Goal: Task Accomplishment & Management: Use online tool/utility

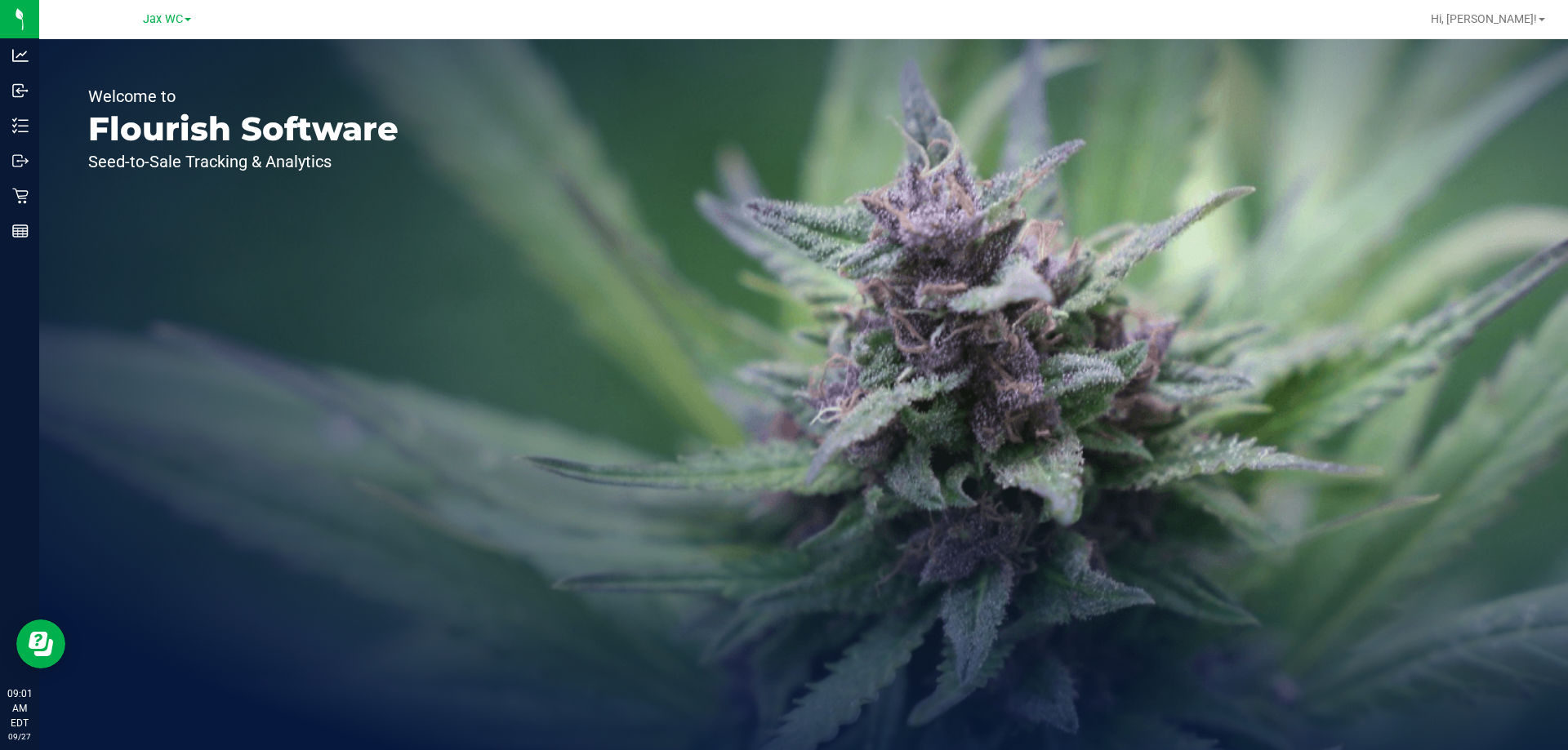
click at [184, 20] on link "Jax WC" at bounding box center [166, 18] width 48 height 16
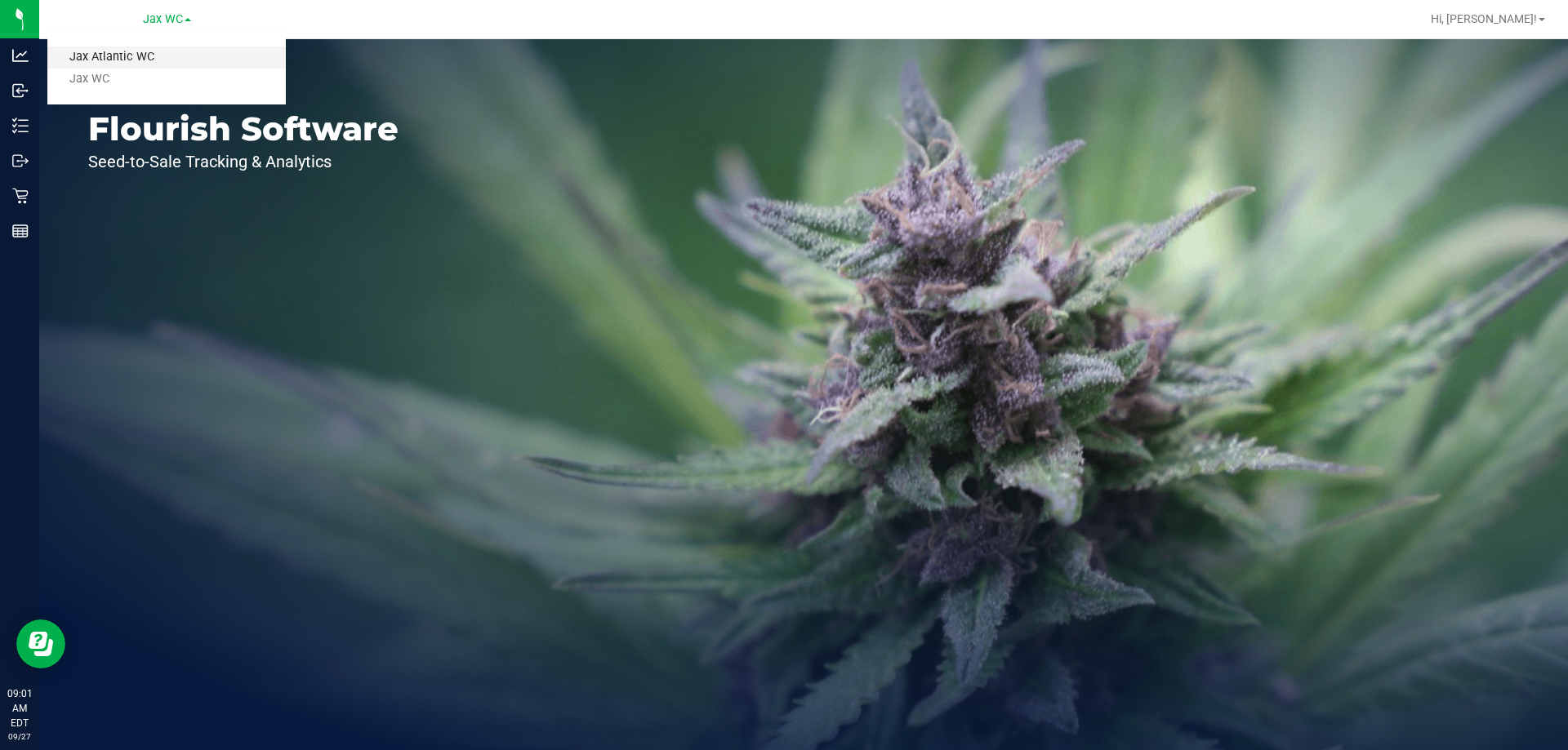
click at [176, 54] on link "Jax Atlantic WC" at bounding box center [166, 57] width 238 height 22
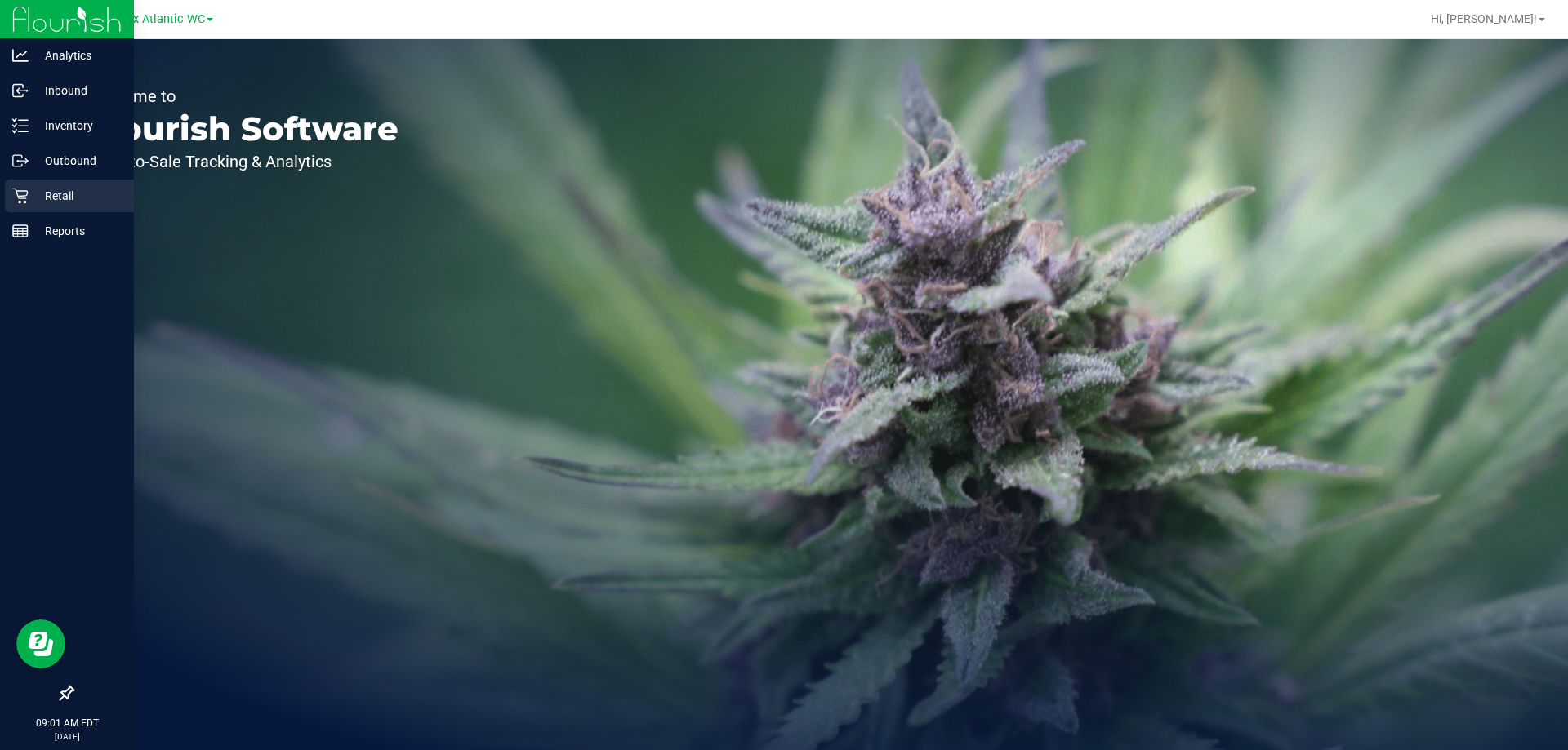
click at [19, 188] on icon at bounding box center [20, 196] width 17 height 17
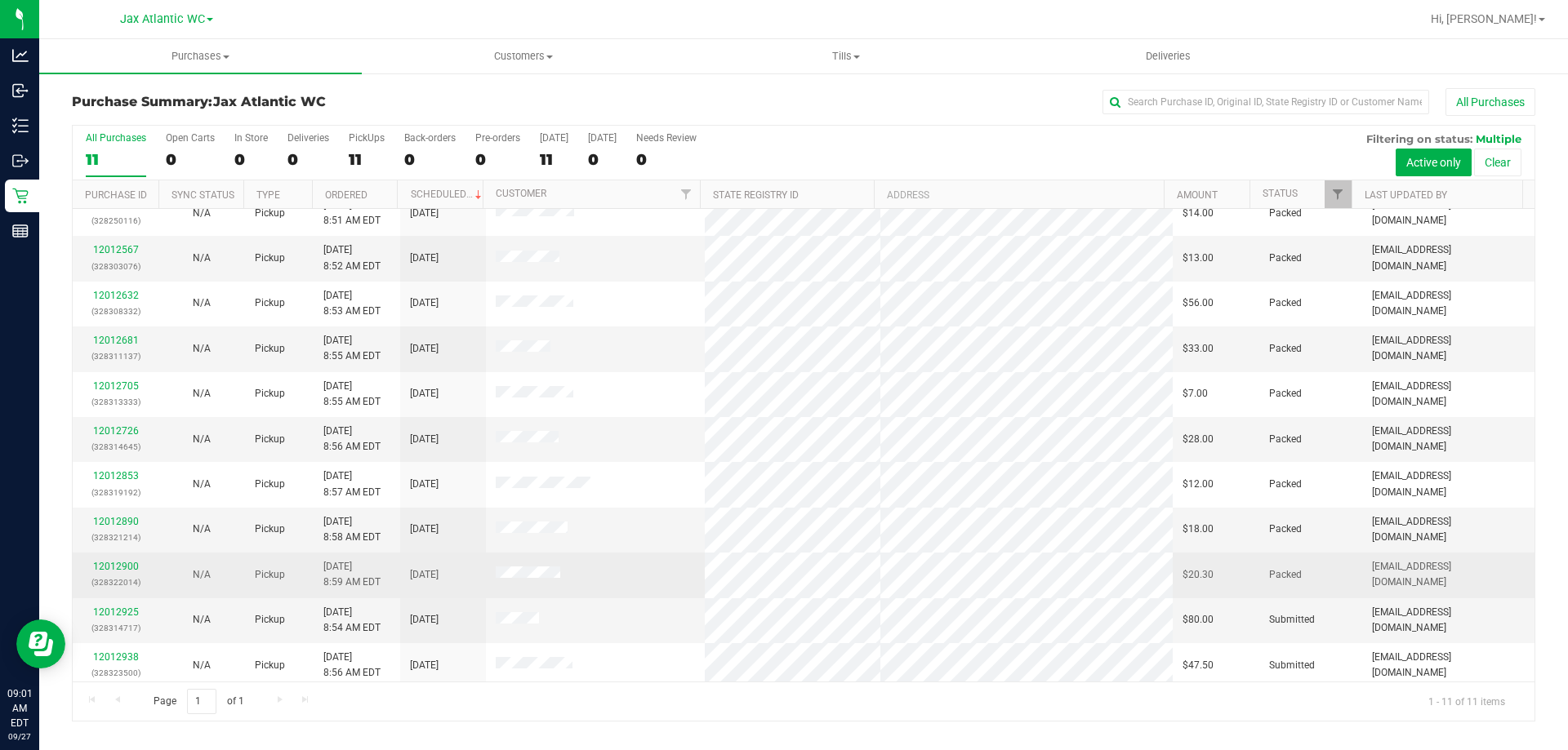
scroll to position [24, 0]
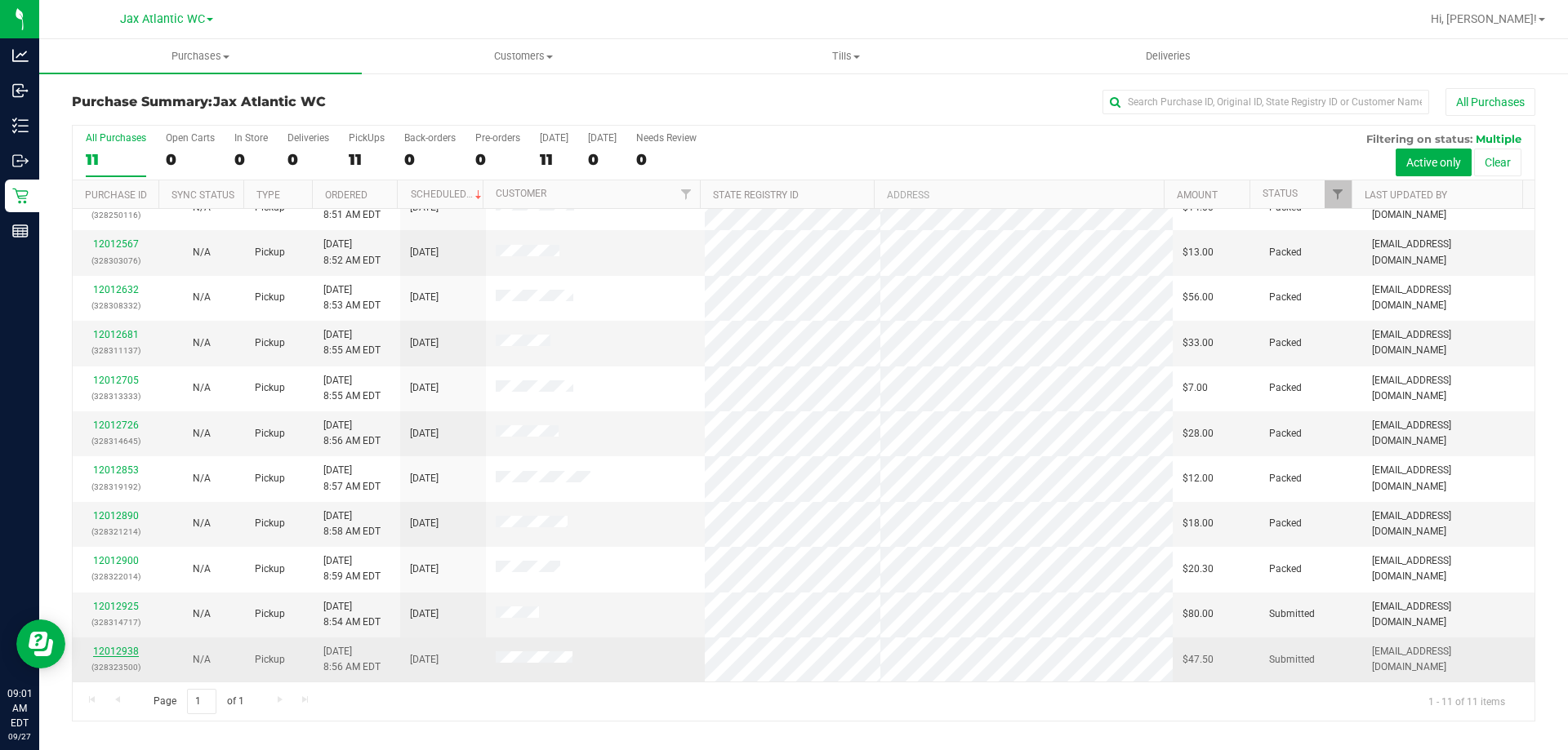
click at [111, 650] on link "12012938" at bounding box center [116, 651] width 46 height 11
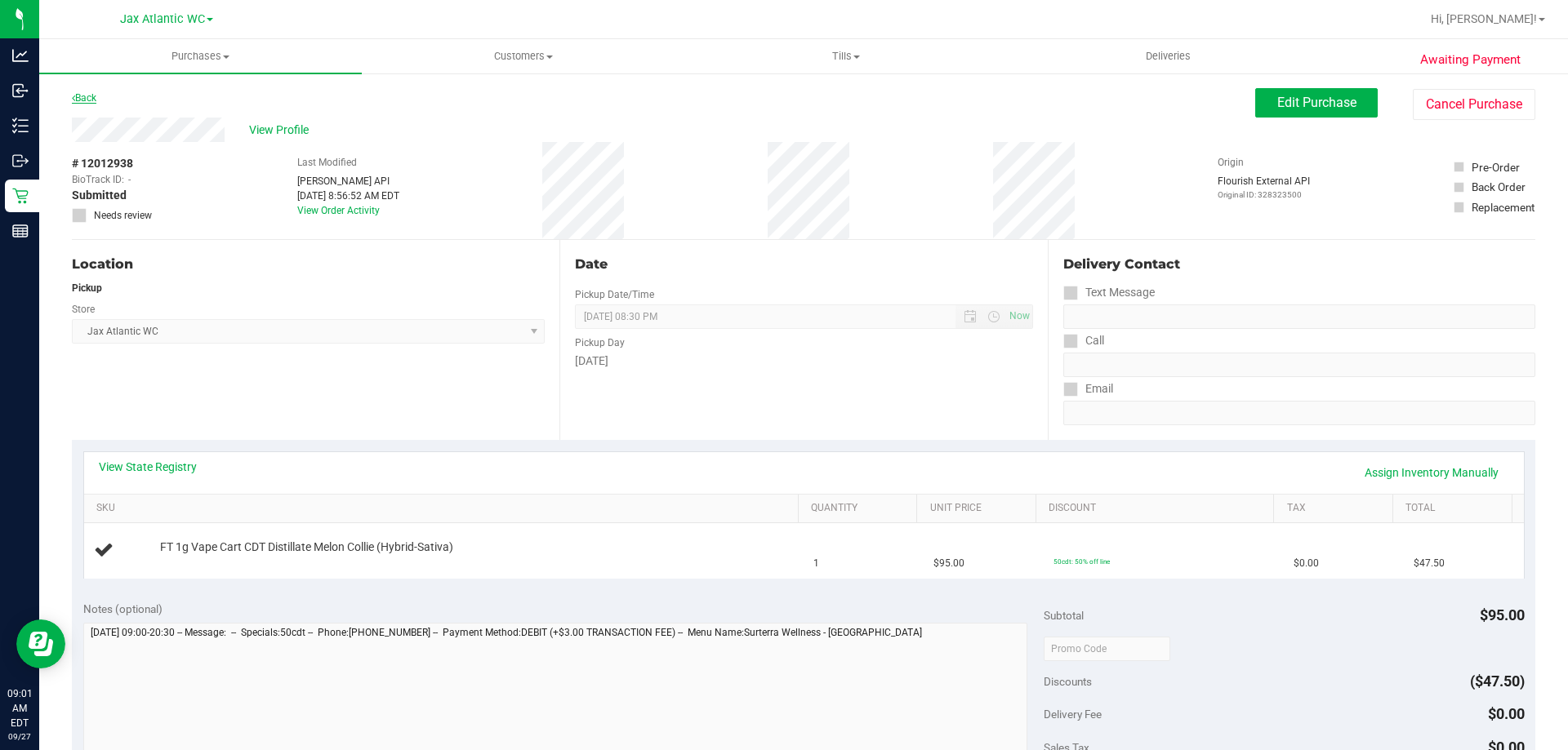
click at [87, 92] on link "Back" at bounding box center [84, 97] width 25 height 11
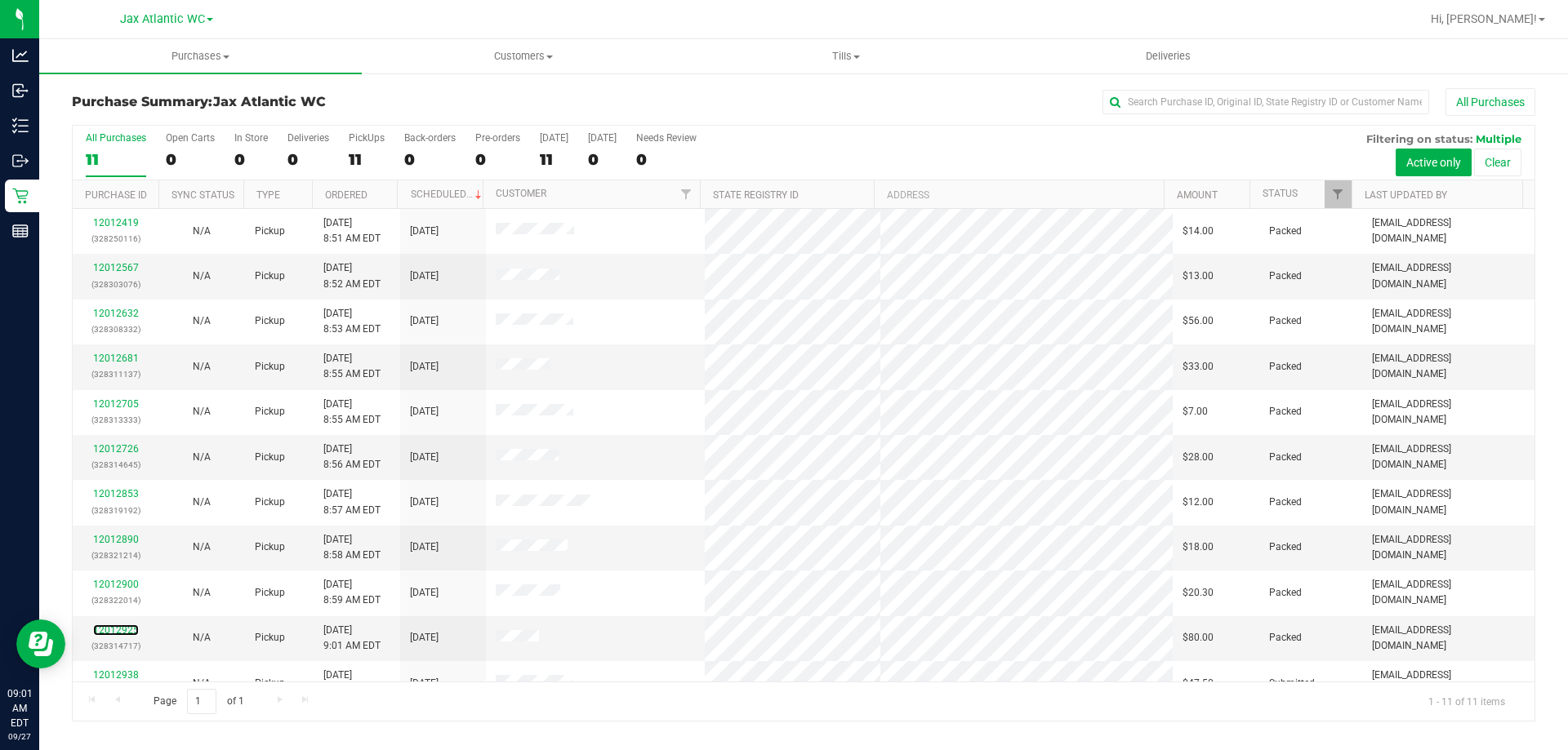
click at [128, 630] on link "12012925" at bounding box center [116, 630] width 46 height 11
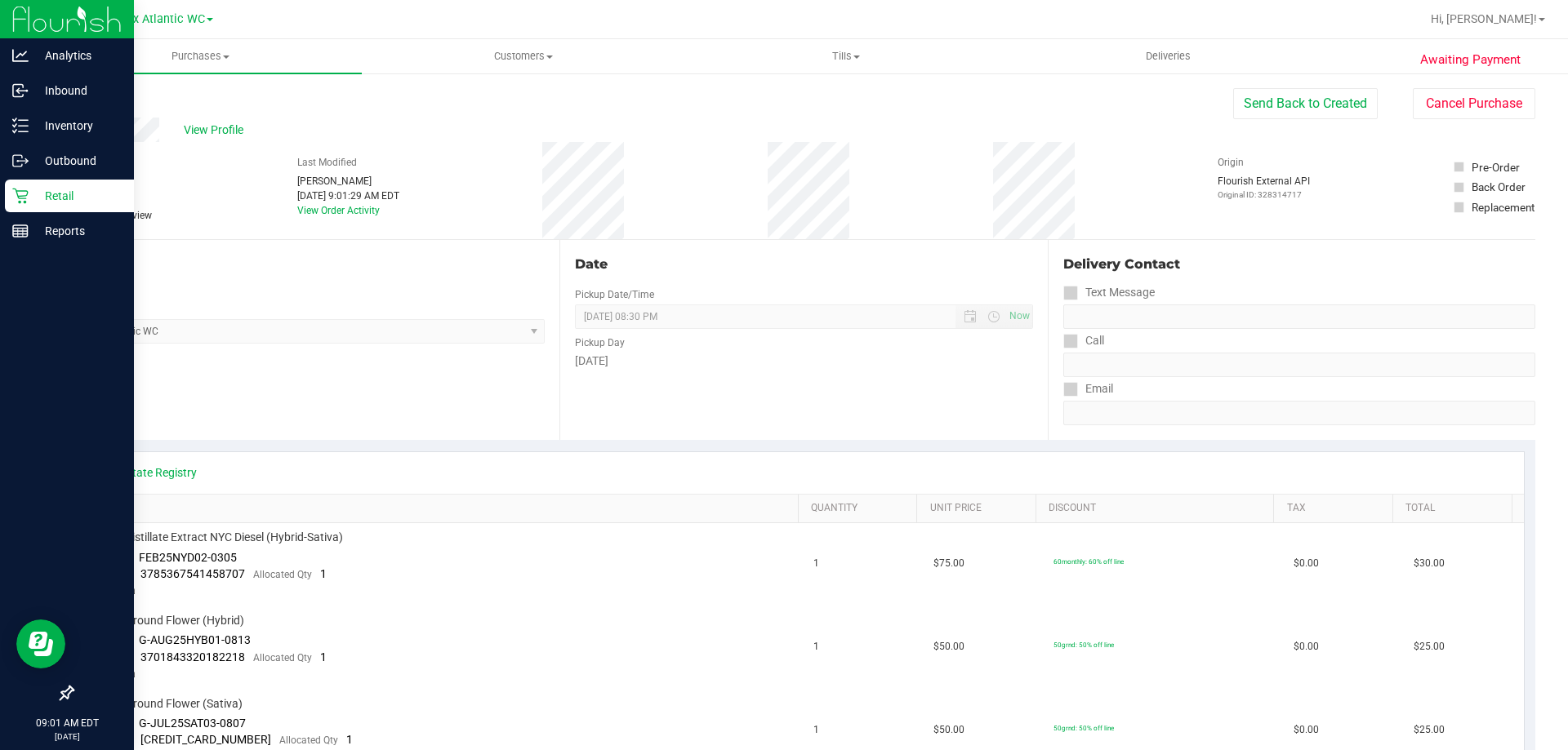
click at [31, 198] on p "Retail" at bounding box center [78, 196] width 98 height 19
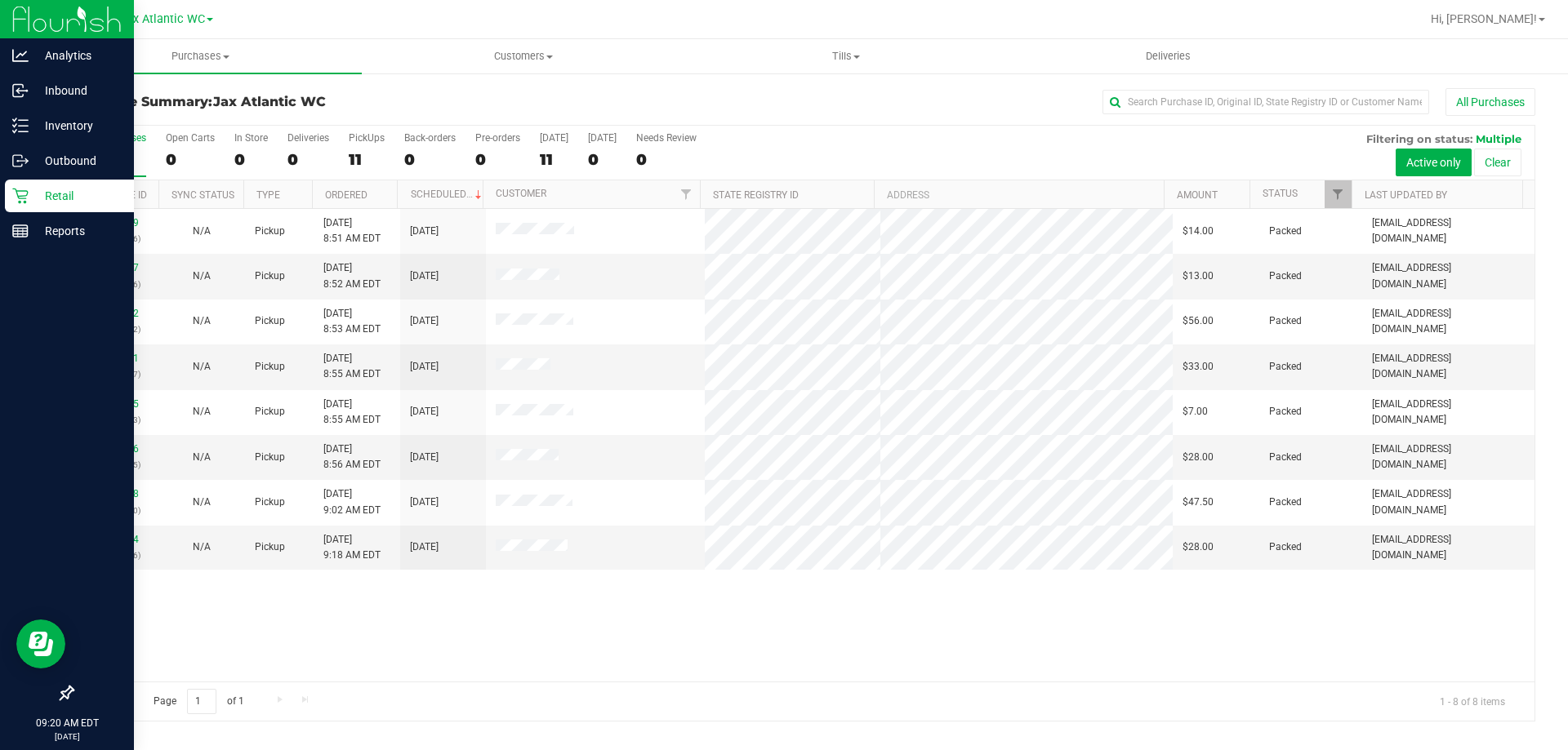
click at [23, 196] on icon at bounding box center [20, 196] width 16 height 16
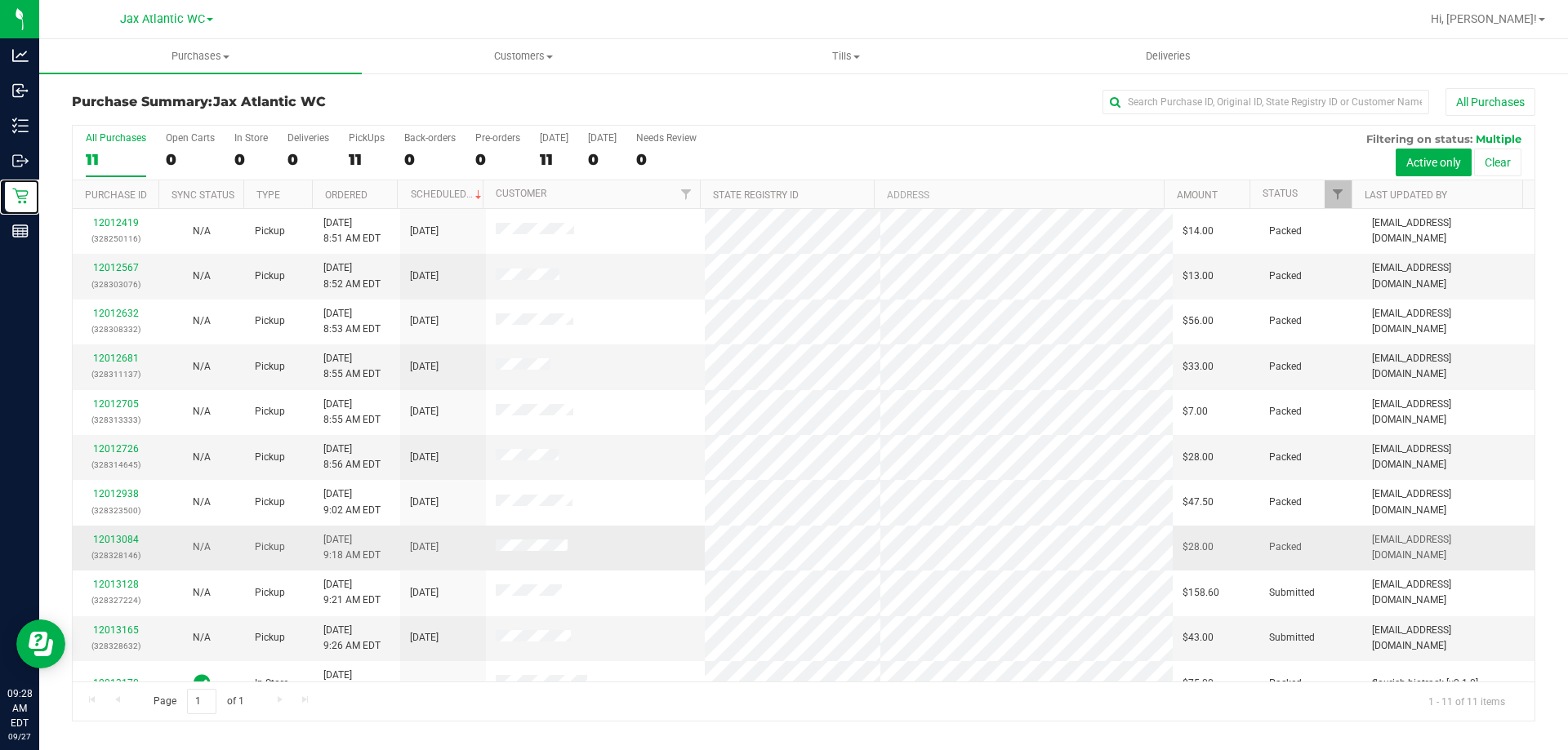
scroll to position [24, 0]
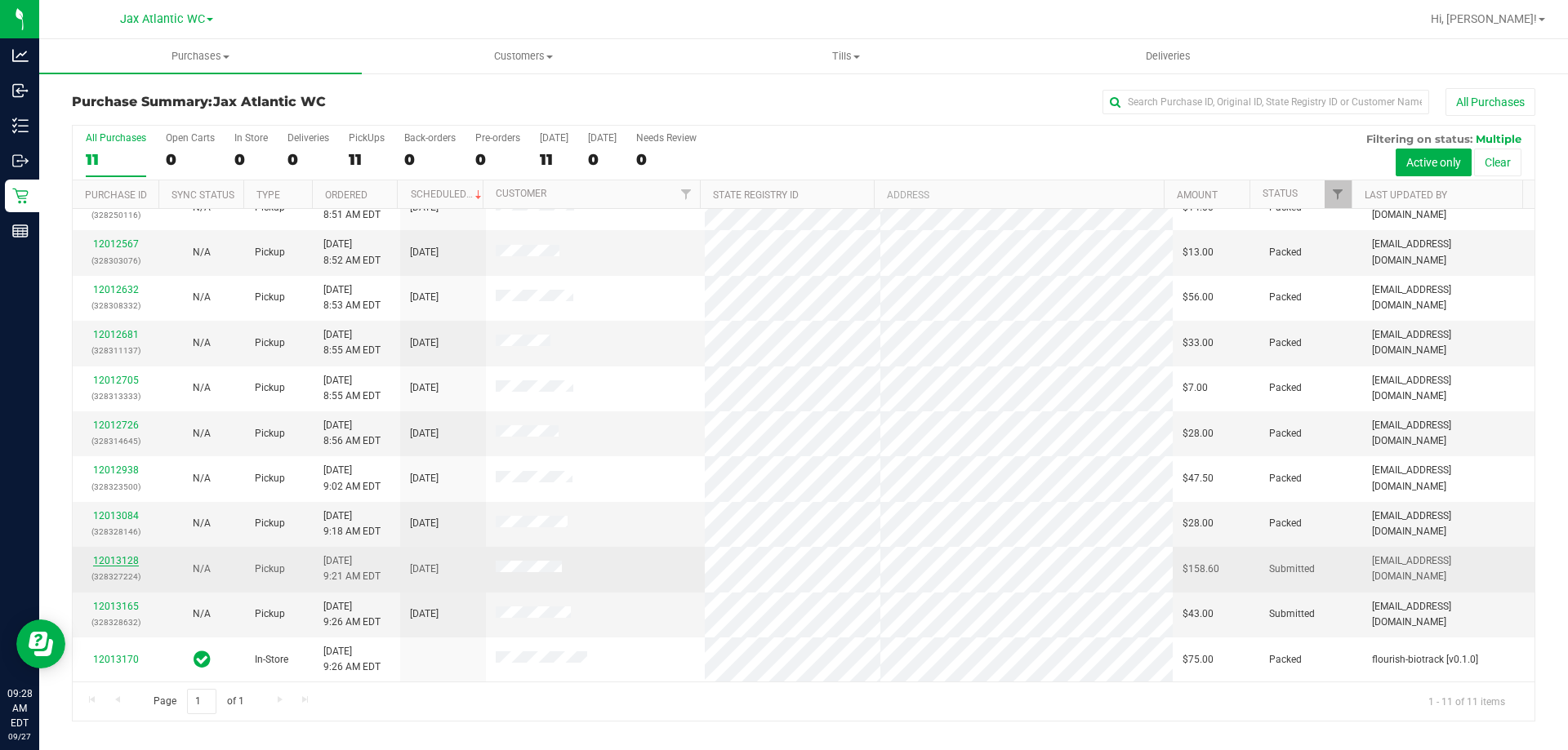
click at [128, 562] on link "12013128" at bounding box center [116, 560] width 46 height 11
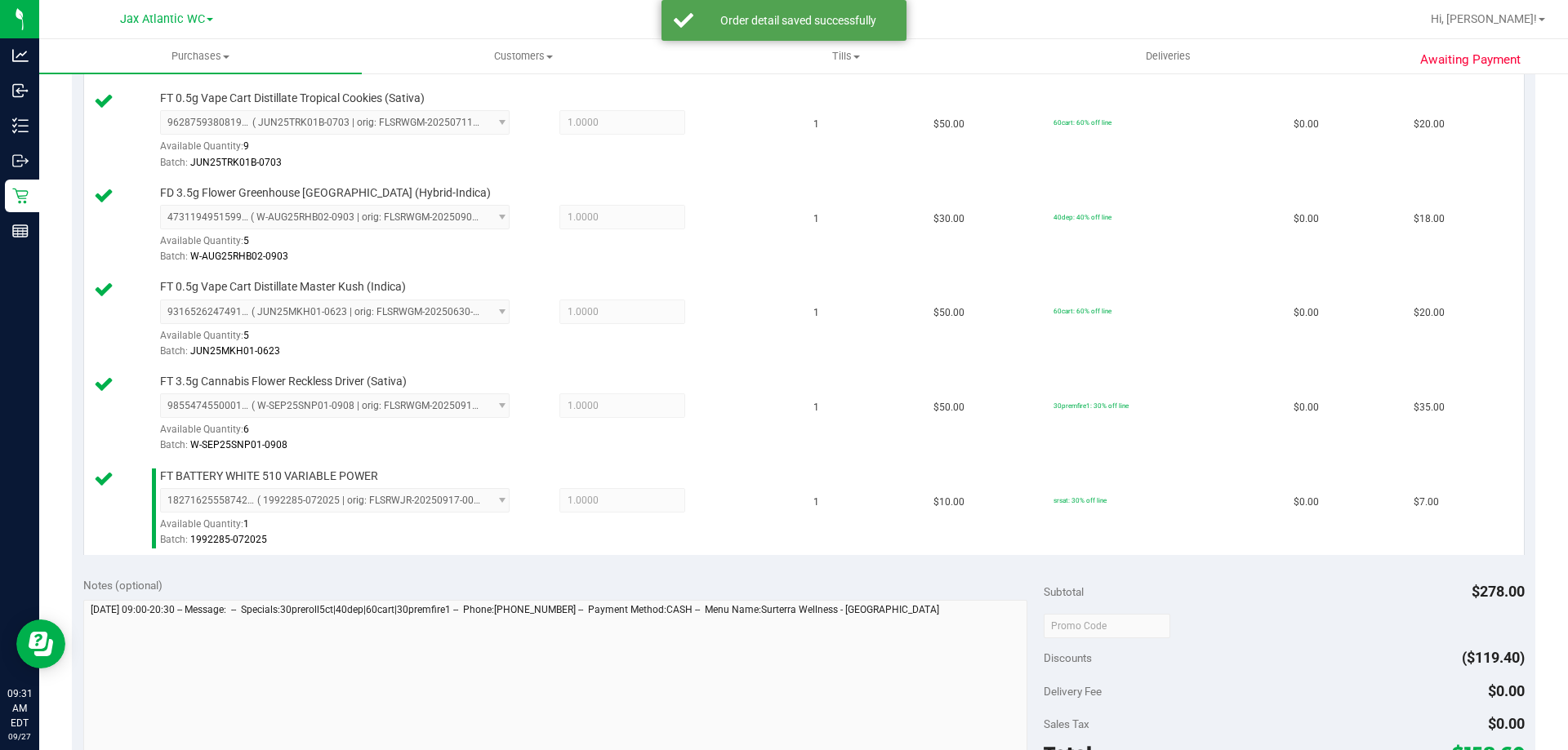
scroll to position [898, 0]
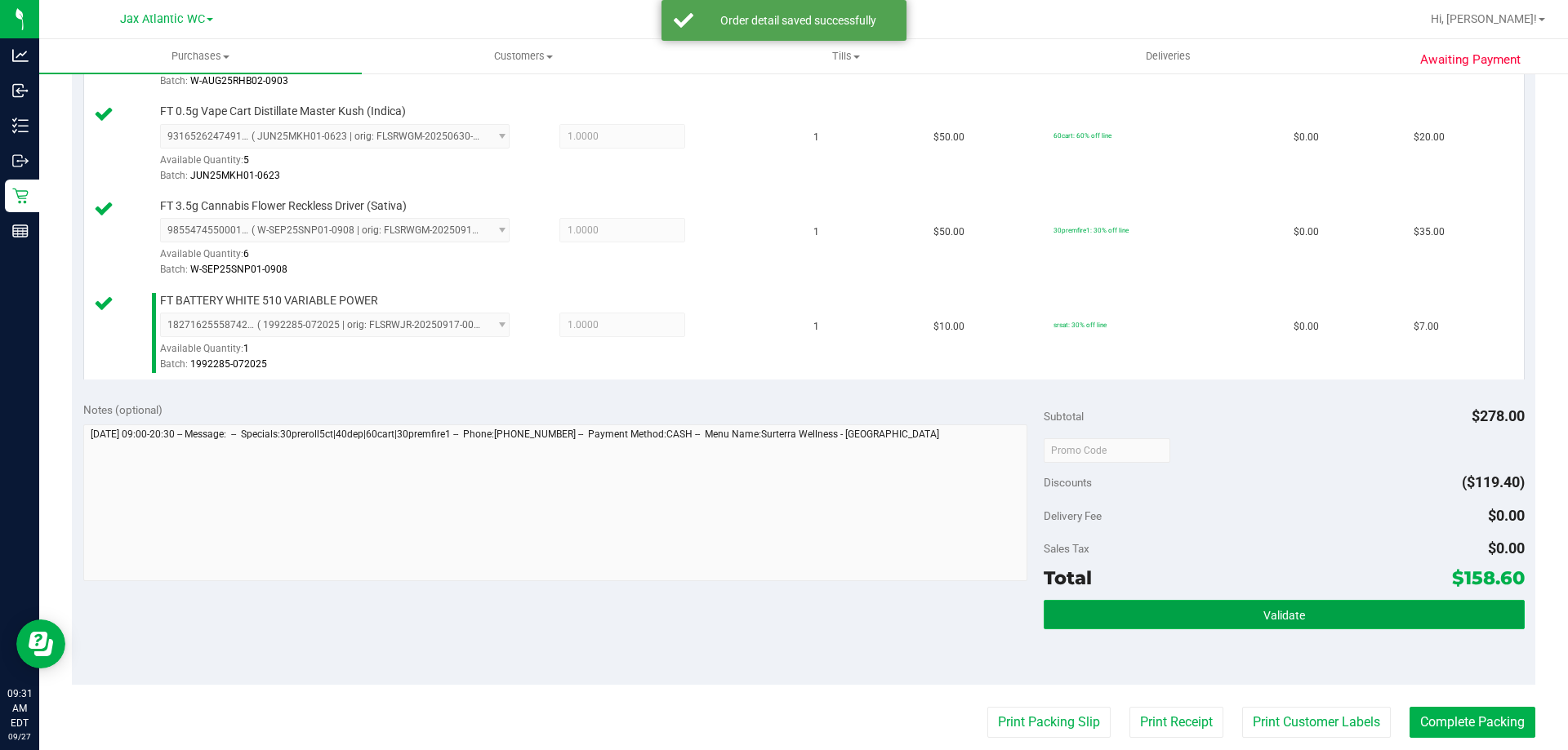
click at [1241, 601] on button "Validate" at bounding box center [1283, 615] width 480 height 30
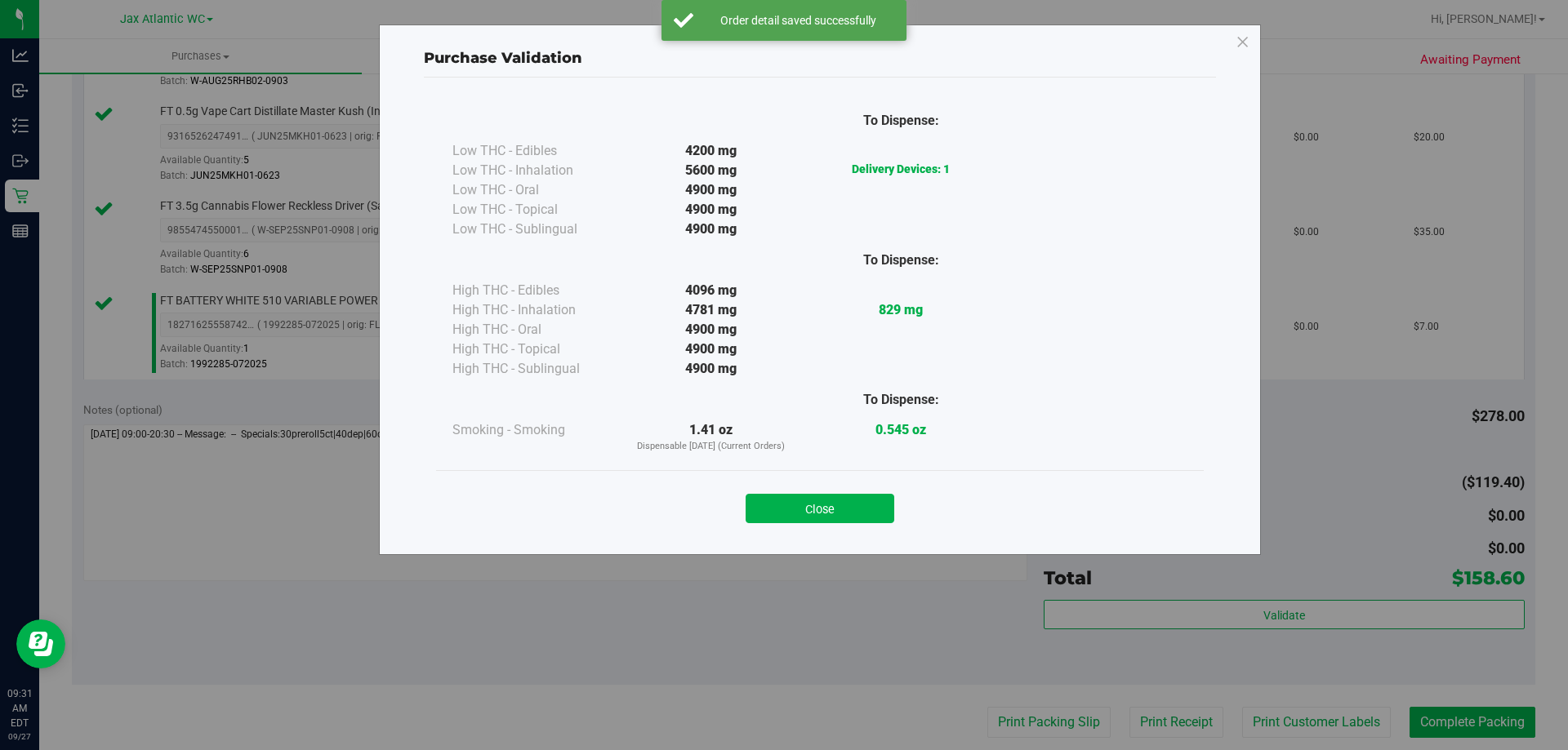
click at [856, 487] on div "Close" at bounding box center [819, 503] width 743 height 41
click at [858, 501] on button "Close" at bounding box center [820, 508] width 149 height 30
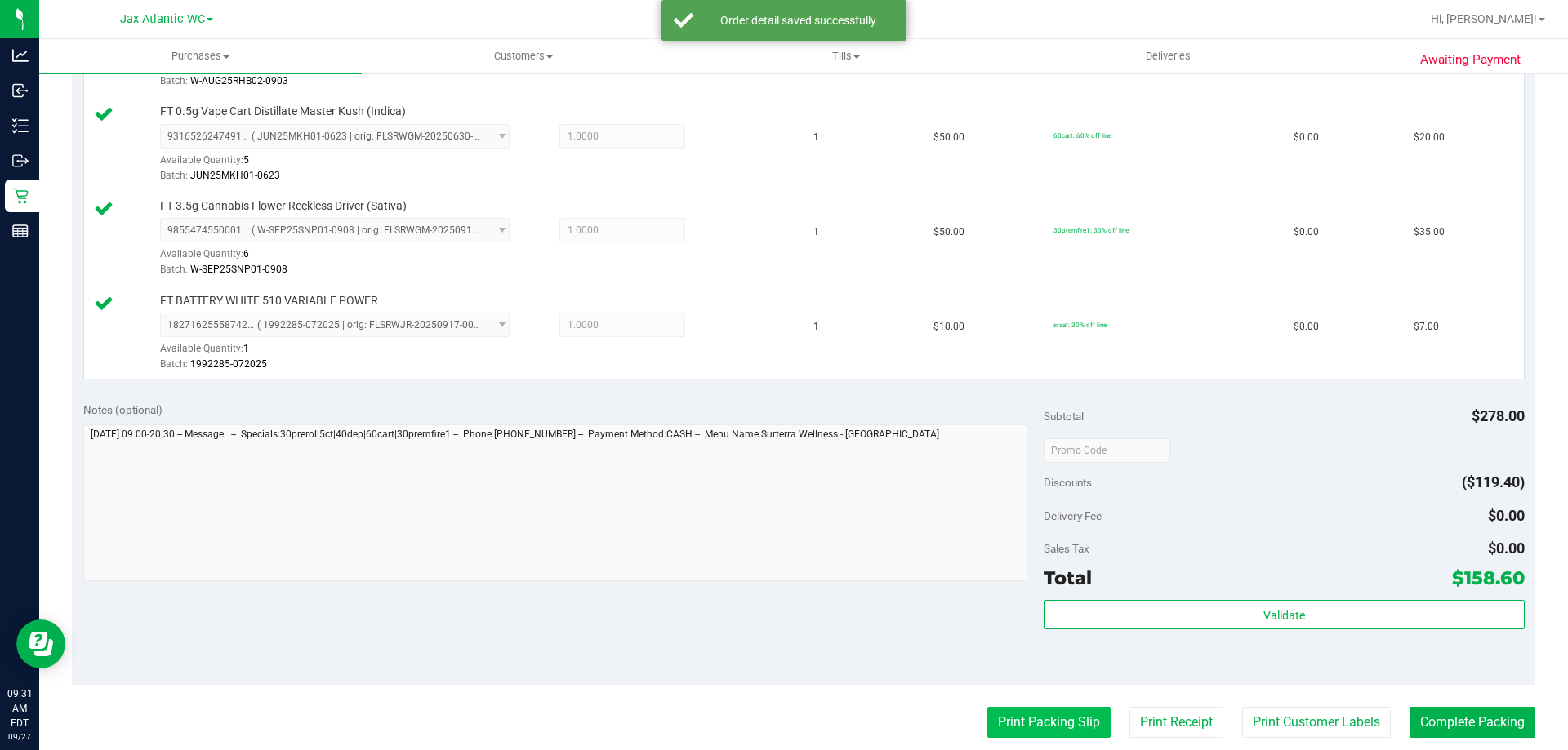
click at [997, 721] on button "Print Packing Slip" at bounding box center [1049, 722] width 123 height 31
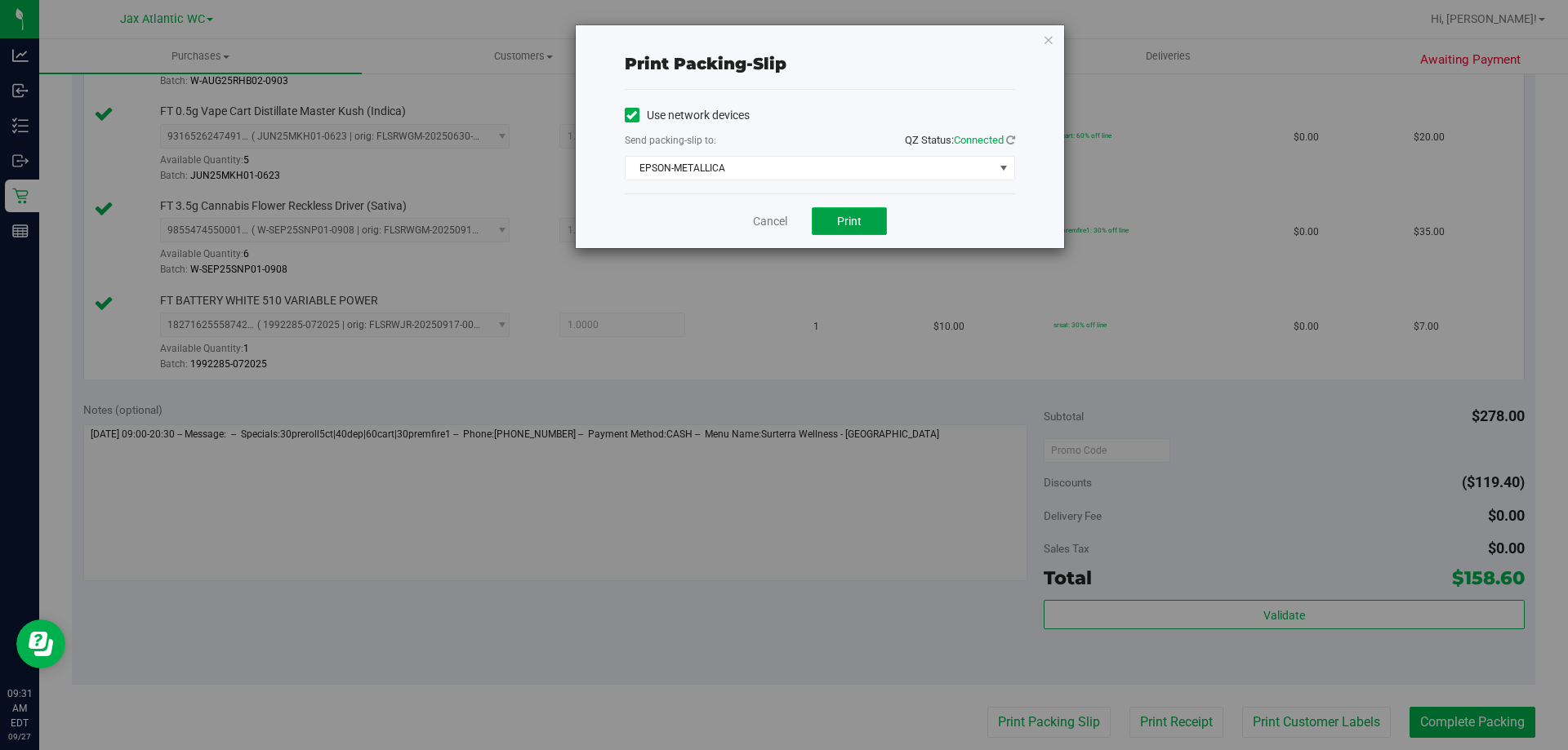
click at [836, 214] on button "Print" at bounding box center [849, 221] width 75 height 28
click at [770, 212] on div "Cancel Print" at bounding box center [820, 221] width 390 height 54
click at [773, 221] on link "Cancel" at bounding box center [770, 221] width 34 height 18
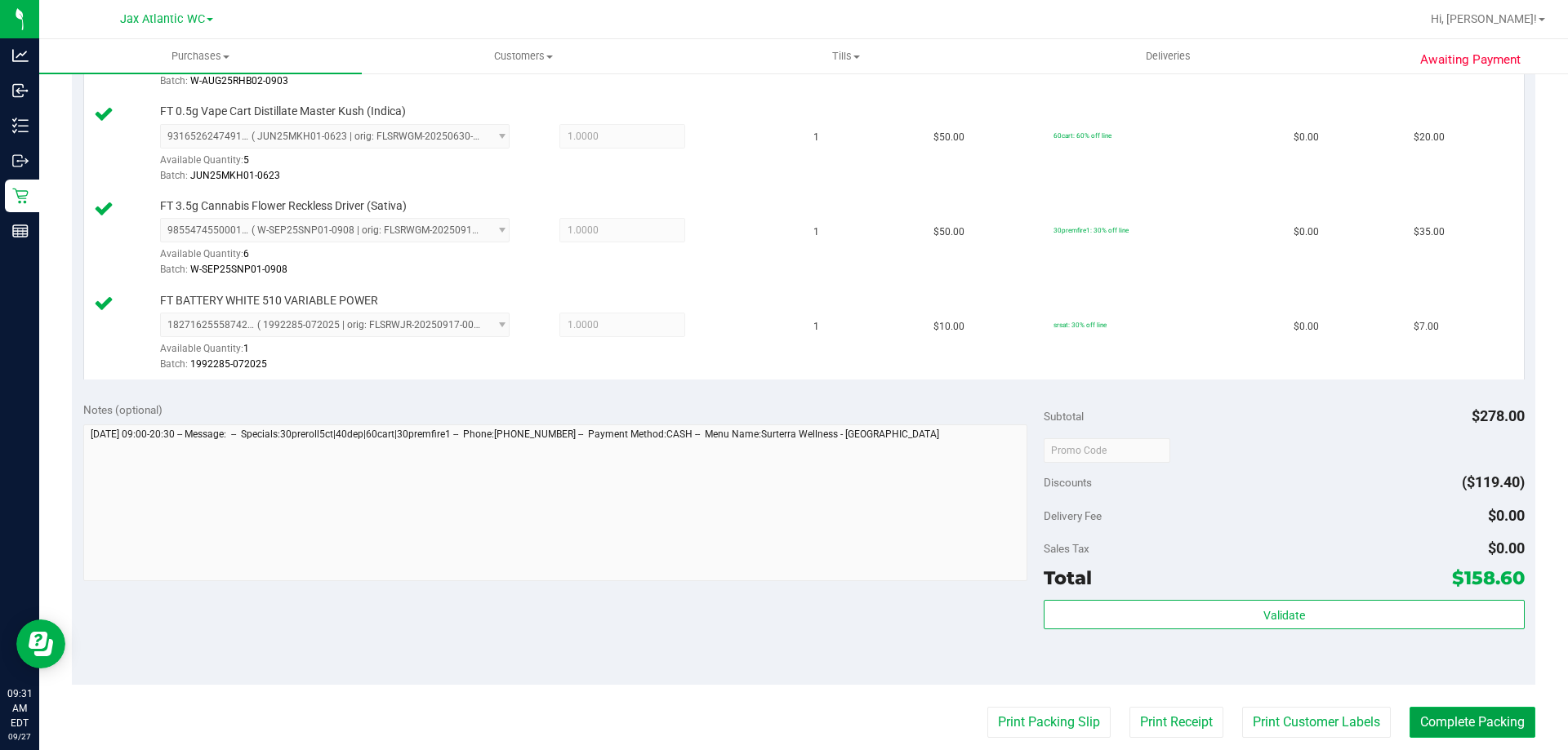
click at [1473, 724] on button "Complete Packing" at bounding box center [1473, 722] width 126 height 31
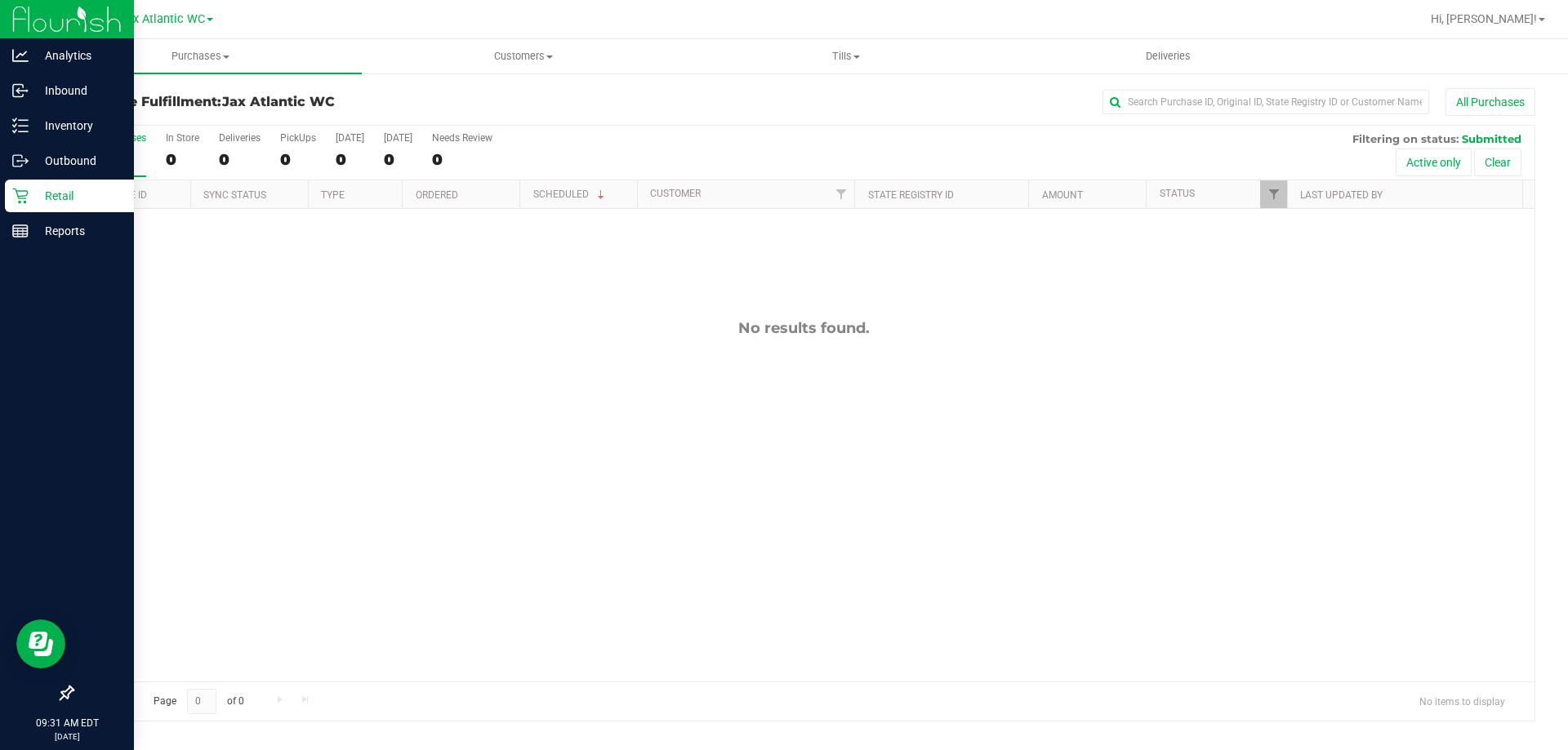
click at [54, 200] on p "Retail" at bounding box center [78, 196] width 98 height 19
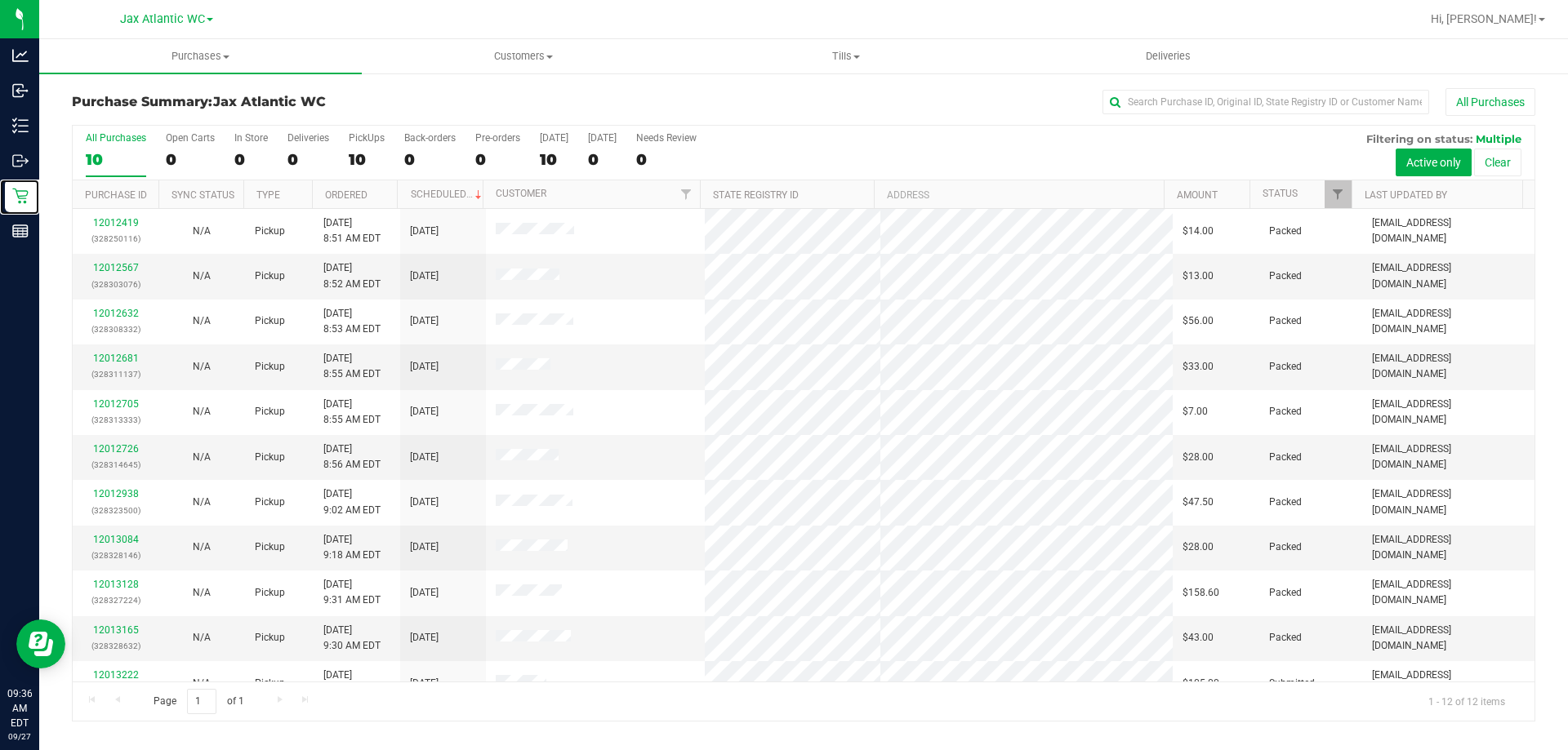
scroll to position [69, 0]
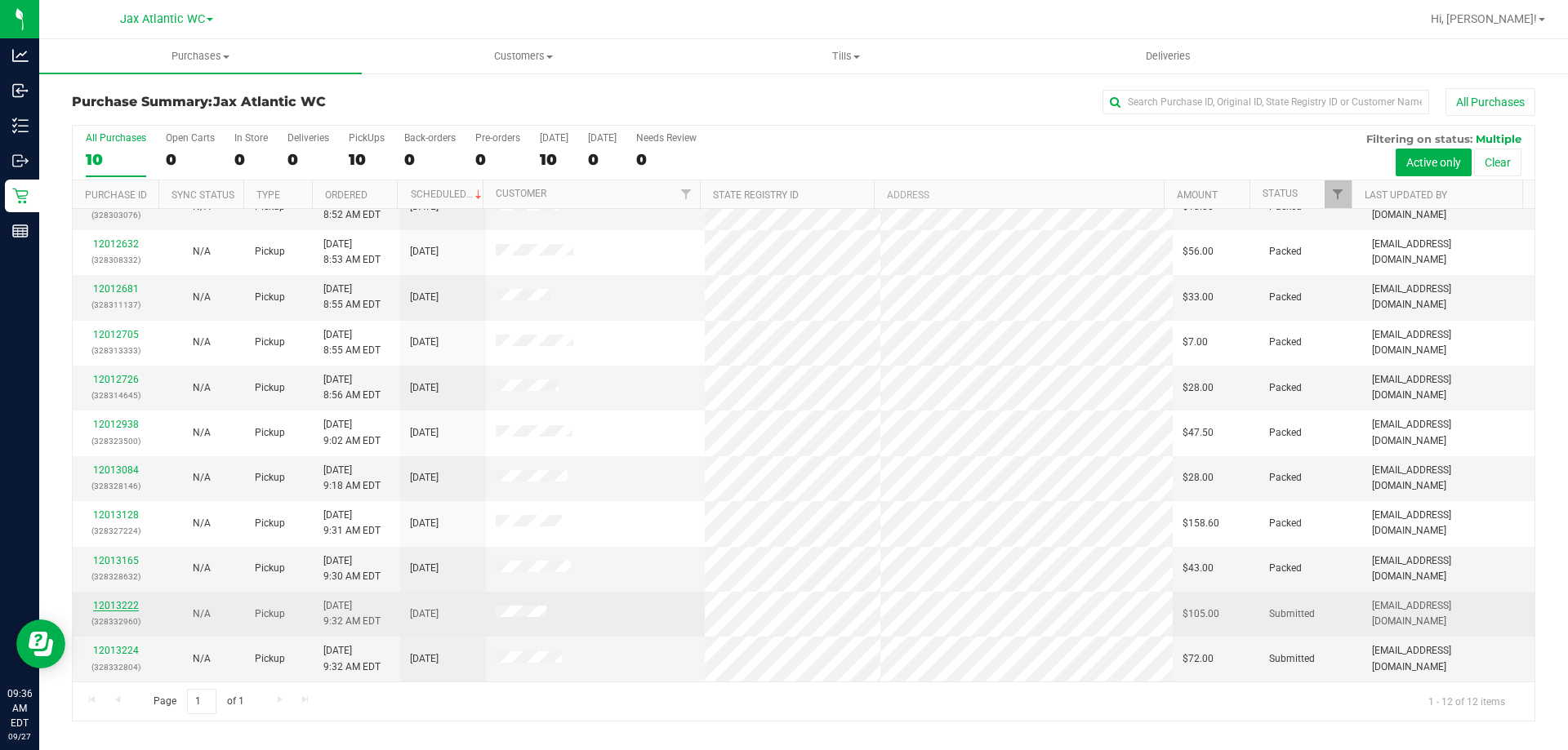
click at [123, 606] on link "12013222" at bounding box center [116, 606] width 46 height 11
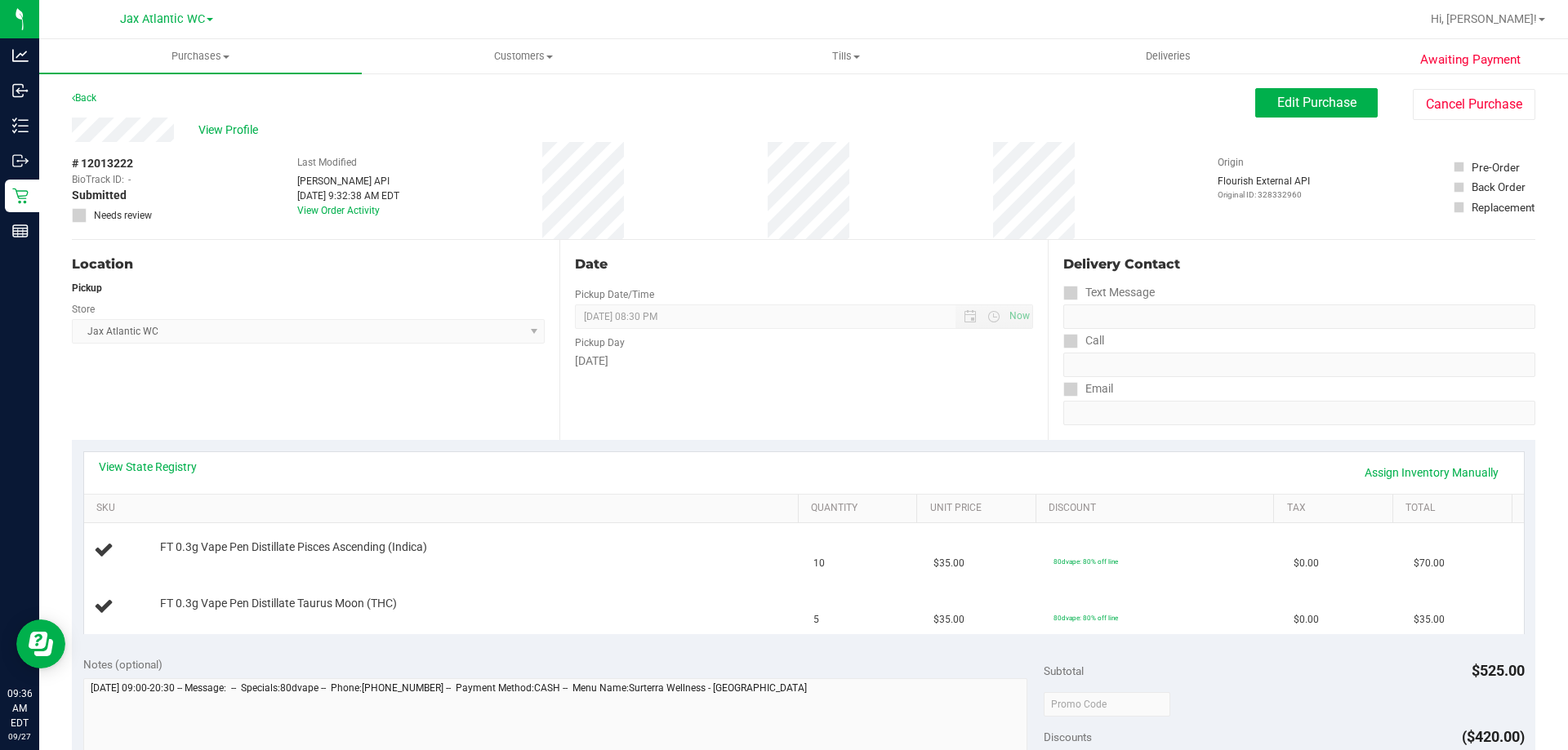
click at [163, 457] on div "View State Registry Assign Inventory Manually" at bounding box center [804, 473] width 1439 height 42
click at [166, 463] on link "View State Registry" at bounding box center [148, 466] width 98 height 17
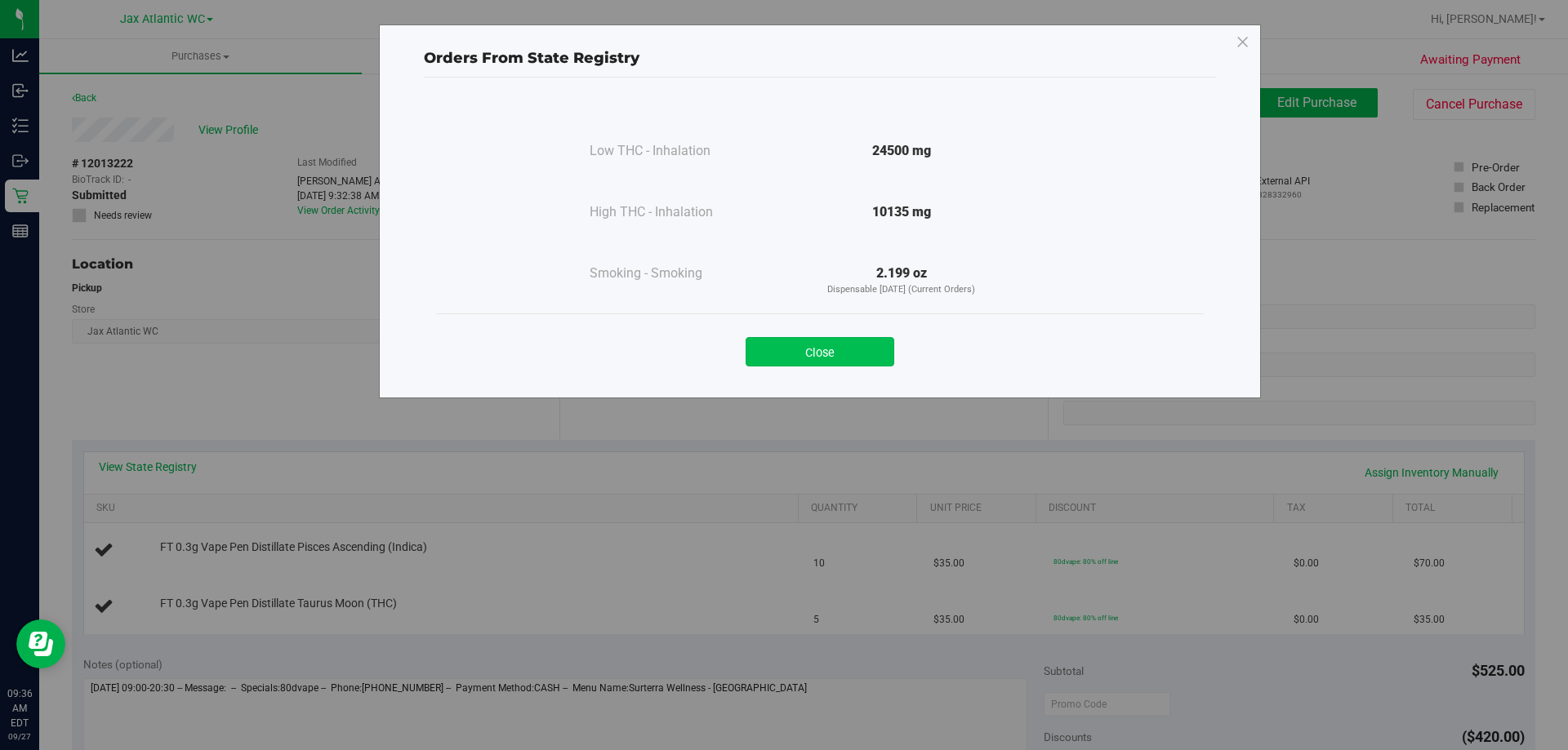
click at [861, 349] on button "Close" at bounding box center [820, 352] width 149 height 30
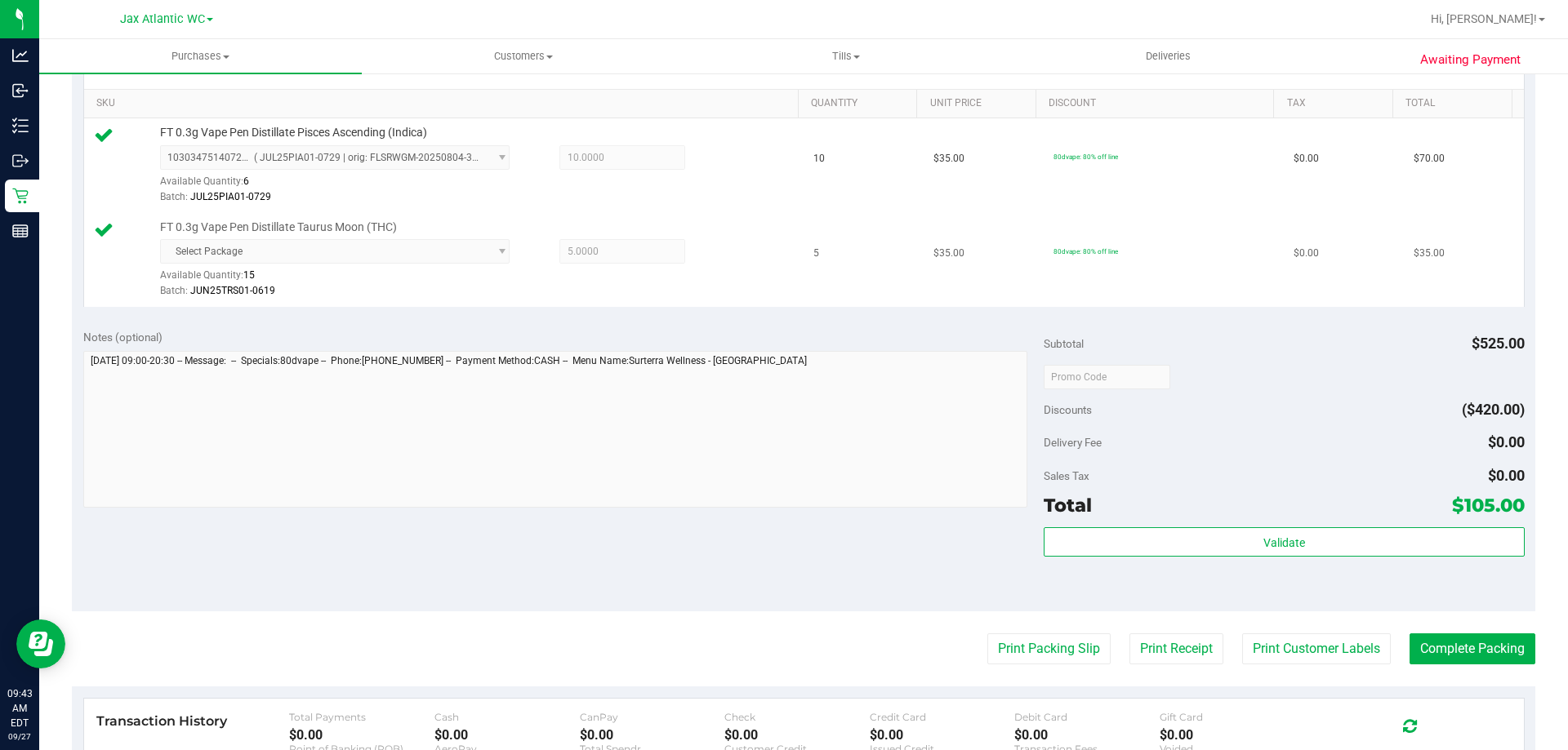
scroll to position [408, 0]
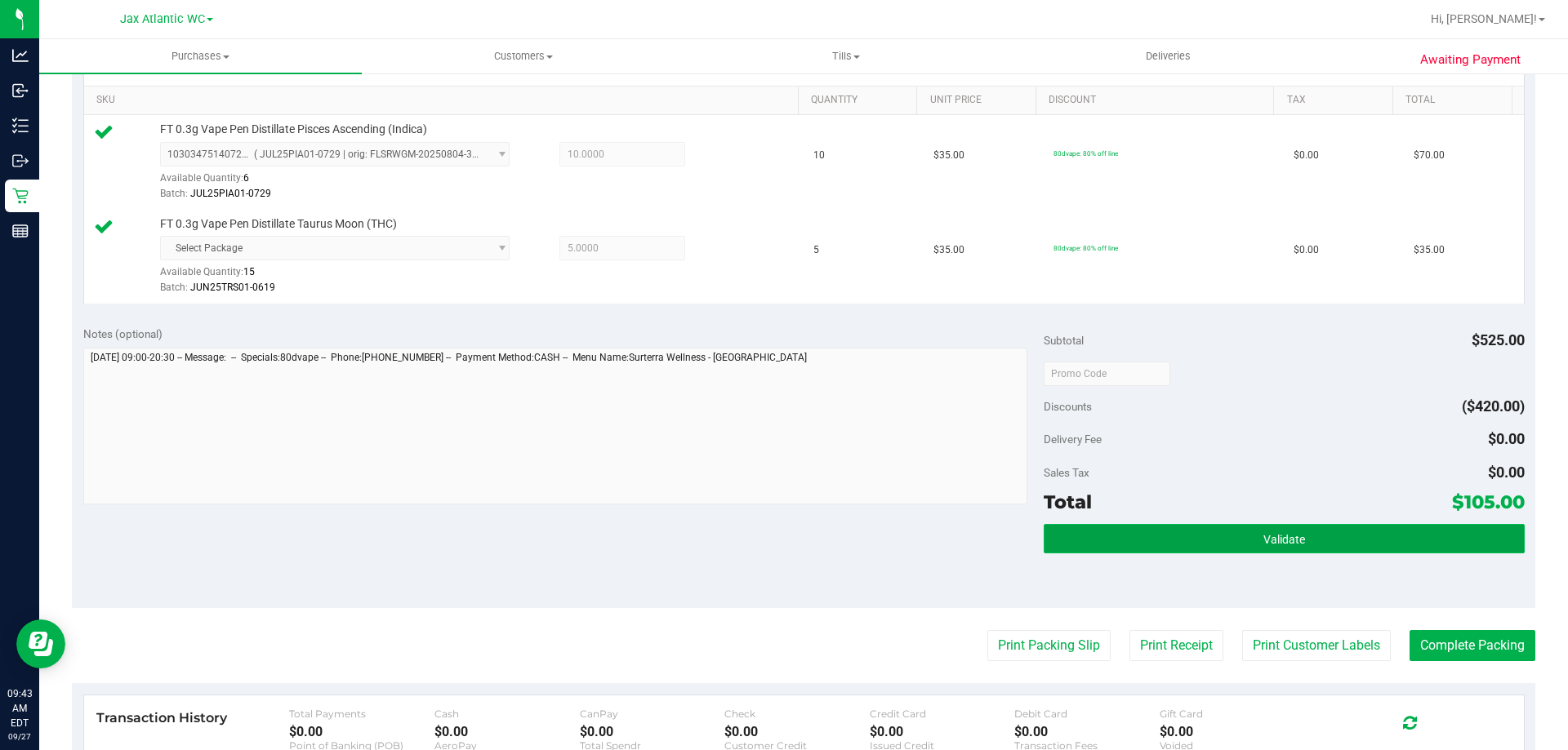
click at [1165, 530] on button "Validate" at bounding box center [1283, 539] width 480 height 30
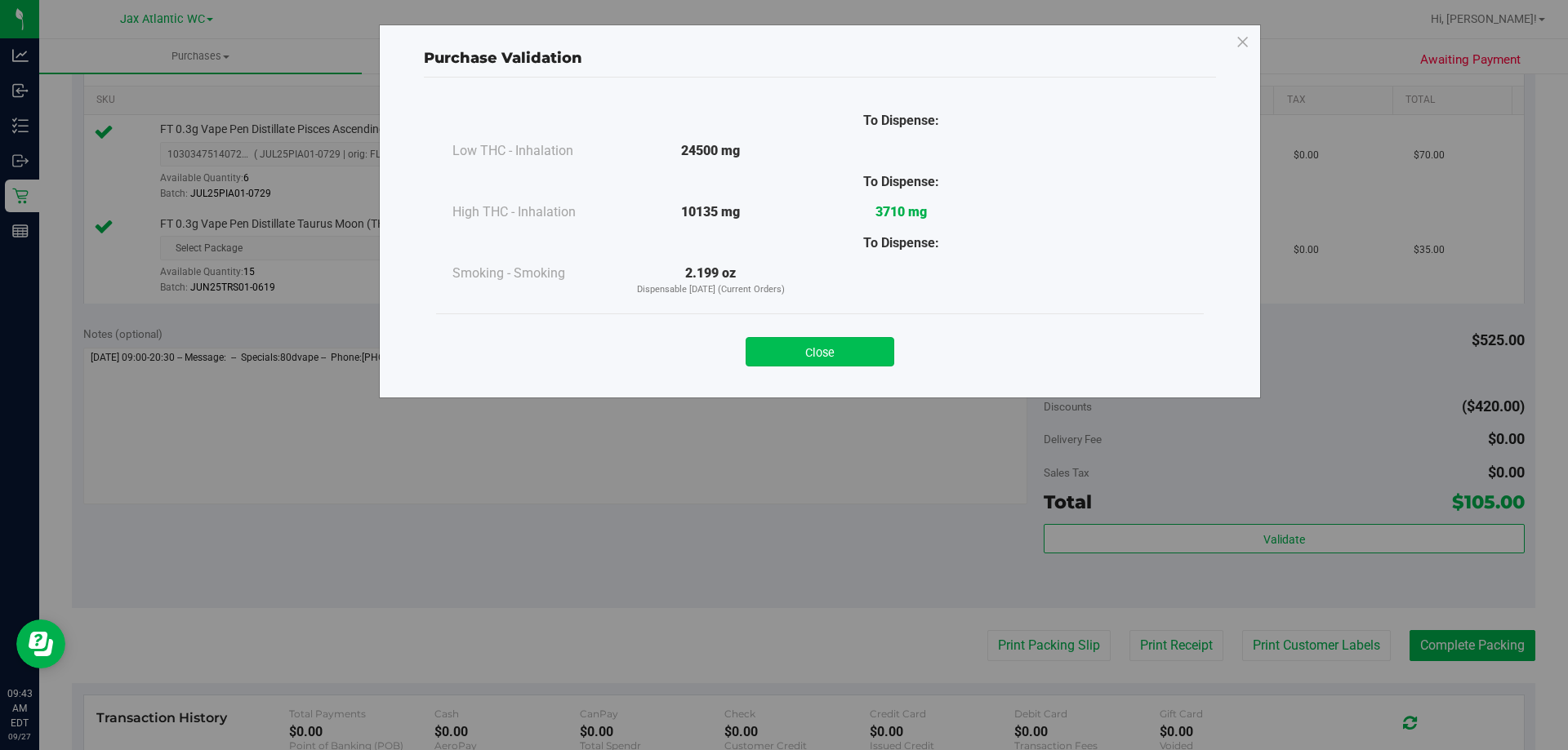
click at [845, 361] on button "Close" at bounding box center [820, 352] width 149 height 30
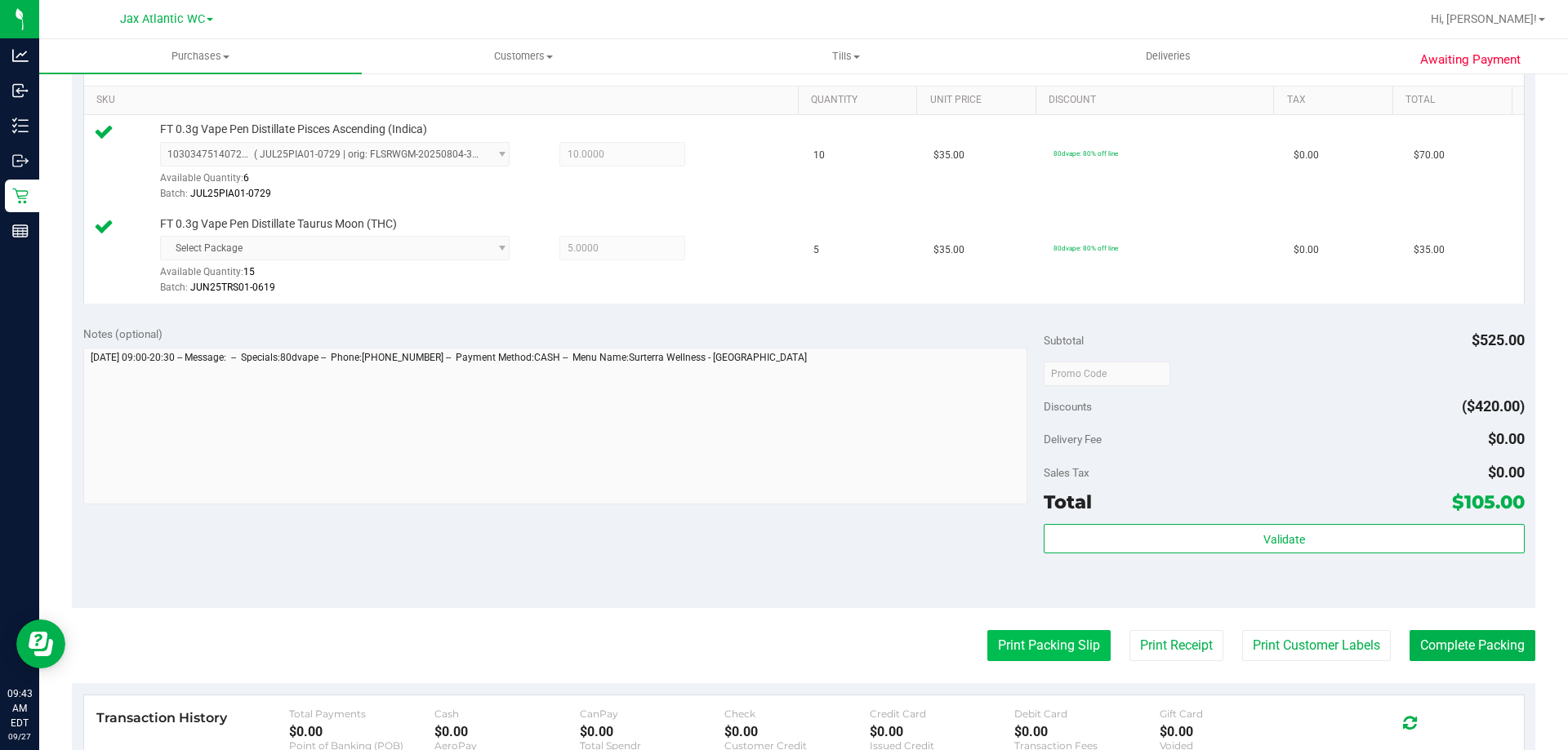
click at [1037, 638] on button "Print Packing Slip" at bounding box center [1049, 645] width 123 height 31
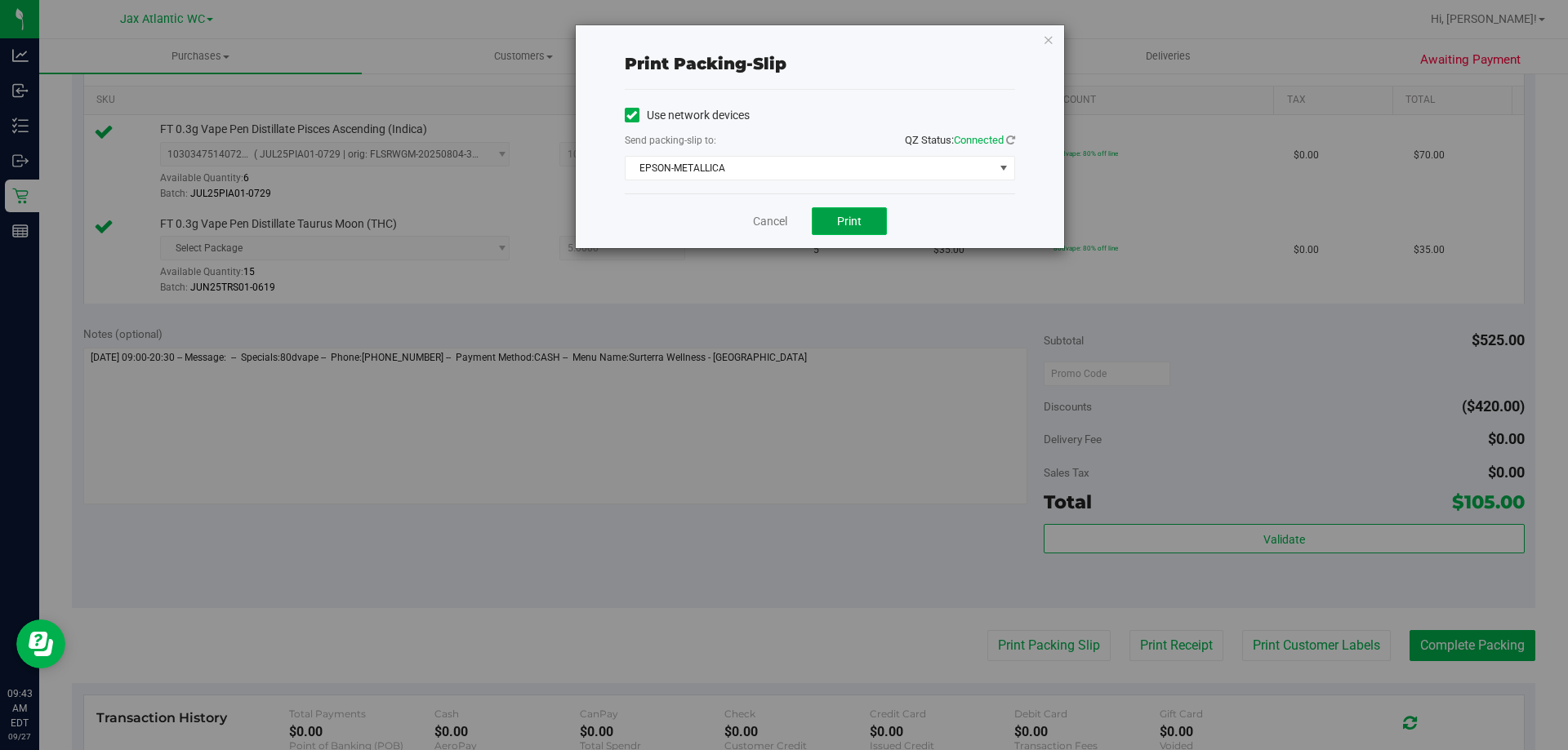
click at [836, 213] on button "Print" at bounding box center [849, 221] width 75 height 28
click at [775, 223] on link "Cancel" at bounding box center [770, 221] width 34 height 18
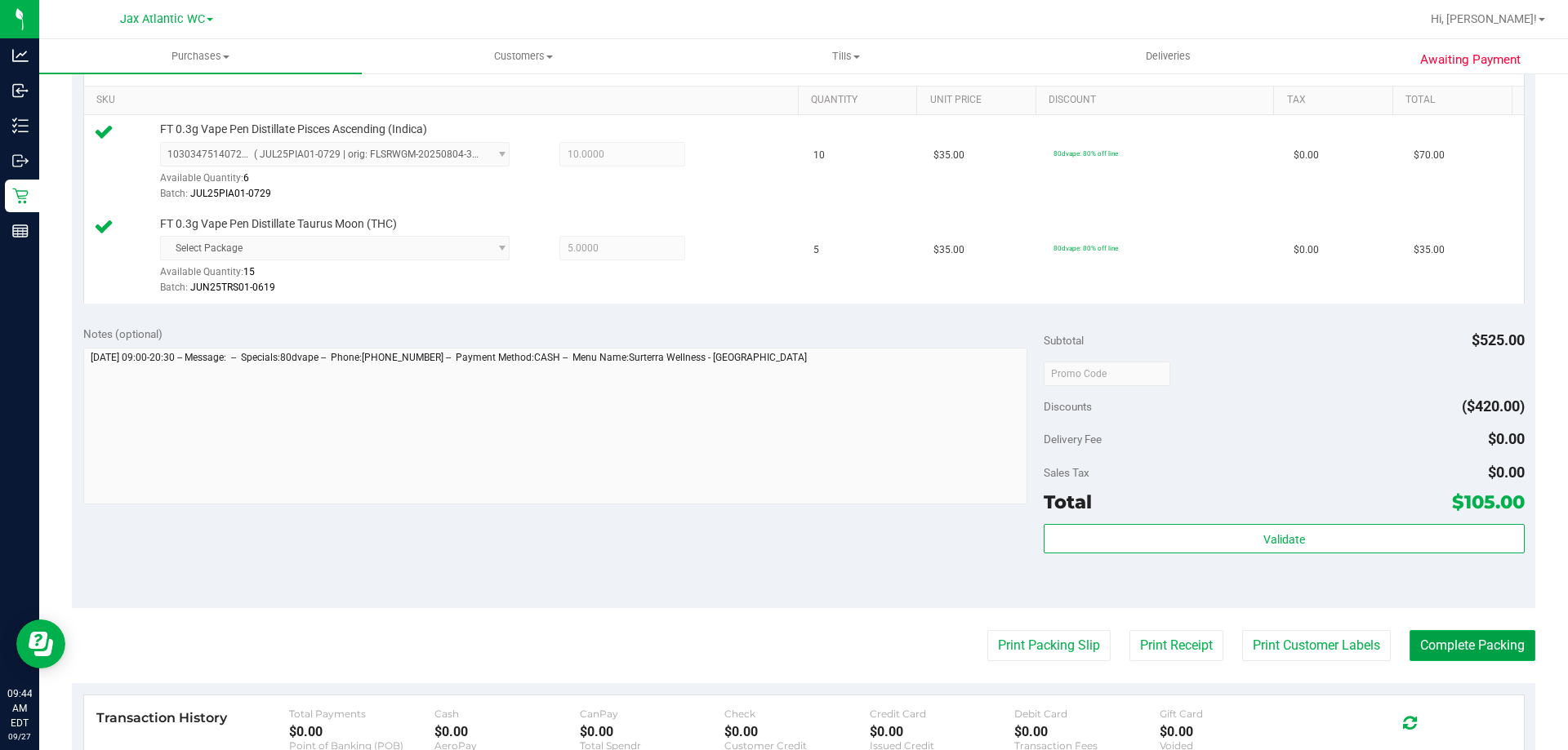
click at [1484, 637] on button "Complete Packing" at bounding box center [1473, 645] width 126 height 31
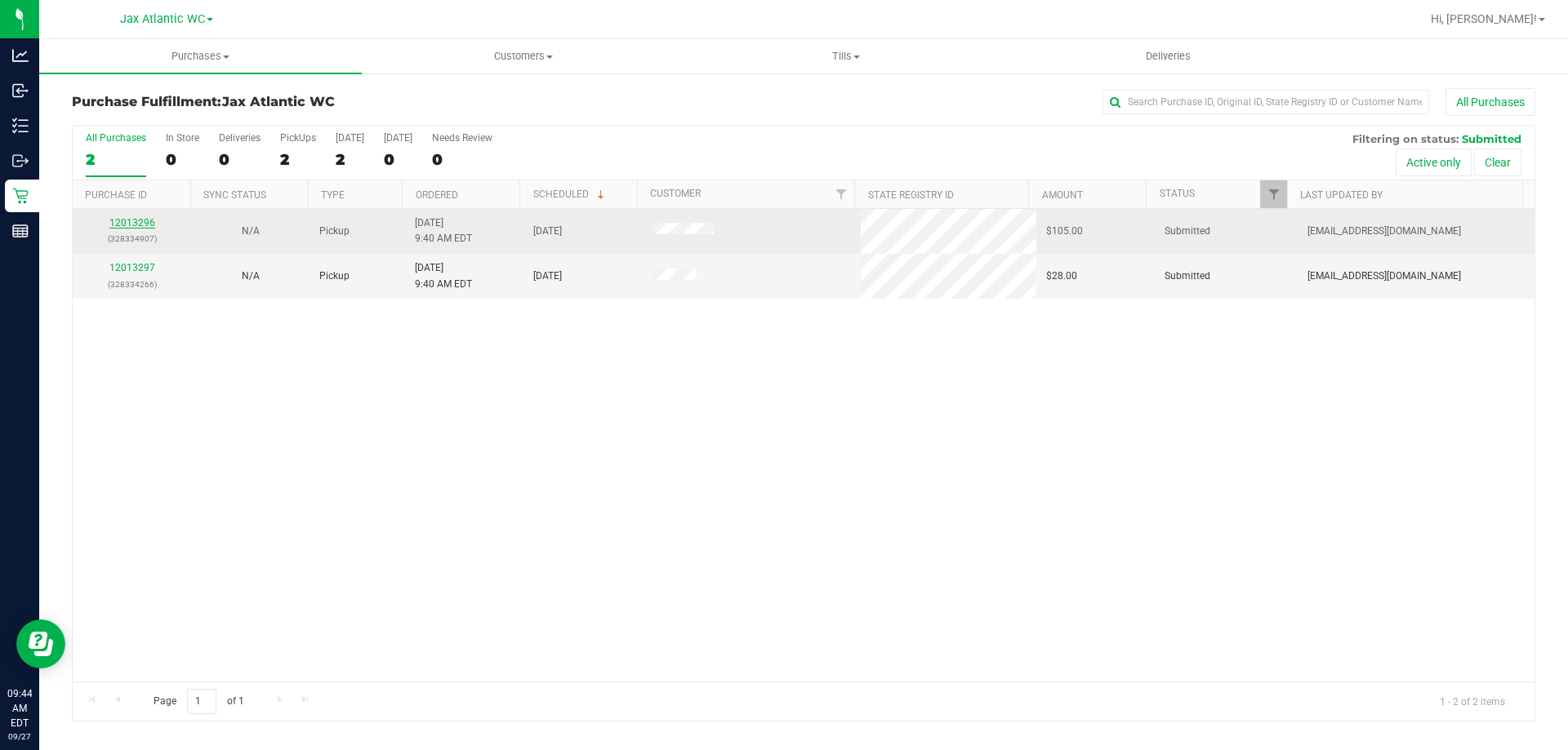
click at [131, 222] on link "12013296" at bounding box center [132, 222] width 46 height 11
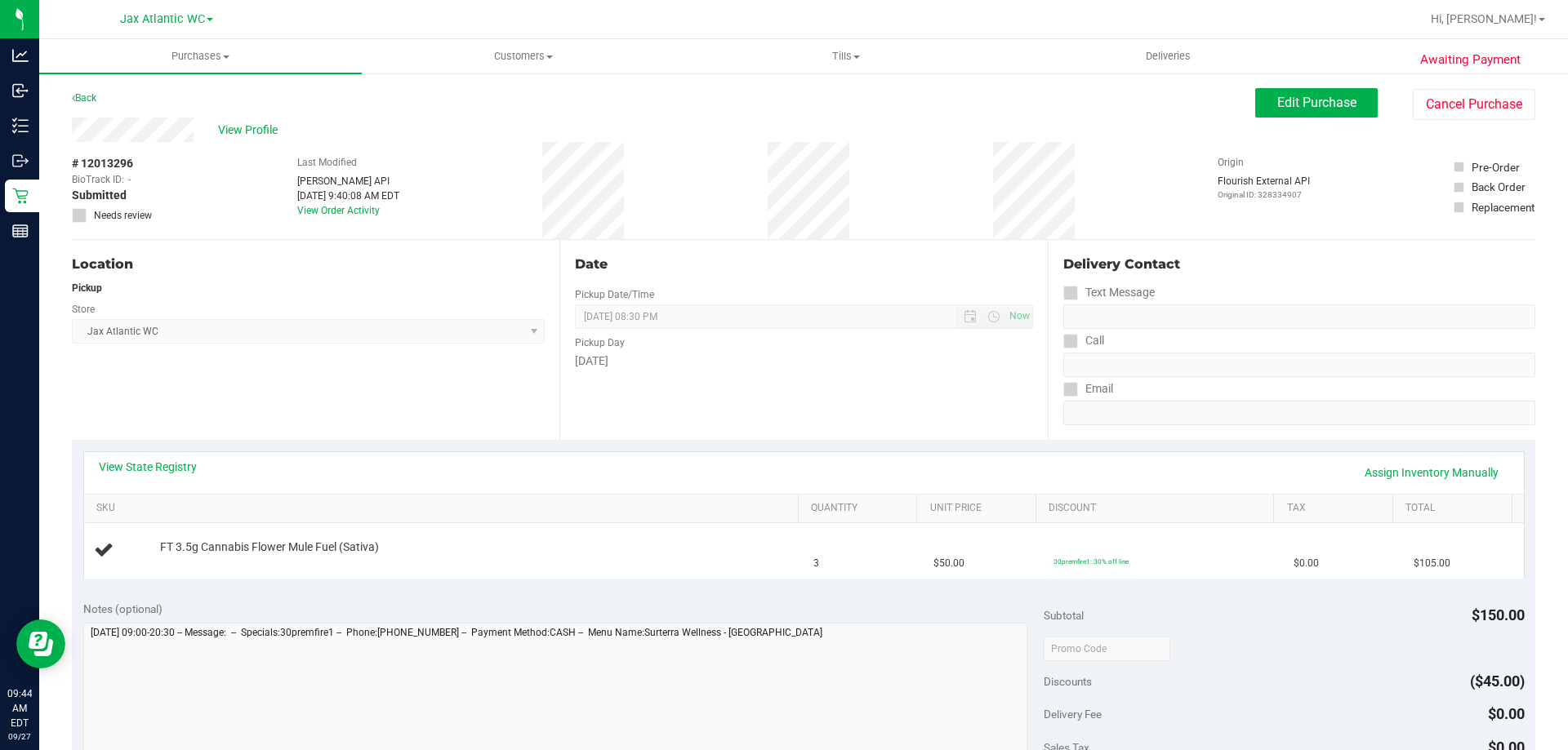
click at [184, 456] on div "View State Registry Assign Inventory Manually" at bounding box center [804, 473] width 1439 height 42
click at [176, 471] on link "View State Registry" at bounding box center [148, 466] width 98 height 17
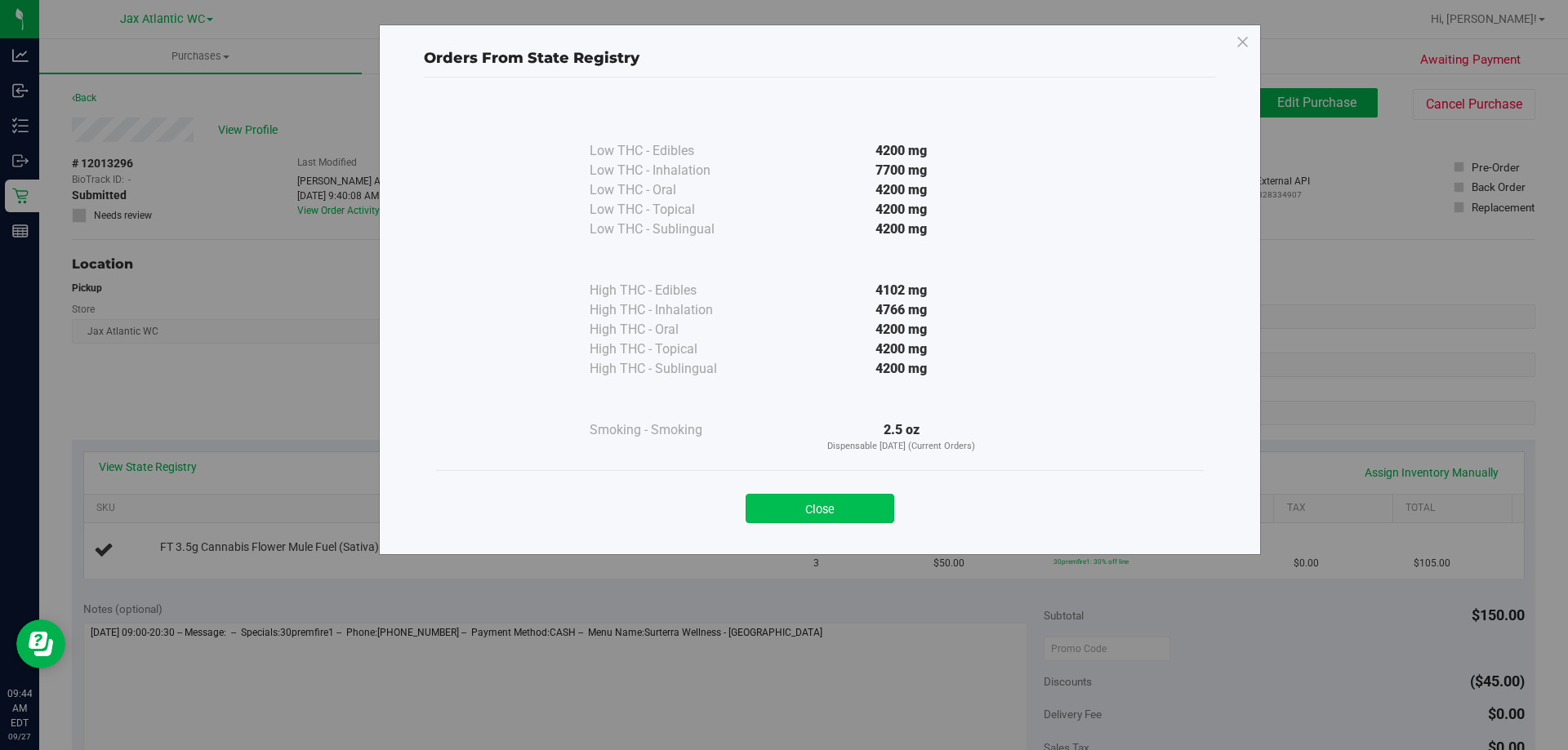
click at [828, 508] on button "Close" at bounding box center [820, 508] width 149 height 30
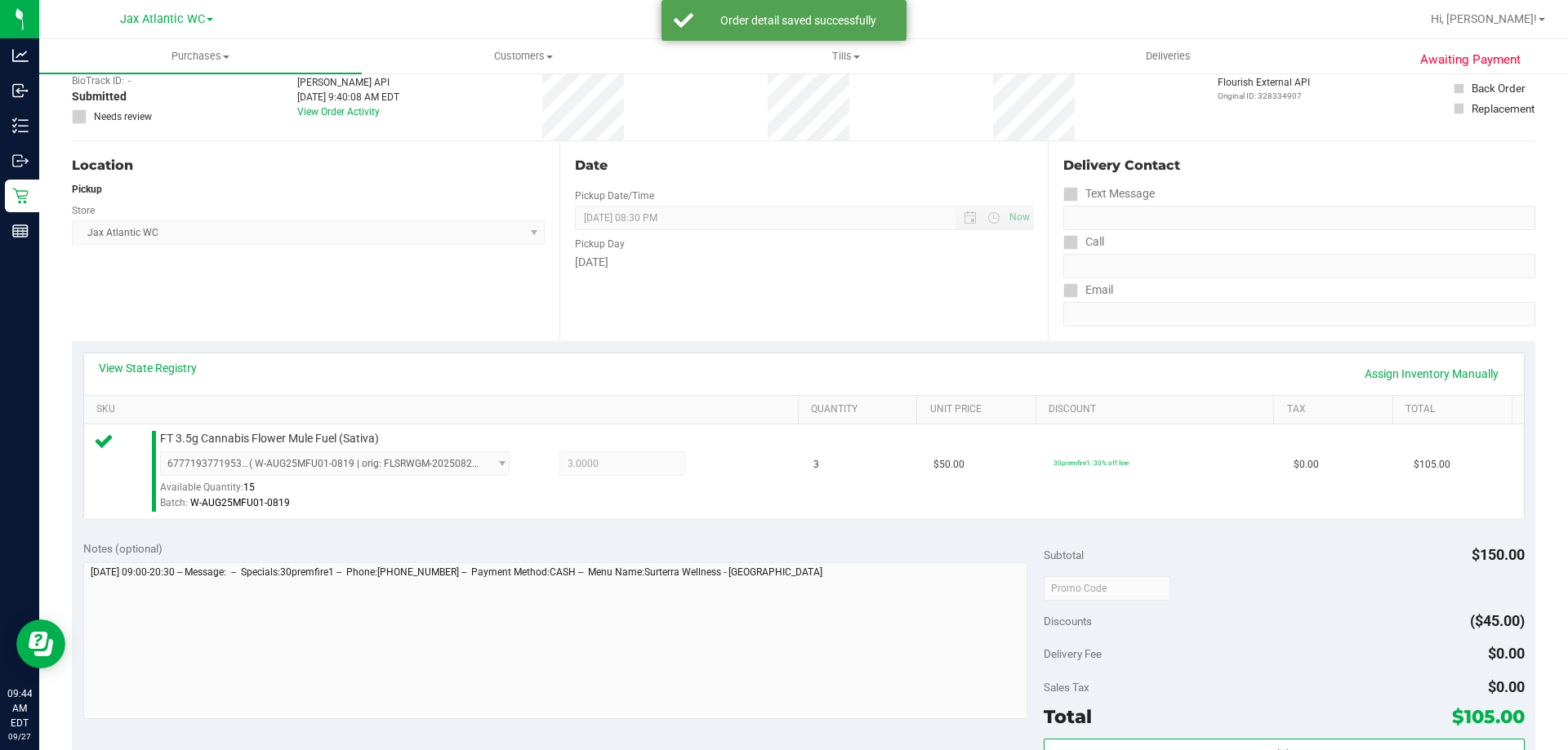
scroll to position [245, 0]
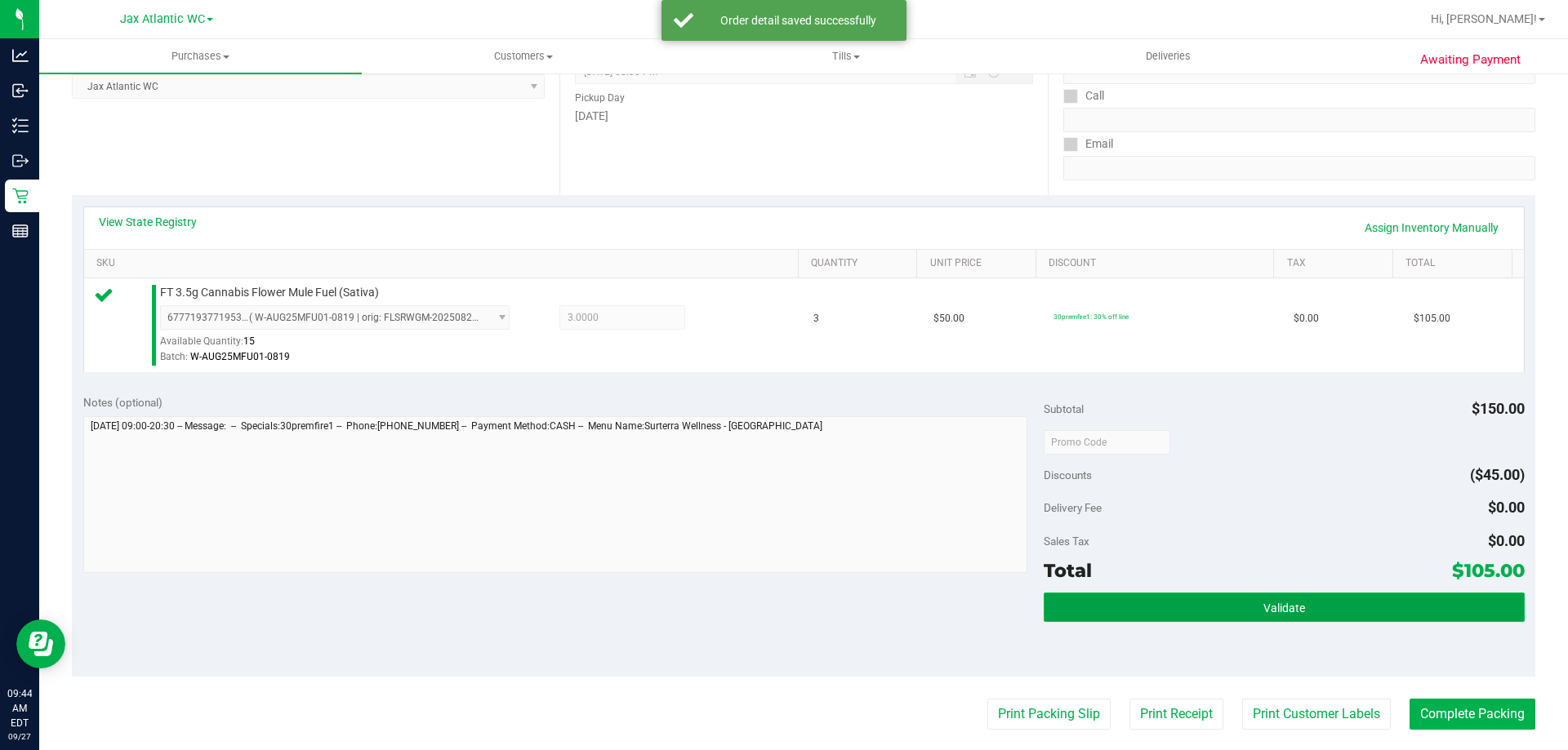
click at [1276, 605] on span "Validate" at bounding box center [1284, 607] width 42 height 13
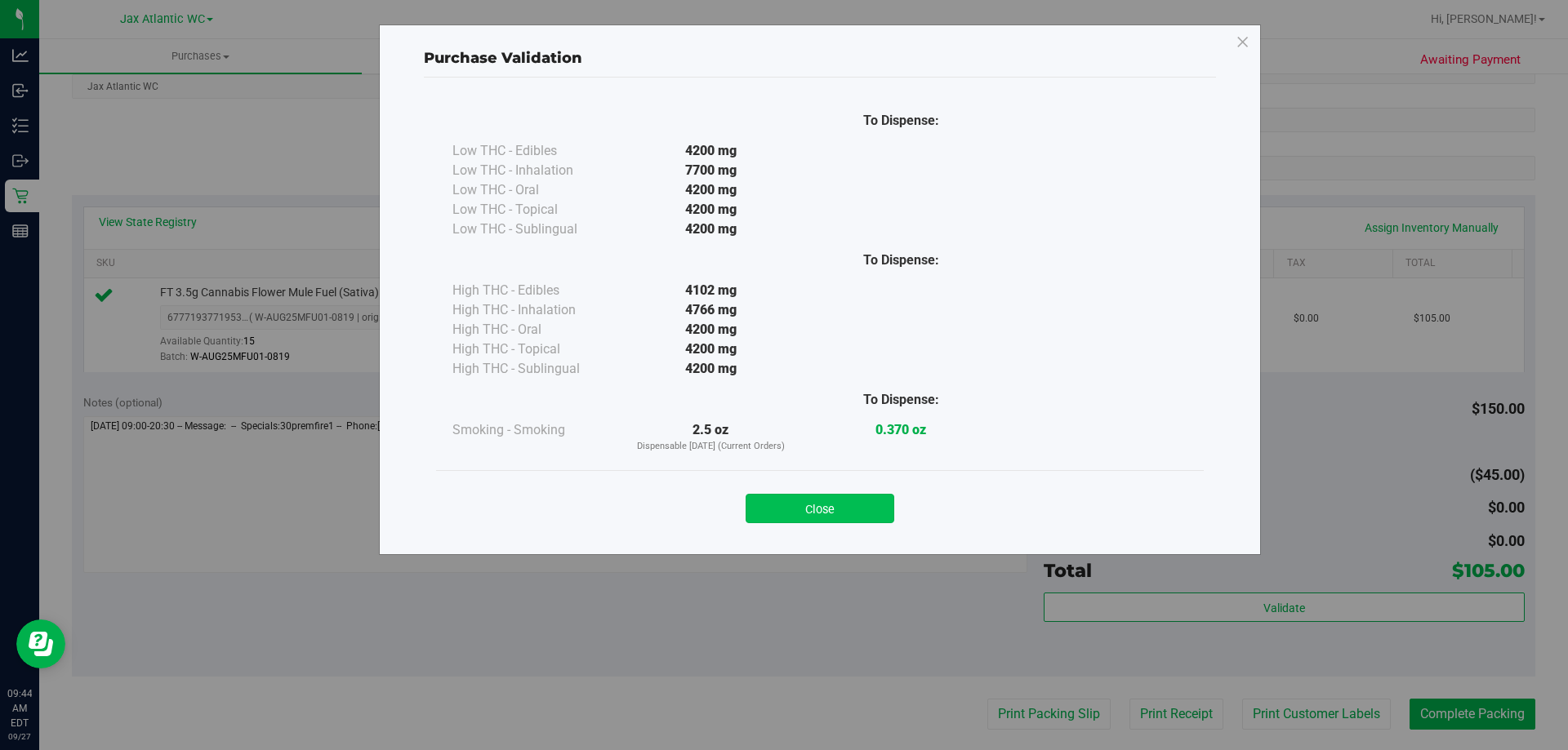
click at [874, 502] on button "Close" at bounding box center [820, 508] width 149 height 30
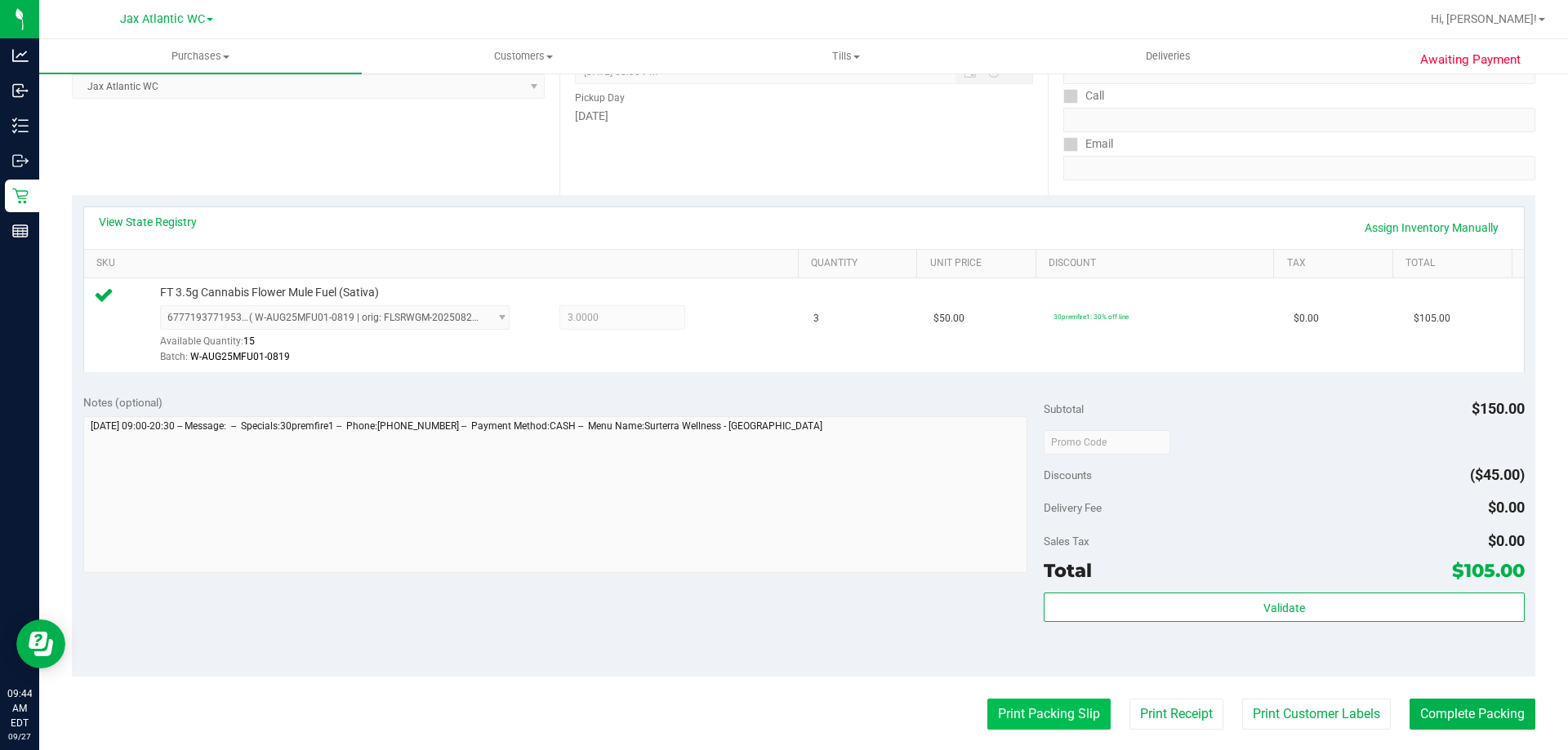
click at [1011, 718] on button "Print Packing Slip" at bounding box center [1049, 713] width 123 height 31
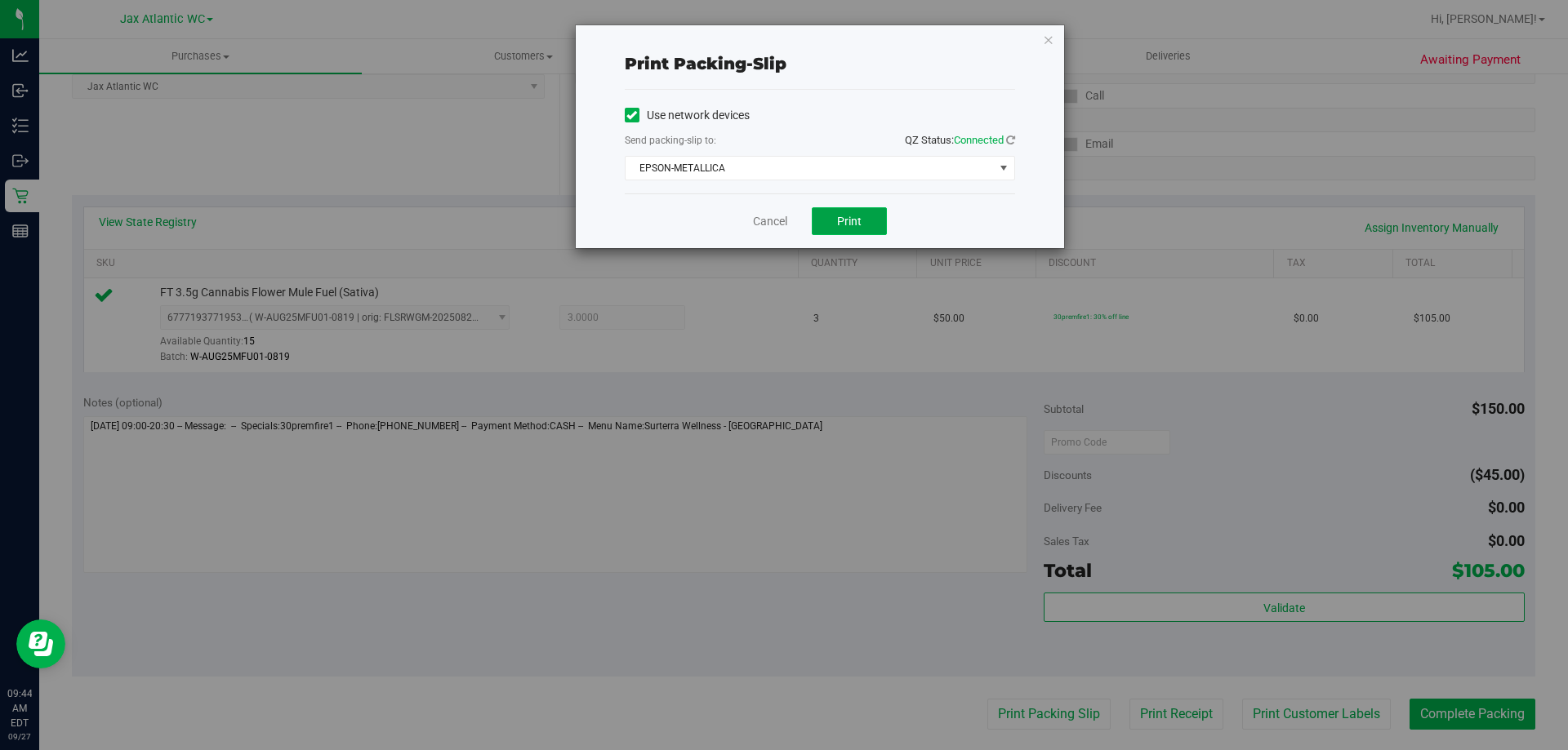
click at [842, 227] on span "Print" at bounding box center [849, 221] width 25 height 13
drag, startPoint x: 776, startPoint y: 222, endPoint x: 954, endPoint y: 273, distance: 185.2
click at [777, 222] on link "Cancel" at bounding box center [770, 221] width 34 height 18
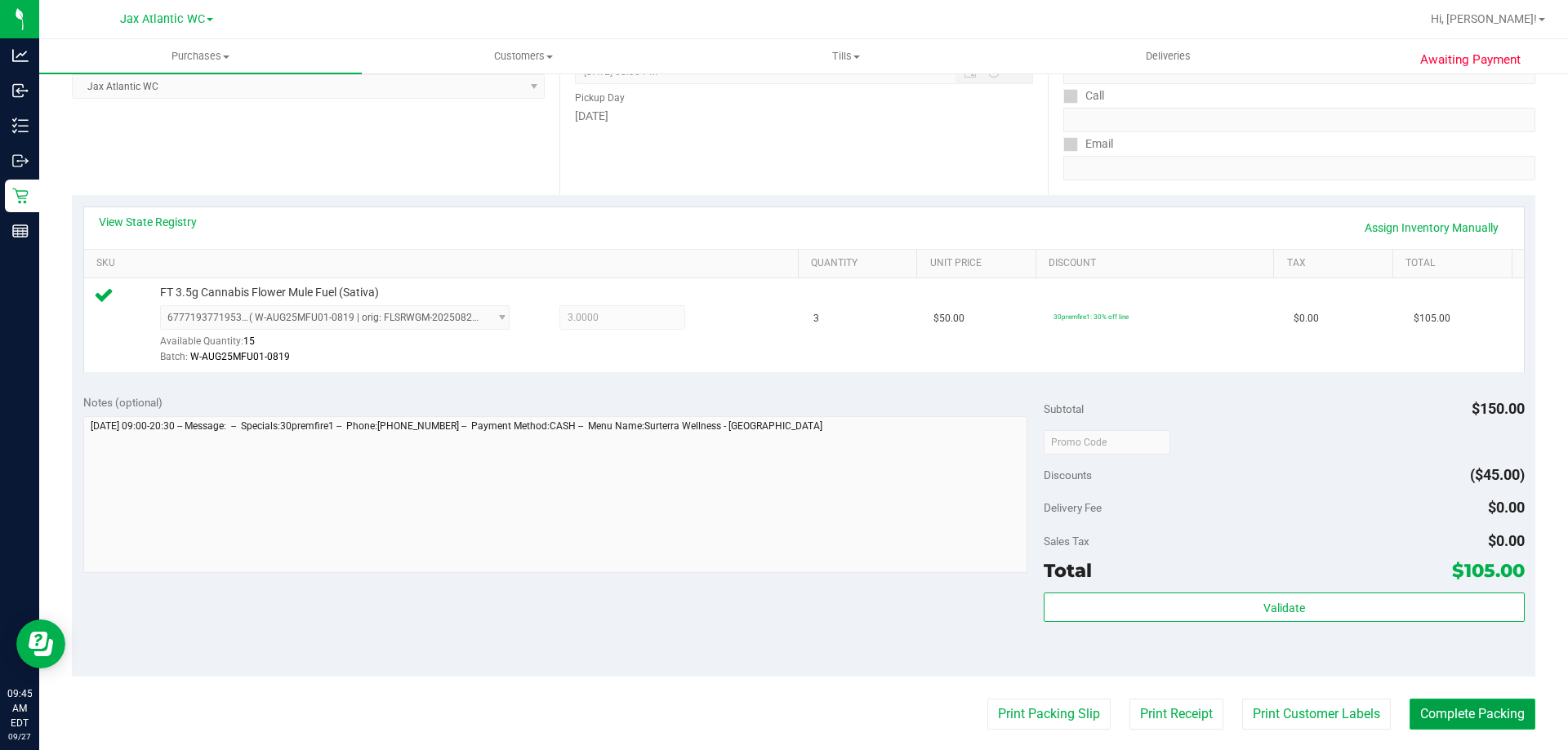
click at [1461, 711] on button "Complete Packing" at bounding box center [1473, 713] width 126 height 31
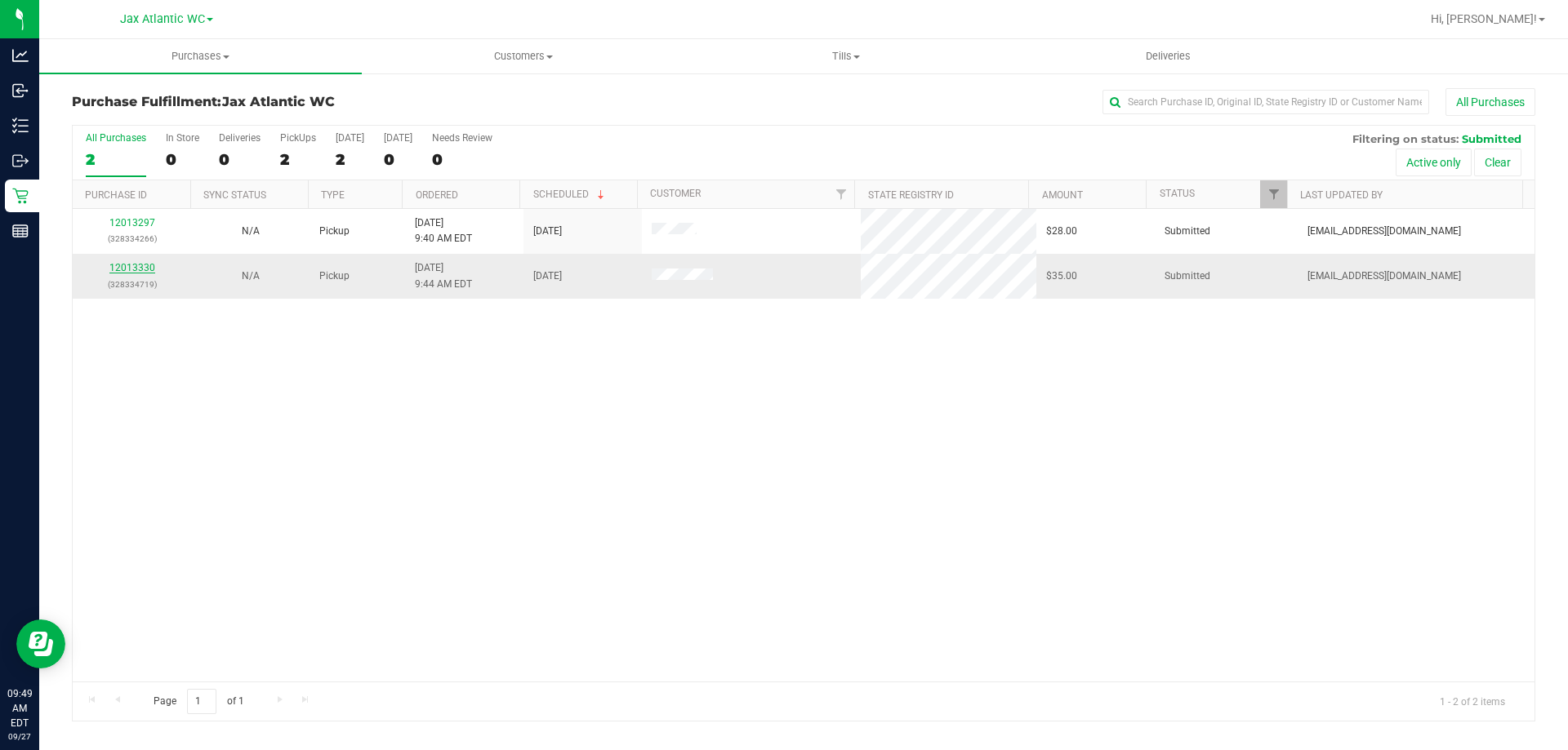
click at [128, 263] on link "12013330" at bounding box center [132, 267] width 46 height 11
drag, startPoint x: 129, startPoint y: 263, endPoint x: 488, endPoint y: 391, distance: 381.1
click at [488, 391] on div "12013297 (328334266) N/A Pickup [DATE] 9:40 AM EDT 9/27/2025 $28.00 Submitted […" at bounding box center [804, 445] width 1462 height 473
click at [137, 262] on link "12013330" at bounding box center [132, 267] width 46 height 11
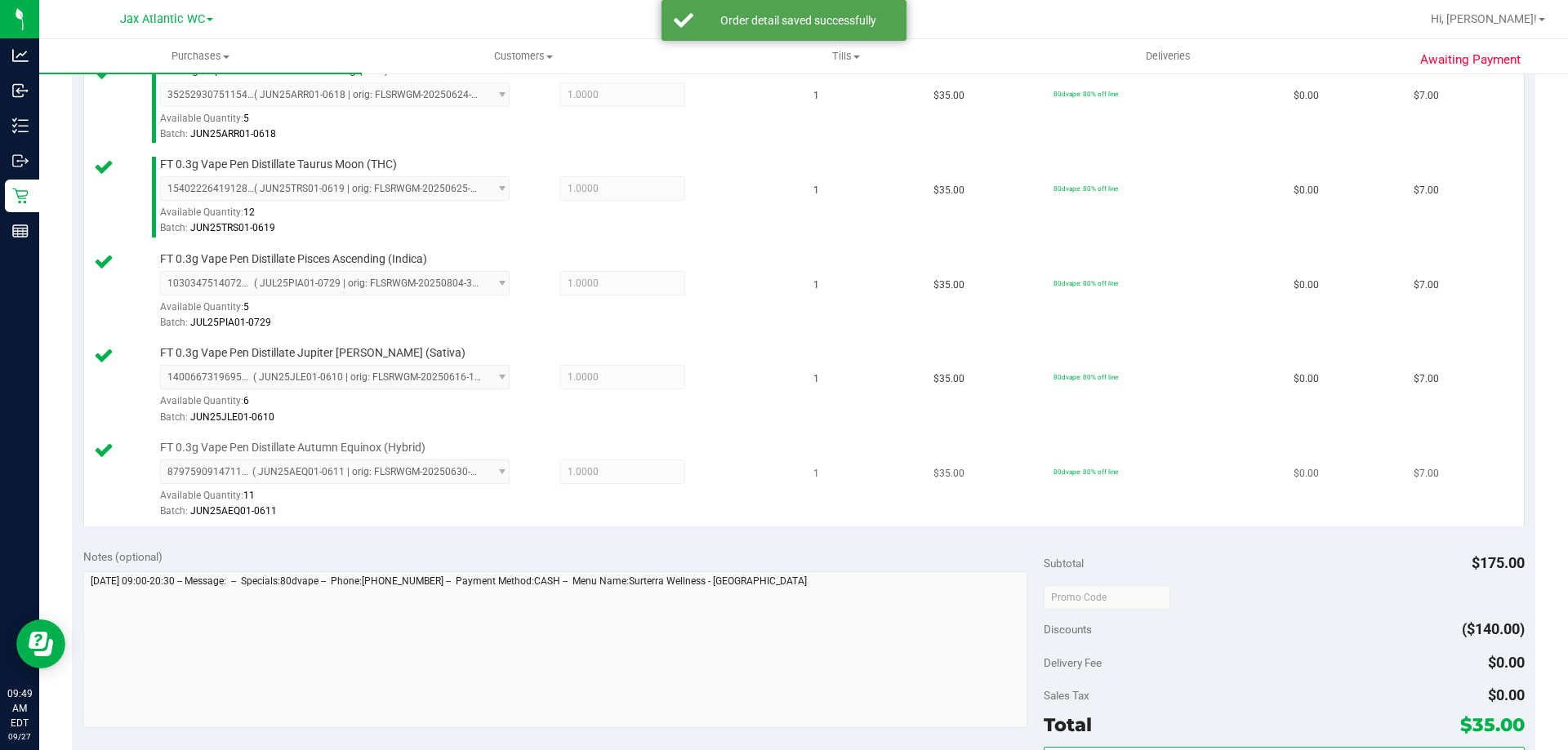
scroll to position [490, 0]
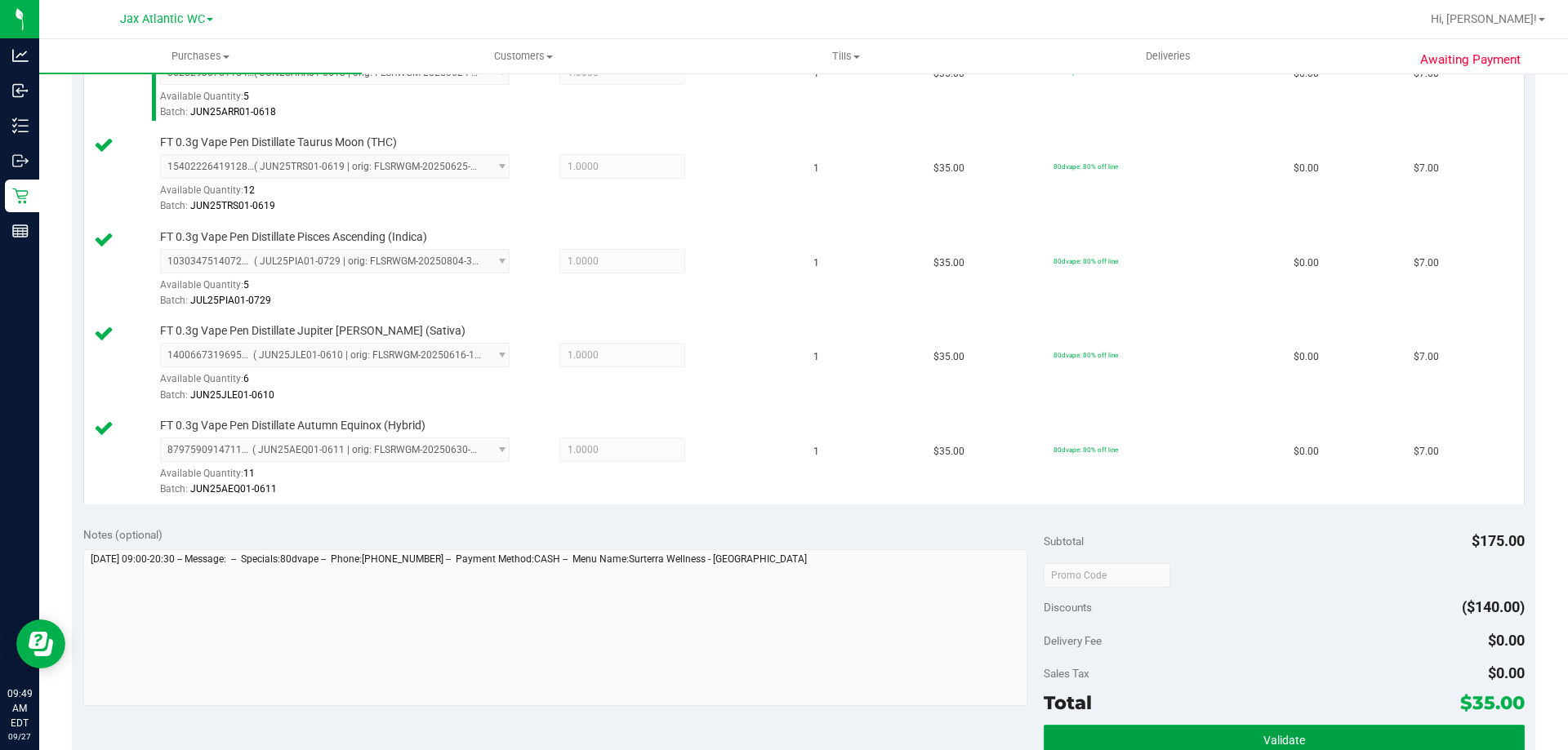
click at [1244, 729] on button "Validate" at bounding box center [1283, 739] width 480 height 30
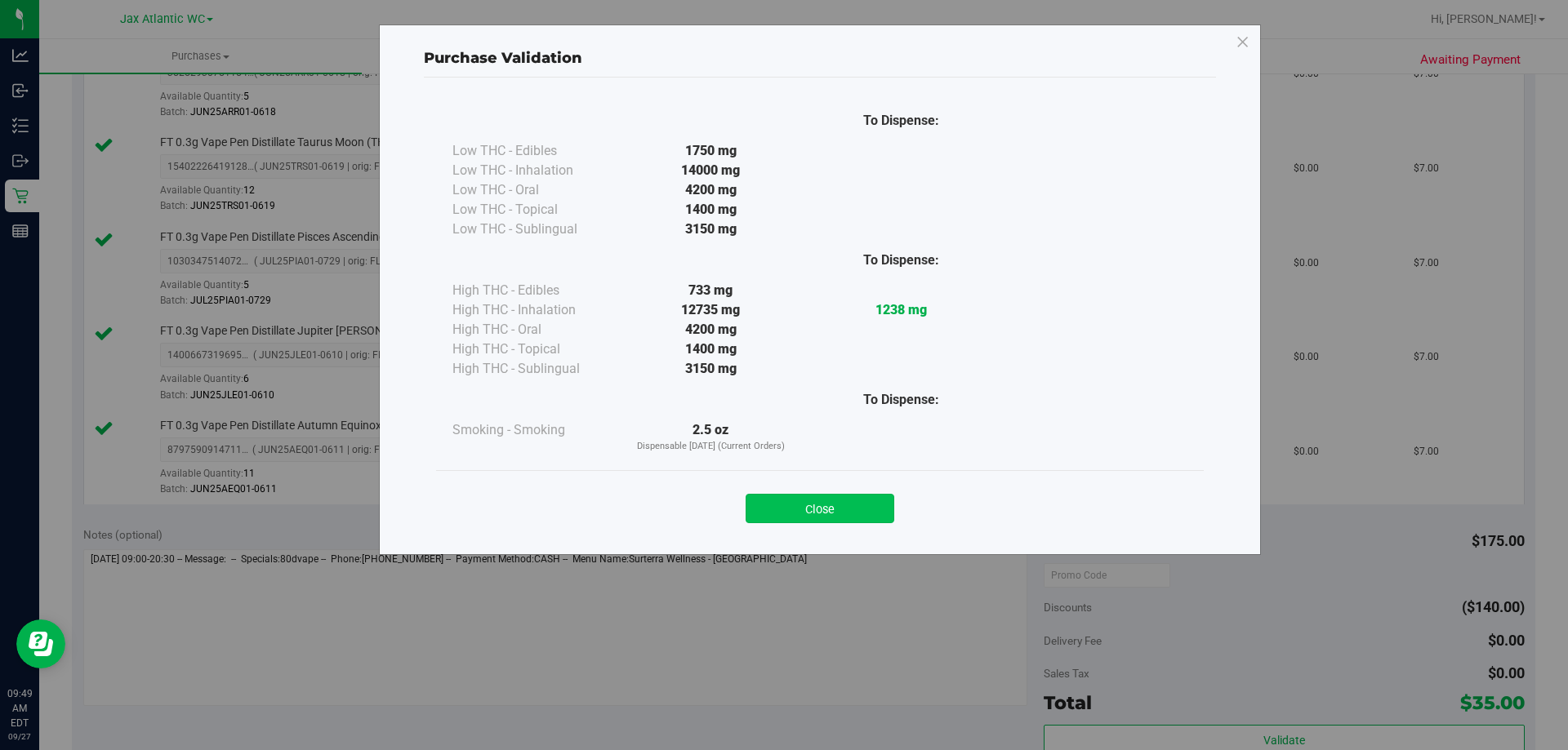
click at [848, 508] on button "Close" at bounding box center [820, 508] width 149 height 30
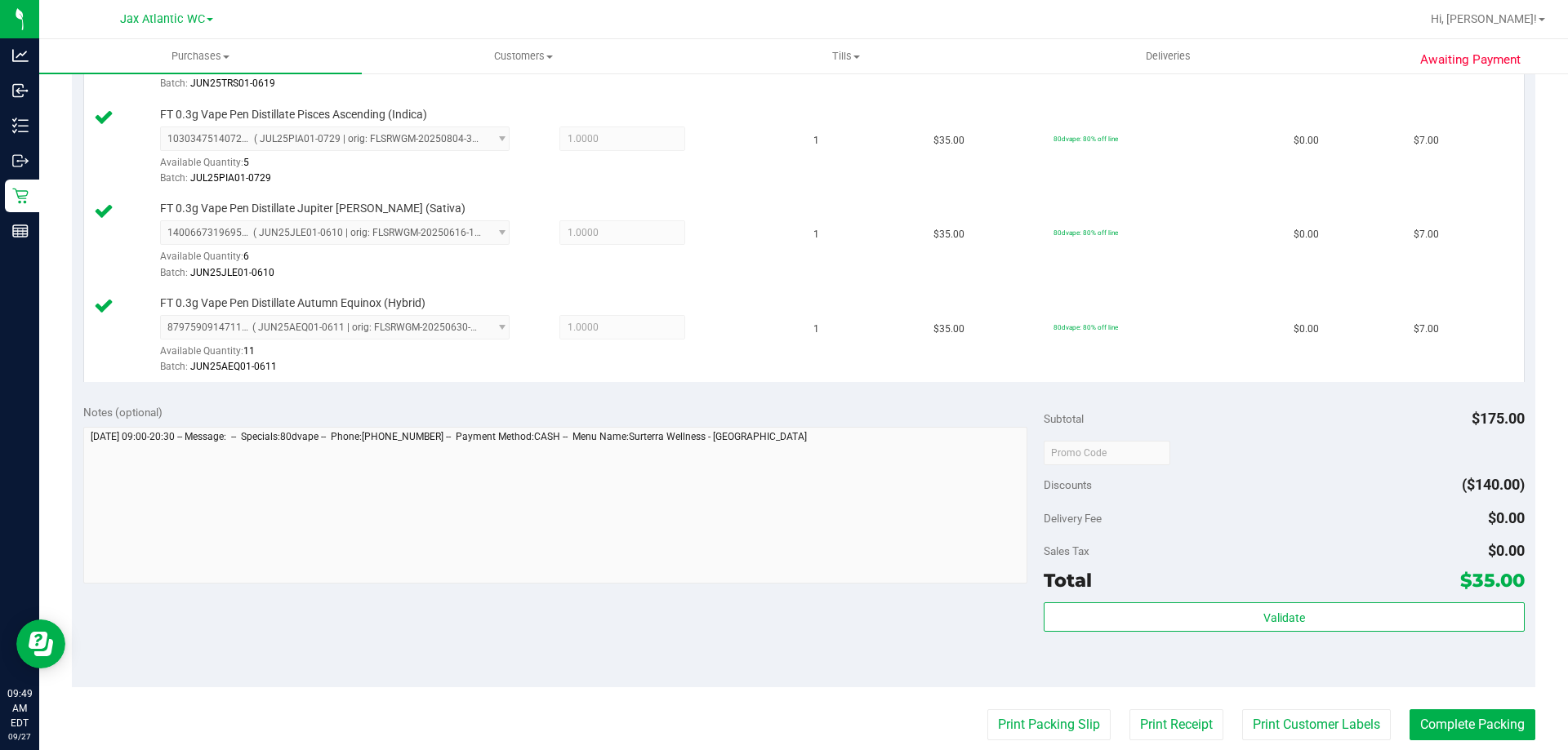
scroll to position [898, 0]
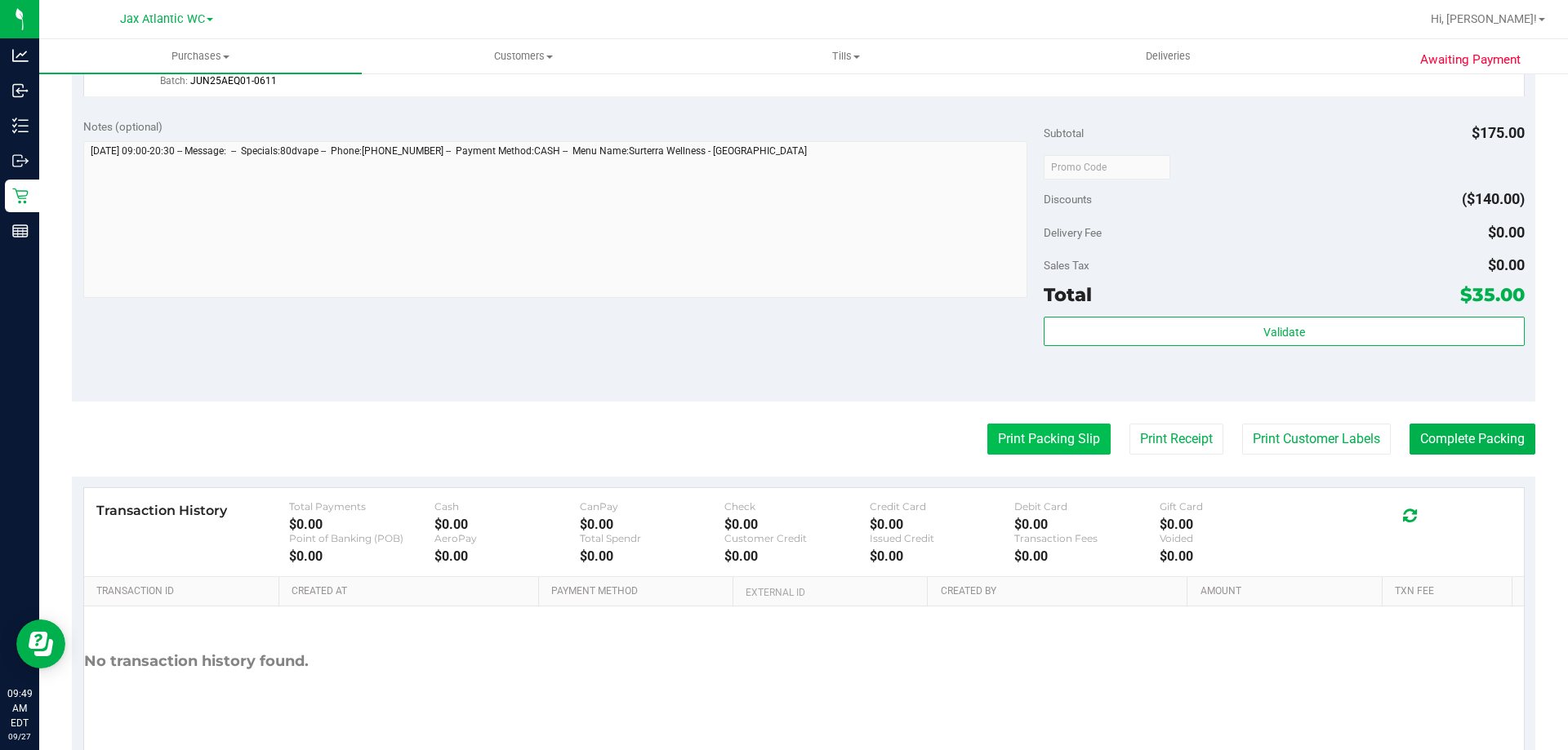
click at [1038, 440] on button "Print Packing Slip" at bounding box center [1049, 438] width 123 height 31
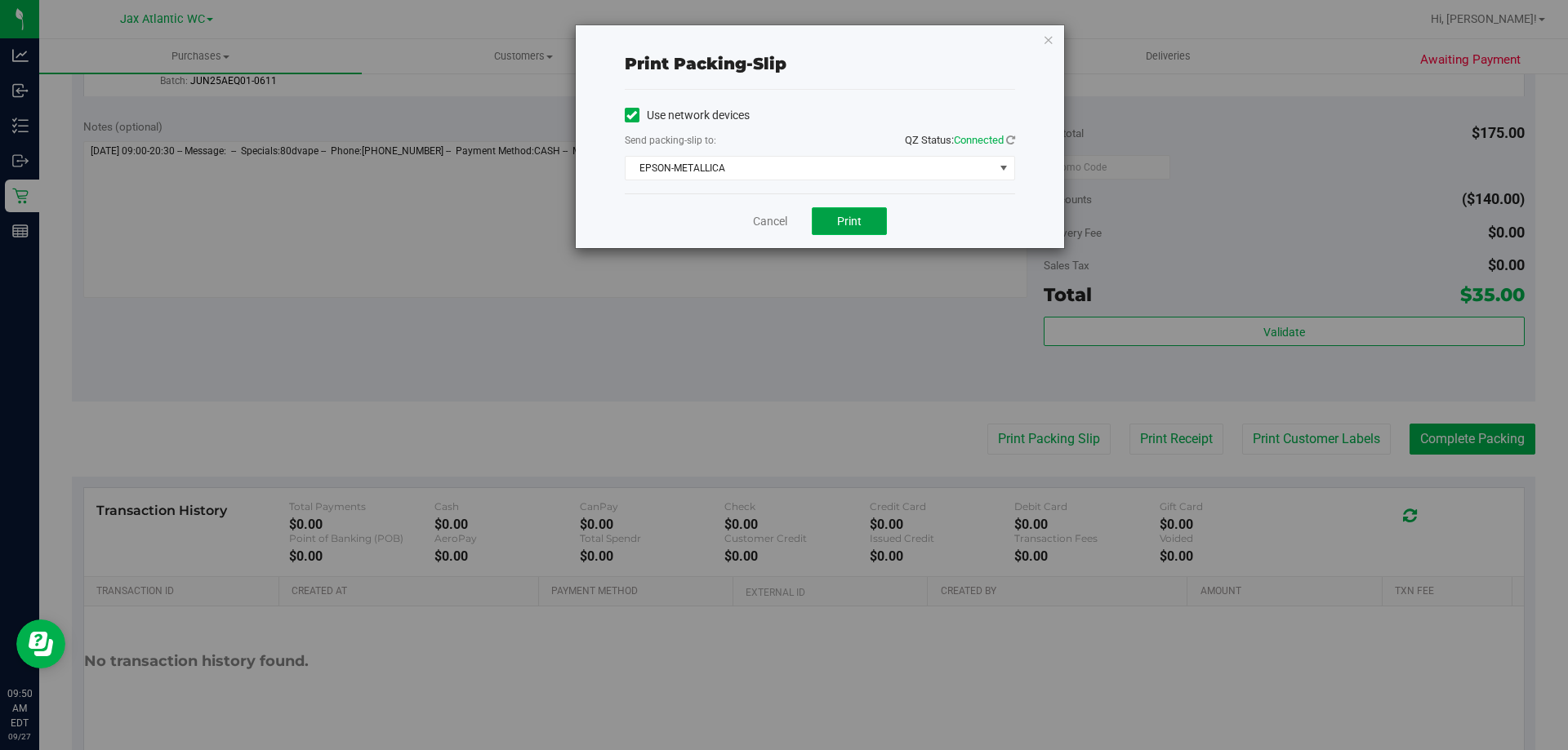
click at [840, 220] on span "Print" at bounding box center [849, 221] width 25 height 13
click at [773, 218] on link "Cancel" at bounding box center [770, 221] width 34 height 18
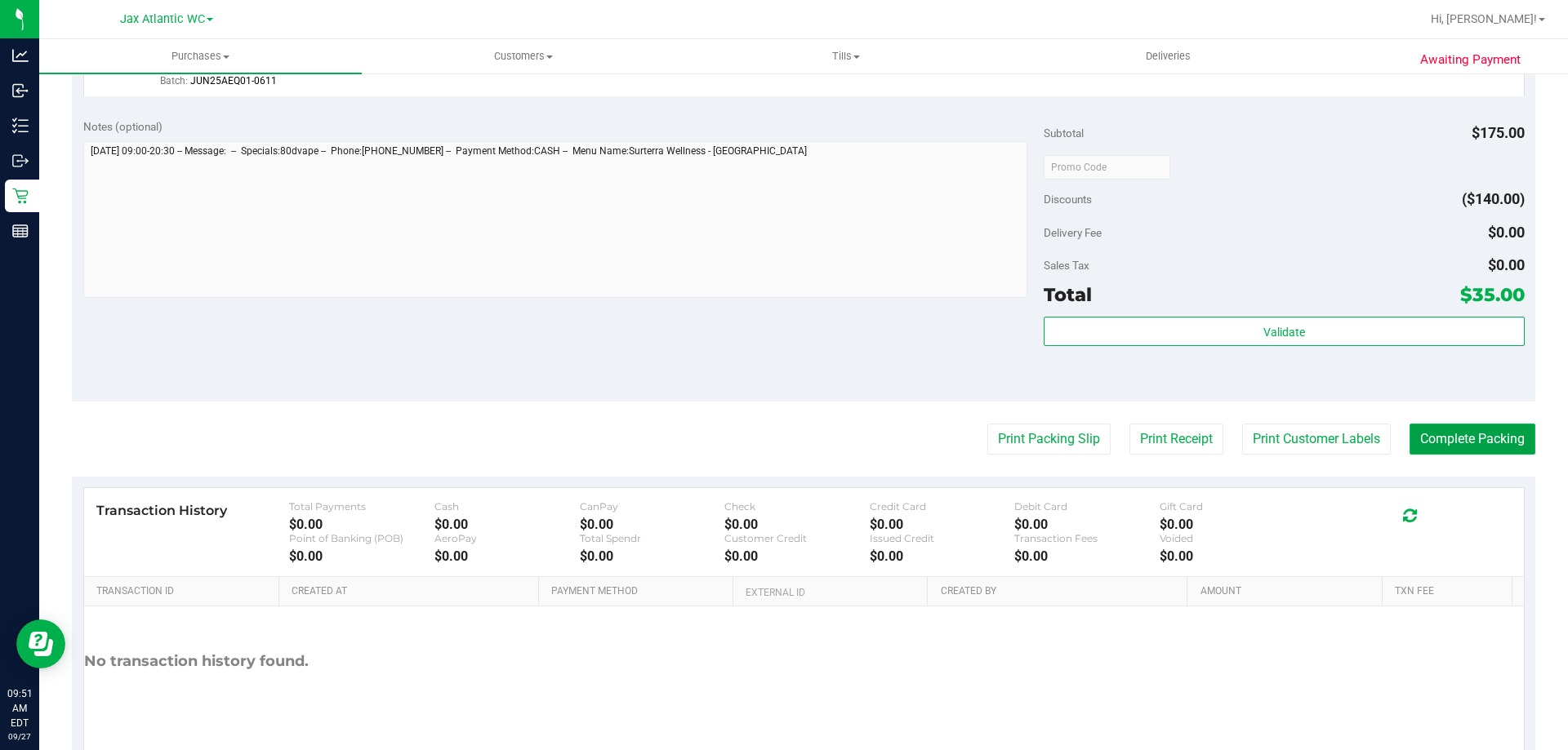
click at [1483, 435] on button "Complete Packing" at bounding box center [1473, 438] width 126 height 31
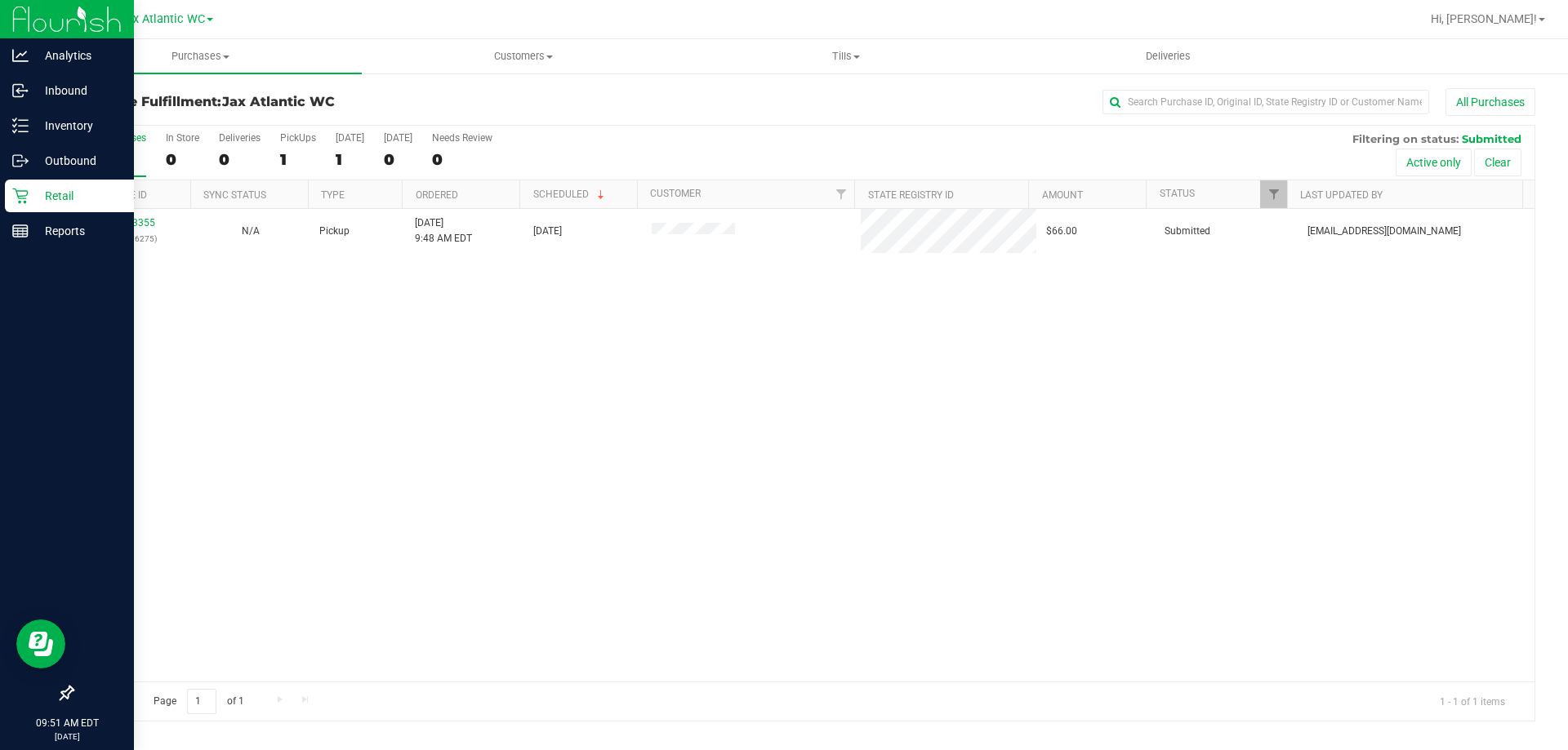
click at [25, 200] on icon at bounding box center [20, 196] width 17 height 17
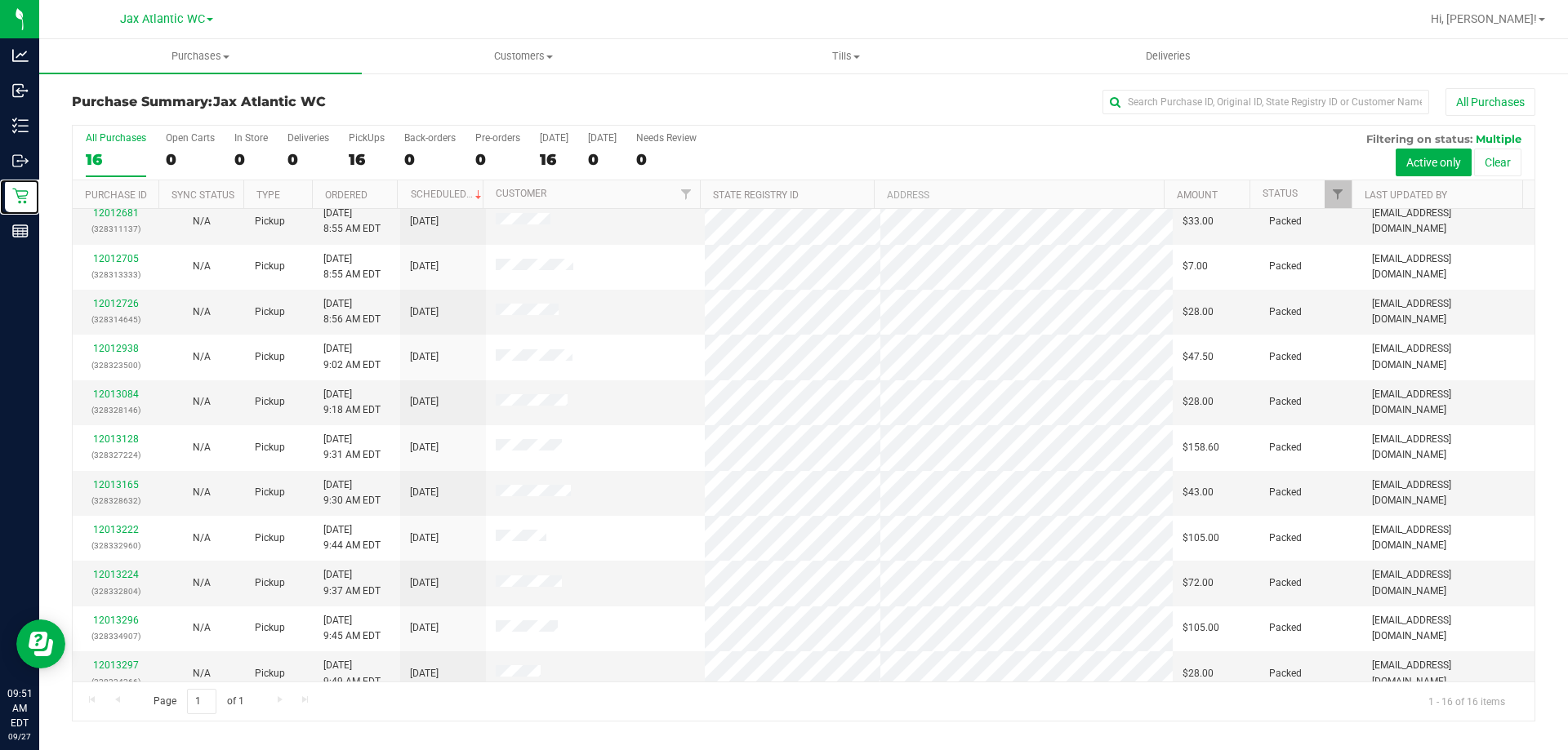
scroll to position [250, 0]
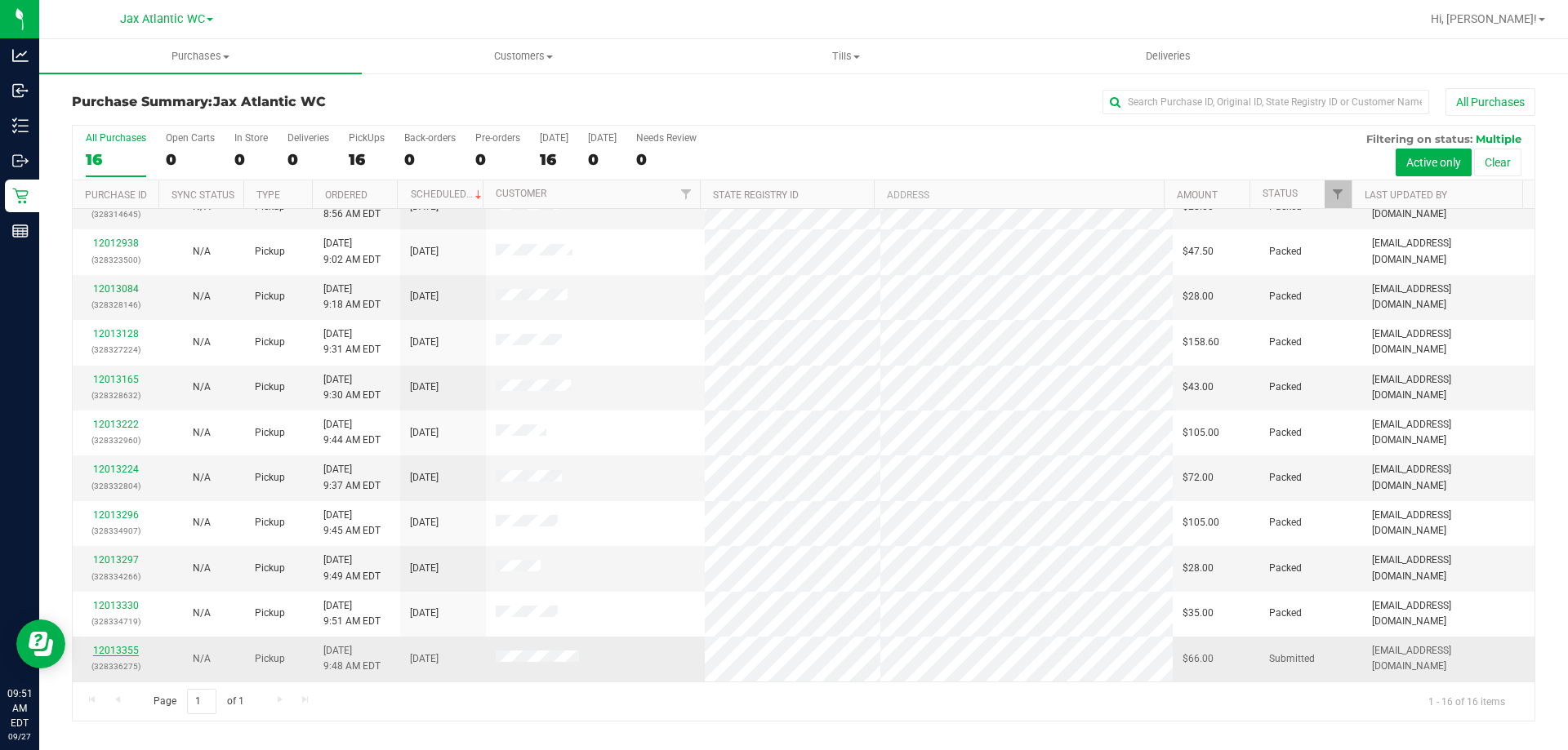
click at [108, 651] on link "12013355" at bounding box center [116, 650] width 46 height 11
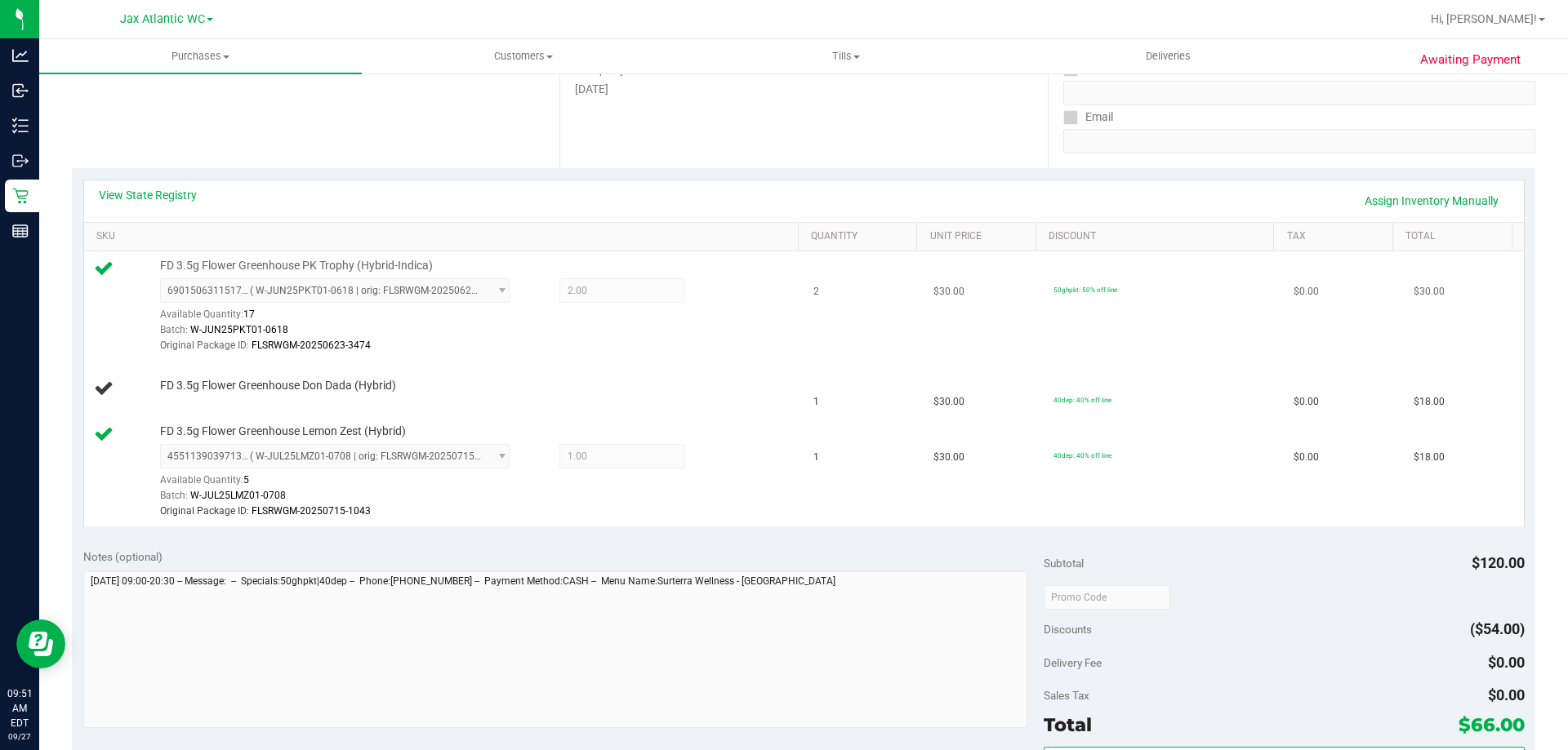
scroll to position [245, 0]
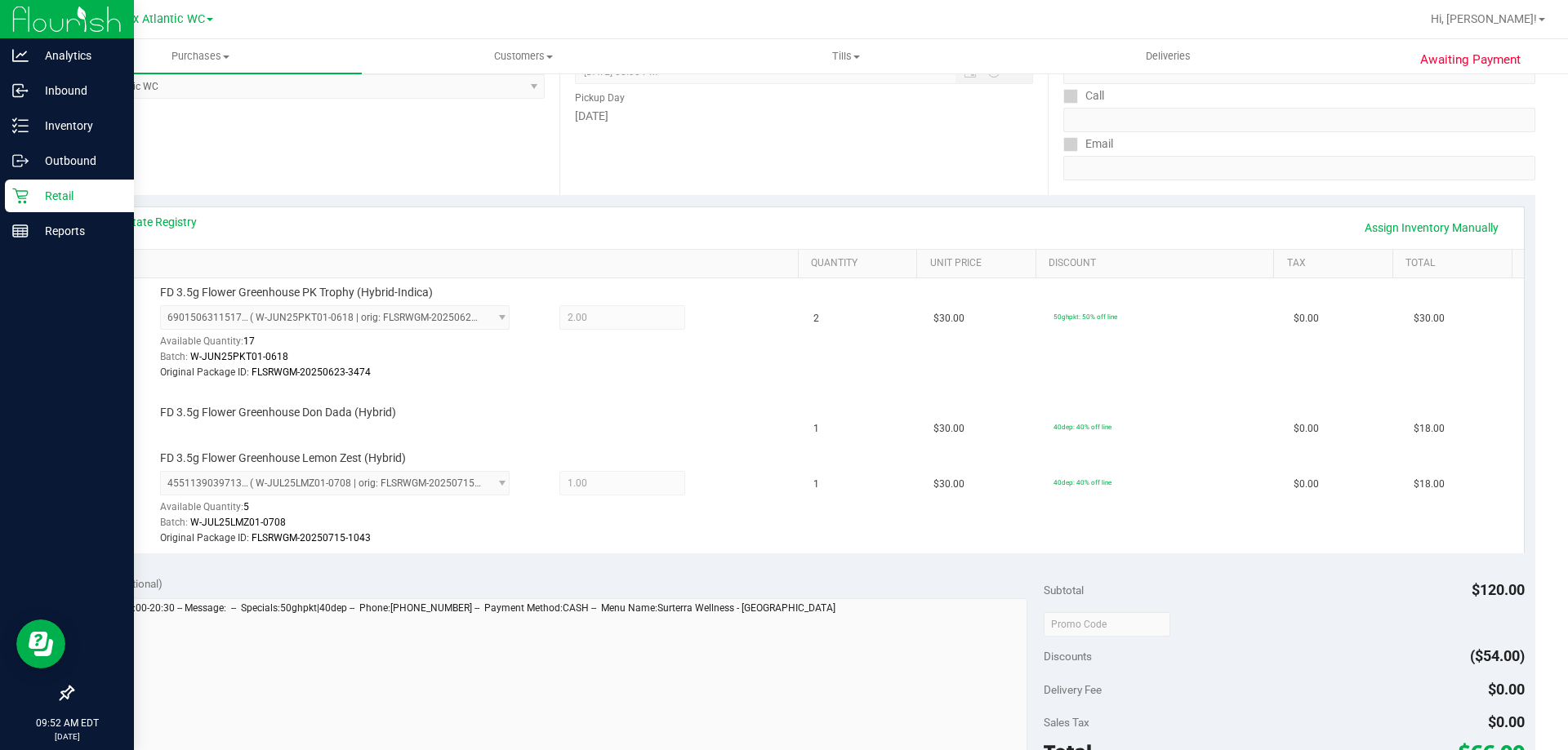
click at [56, 191] on p "Retail" at bounding box center [78, 196] width 98 height 19
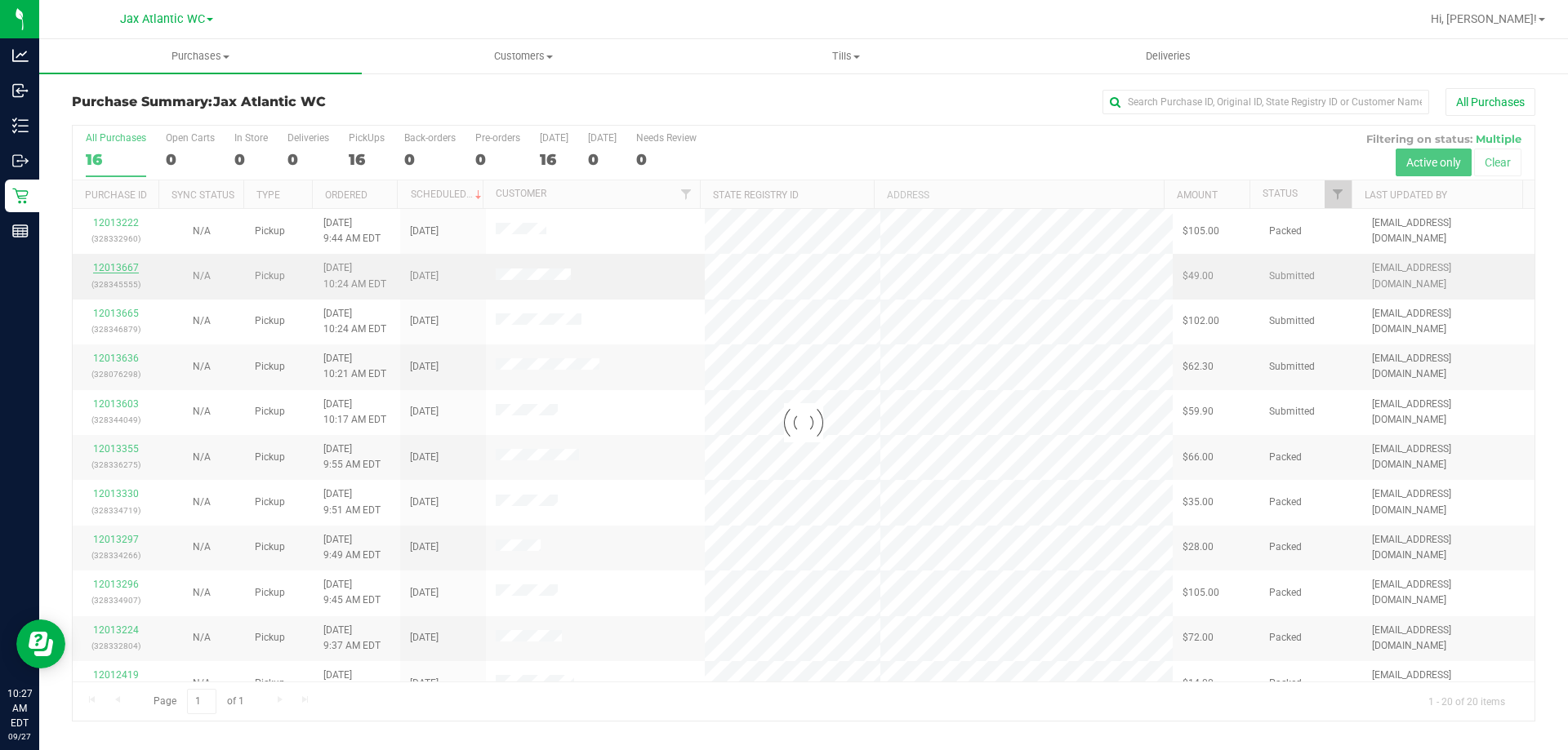
click at [129, 268] on div at bounding box center [804, 424] width 1462 height 595
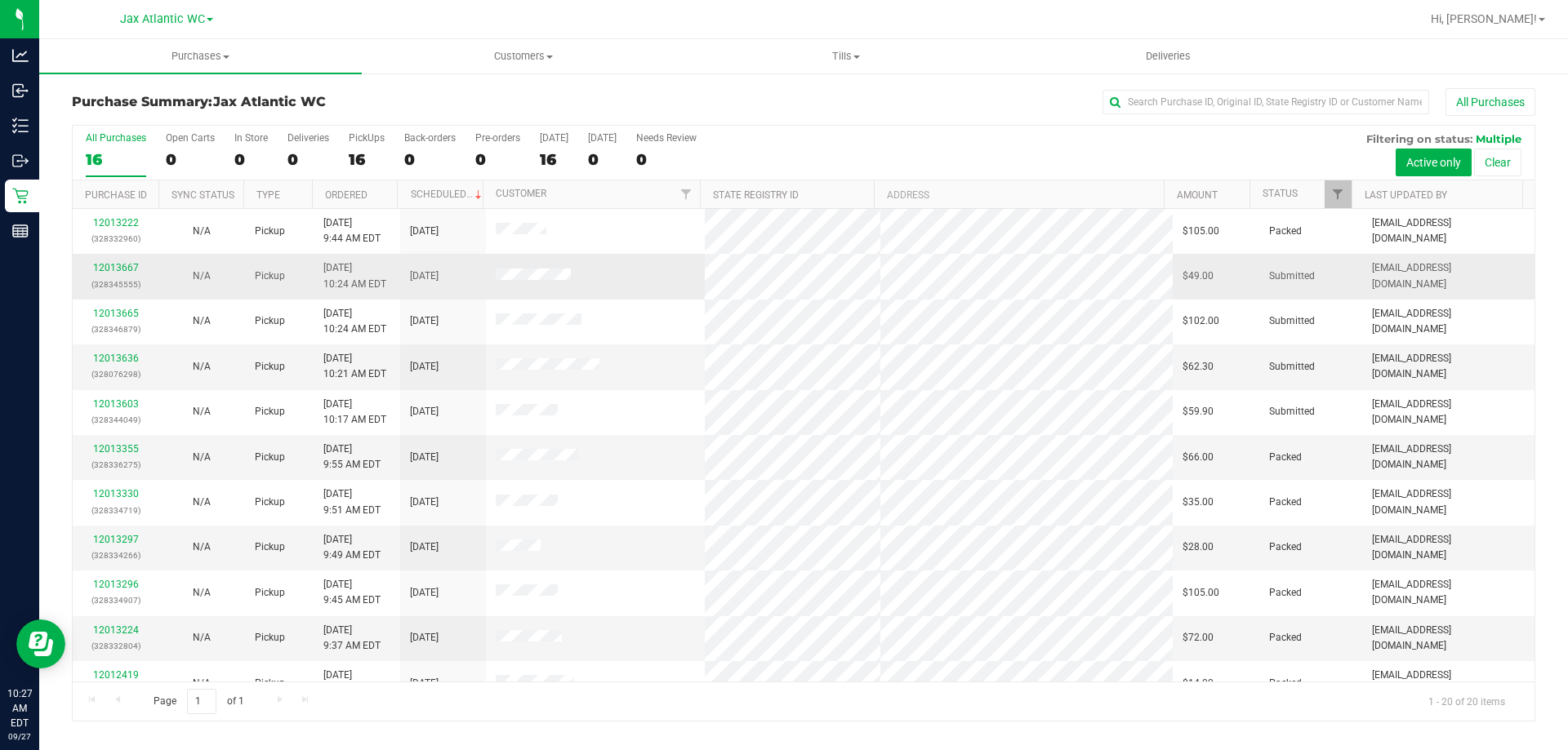
click at [137, 272] on div "12013667 (328345555)" at bounding box center [116, 276] width 67 height 31
click at [131, 268] on link "12013667" at bounding box center [116, 267] width 46 height 11
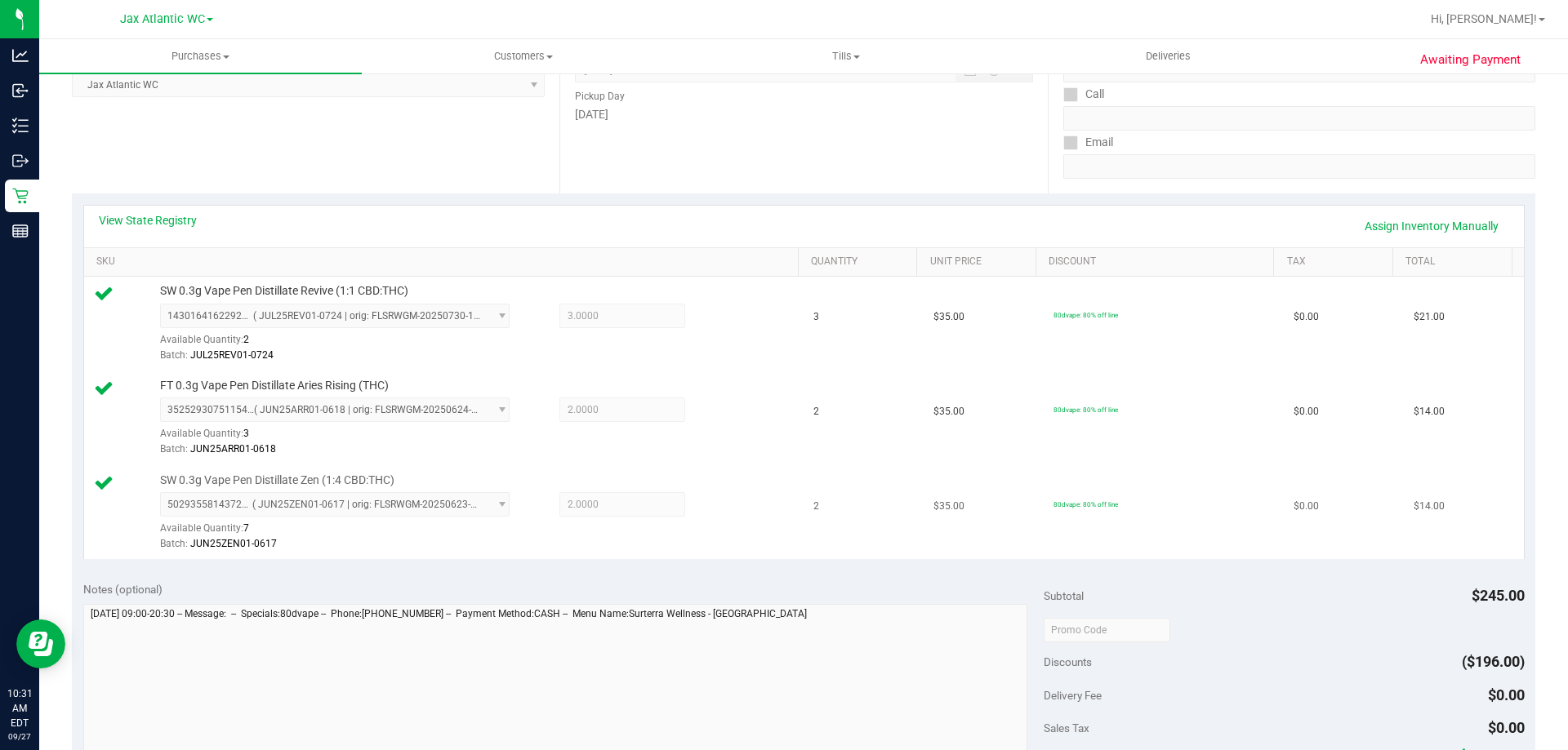
scroll to position [408, 0]
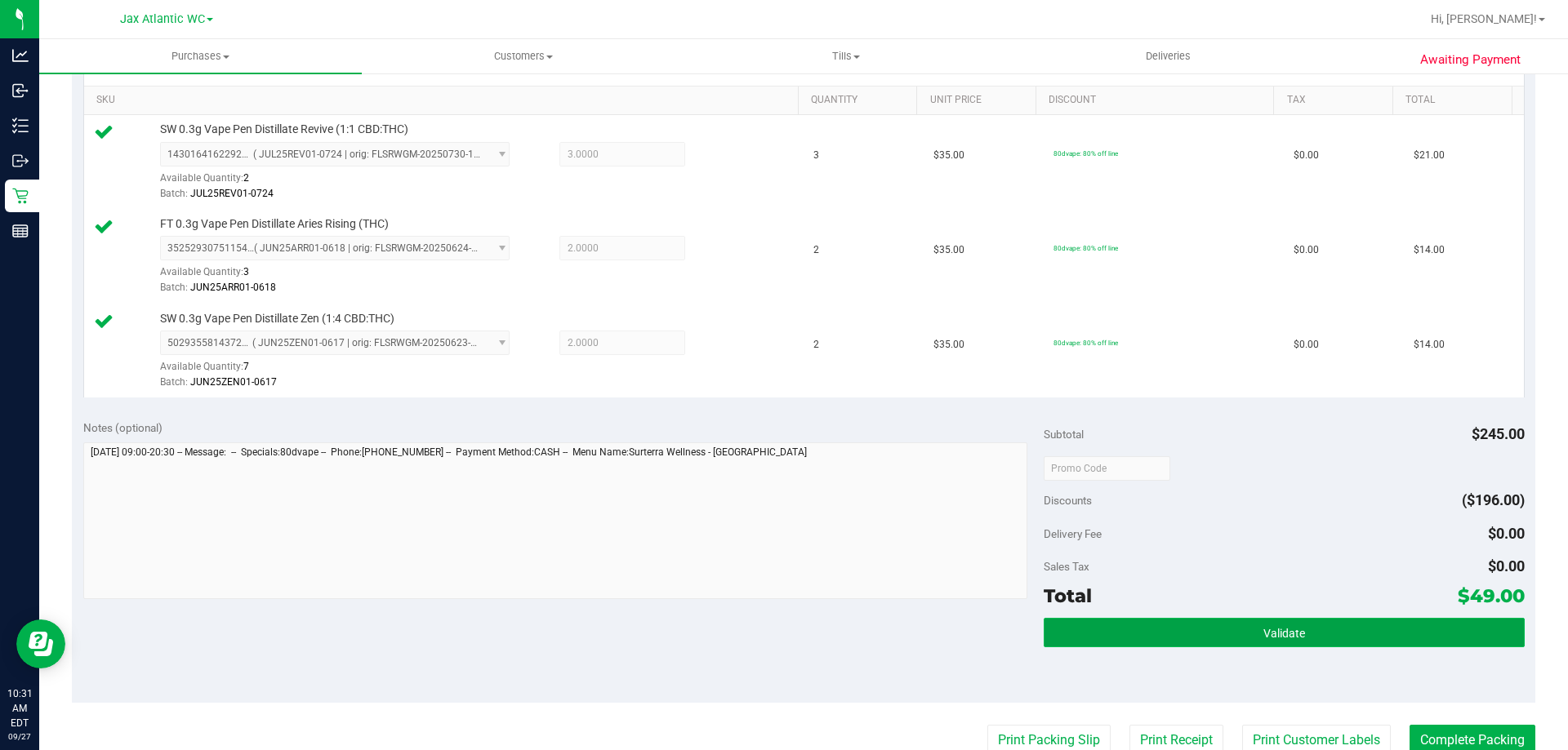
click at [1246, 627] on button "Validate" at bounding box center [1283, 633] width 480 height 30
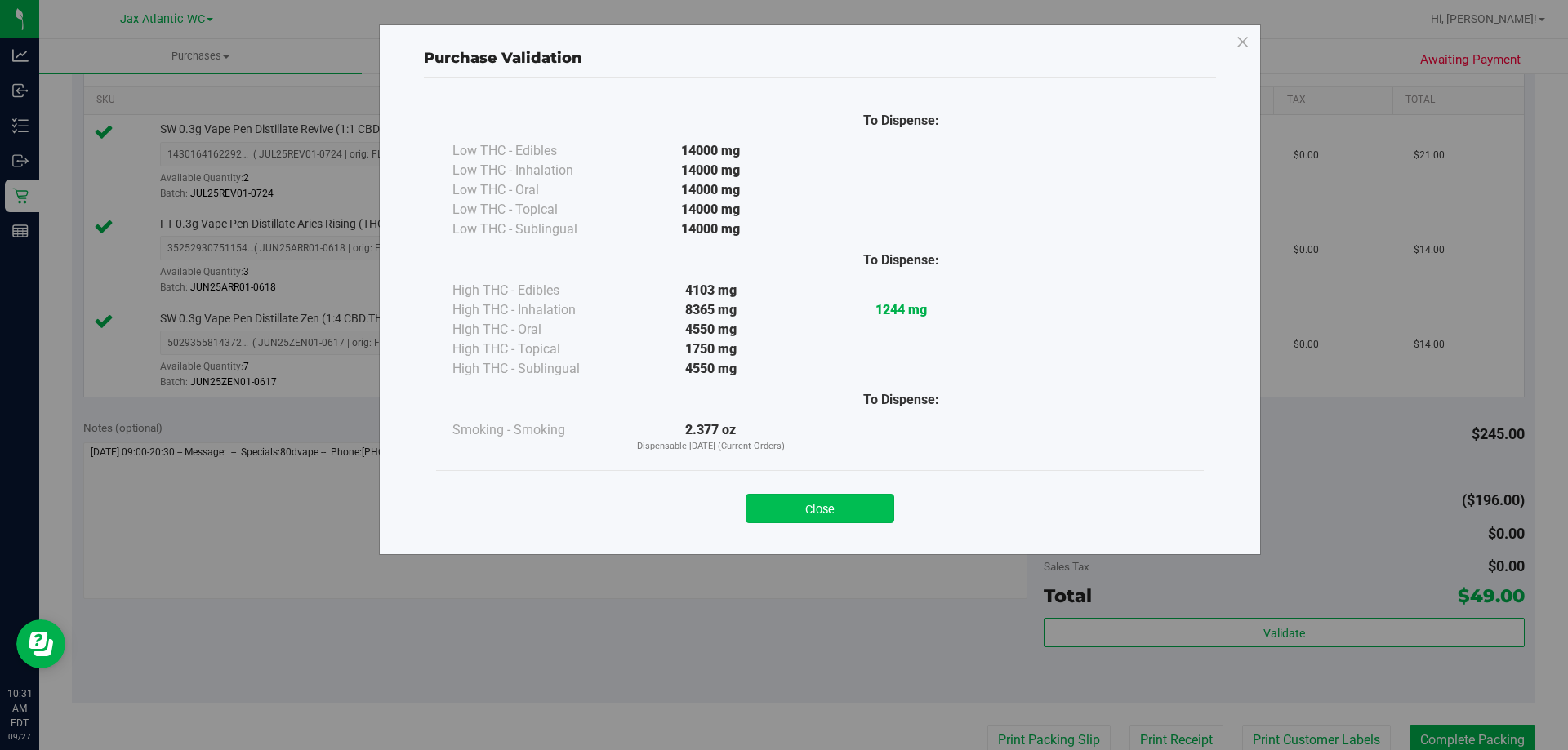
click at [866, 517] on button "Close" at bounding box center [820, 508] width 149 height 30
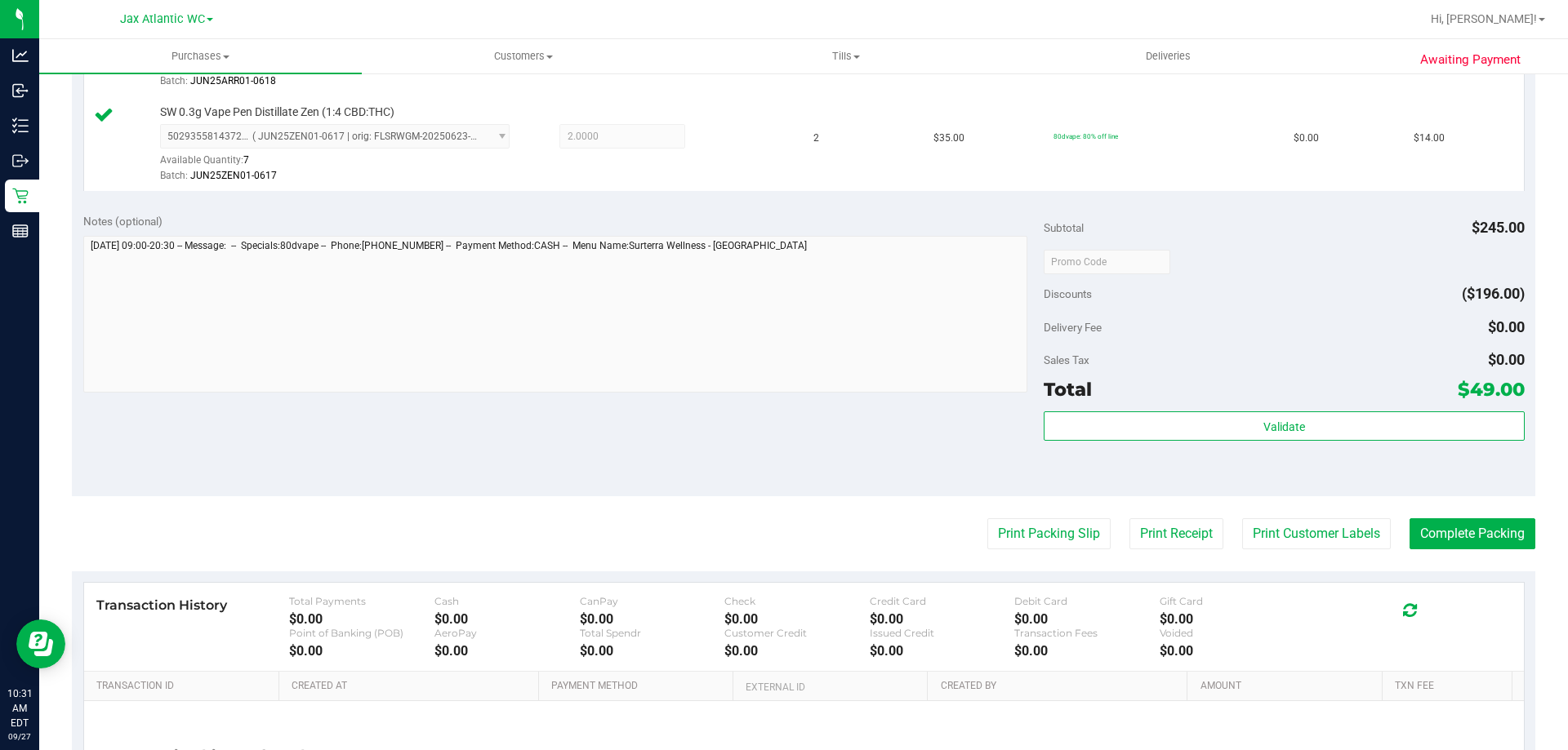
scroll to position [734, 0]
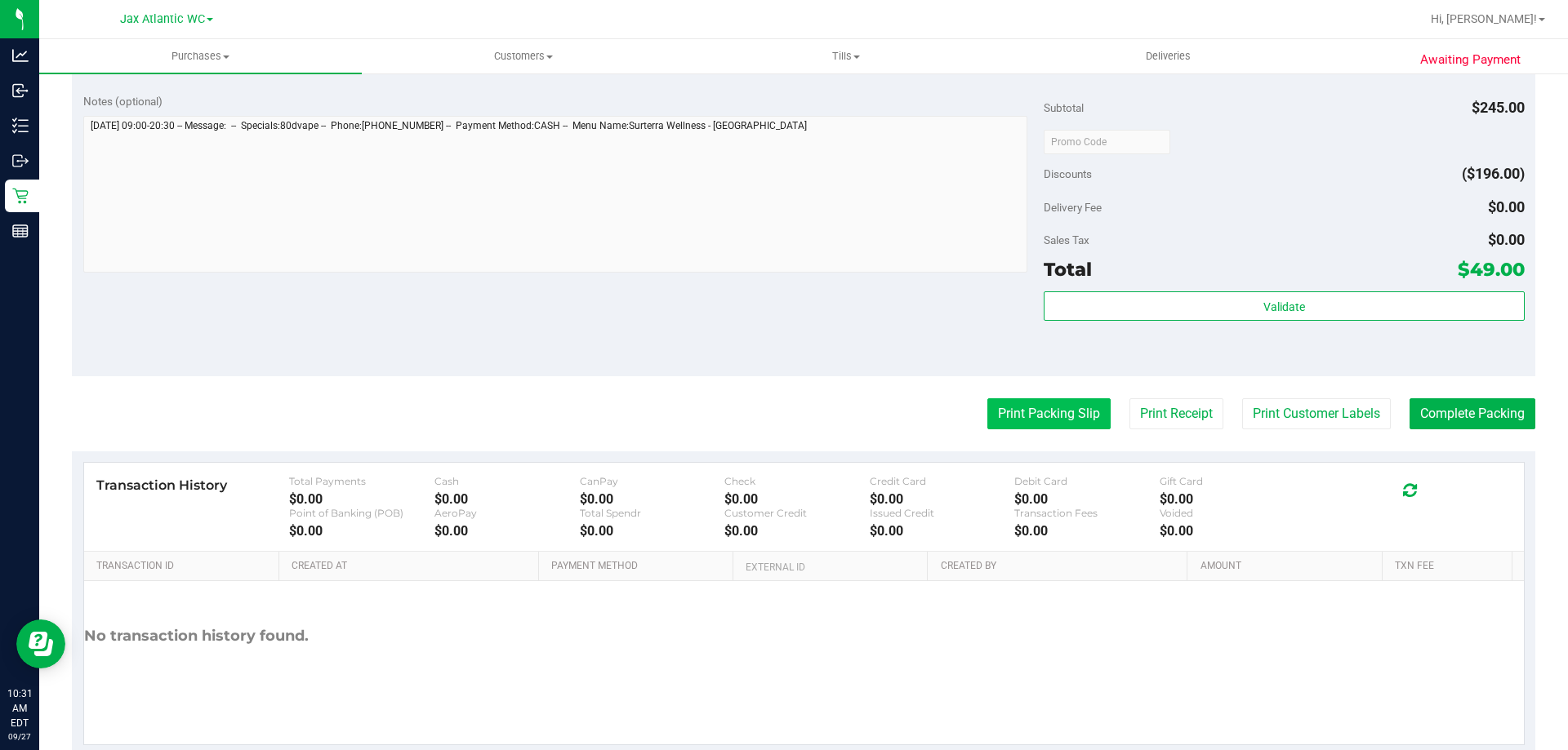
click at [1010, 408] on button "Print Packing Slip" at bounding box center [1049, 413] width 123 height 31
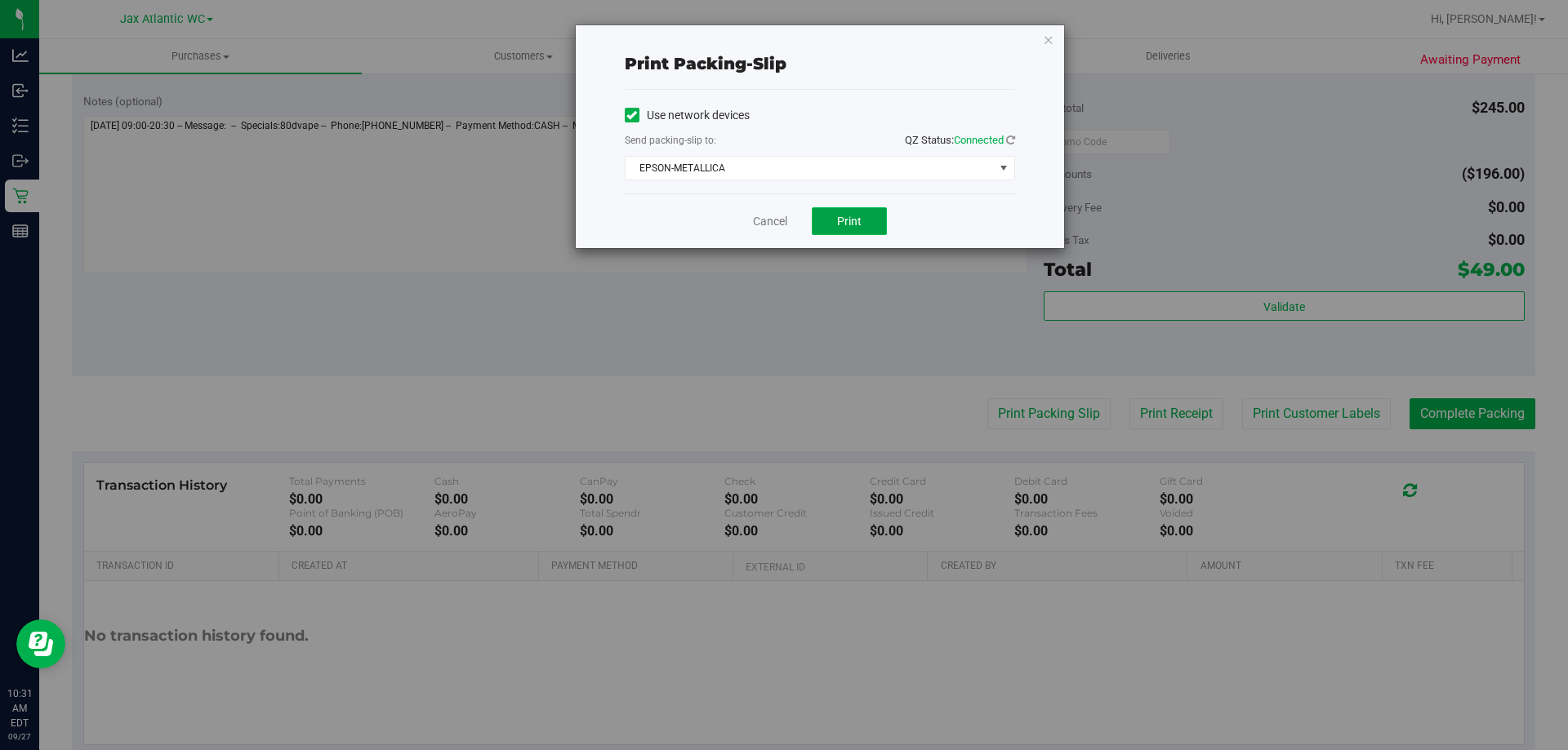
click at [833, 222] on button "Print" at bounding box center [849, 221] width 75 height 28
click at [779, 215] on link "Cancel" at bounding box center [770, 221] width 34 height 18
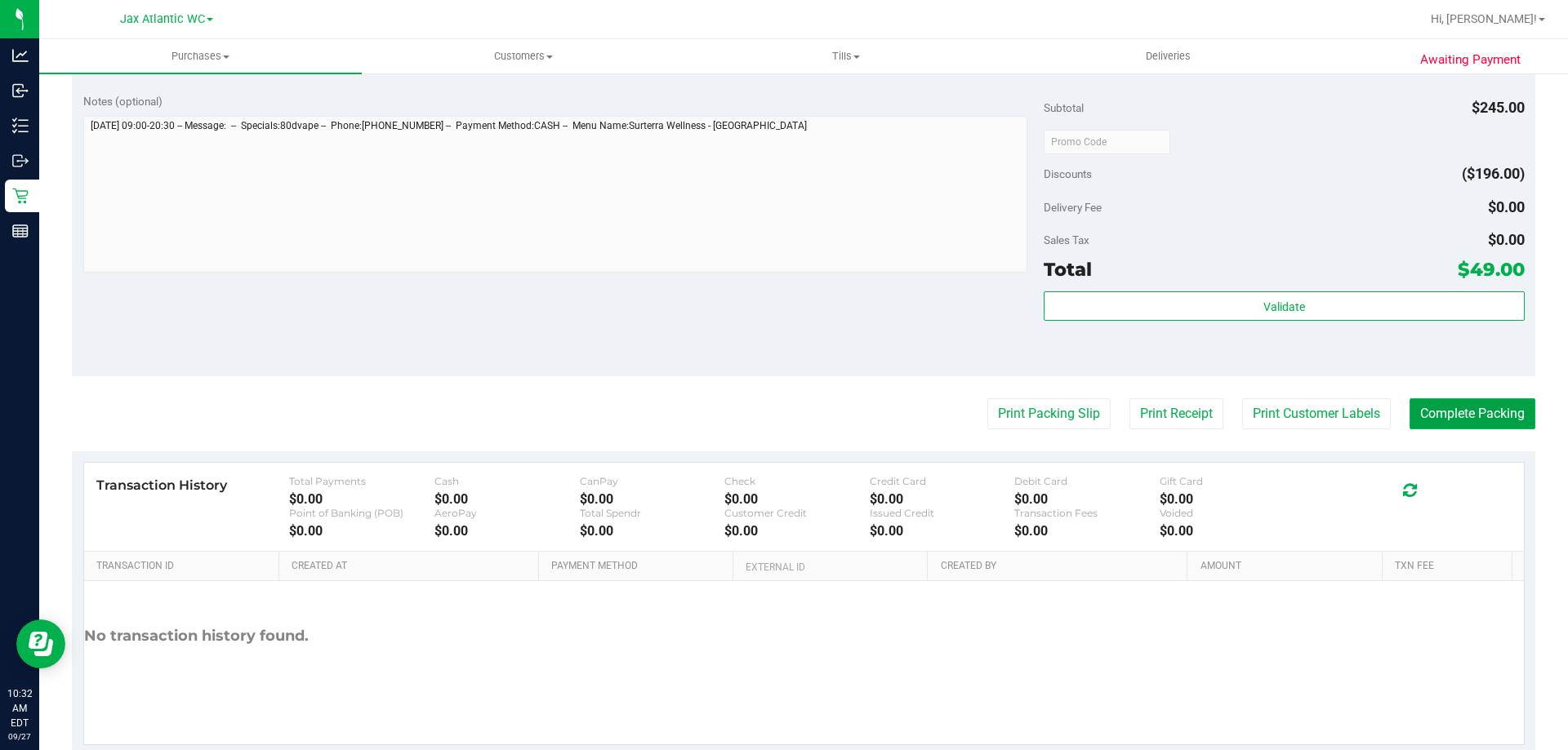
click at [1459, 414] on button "Complete Packing" at bounding box center [1473, 413] width 126 height 31
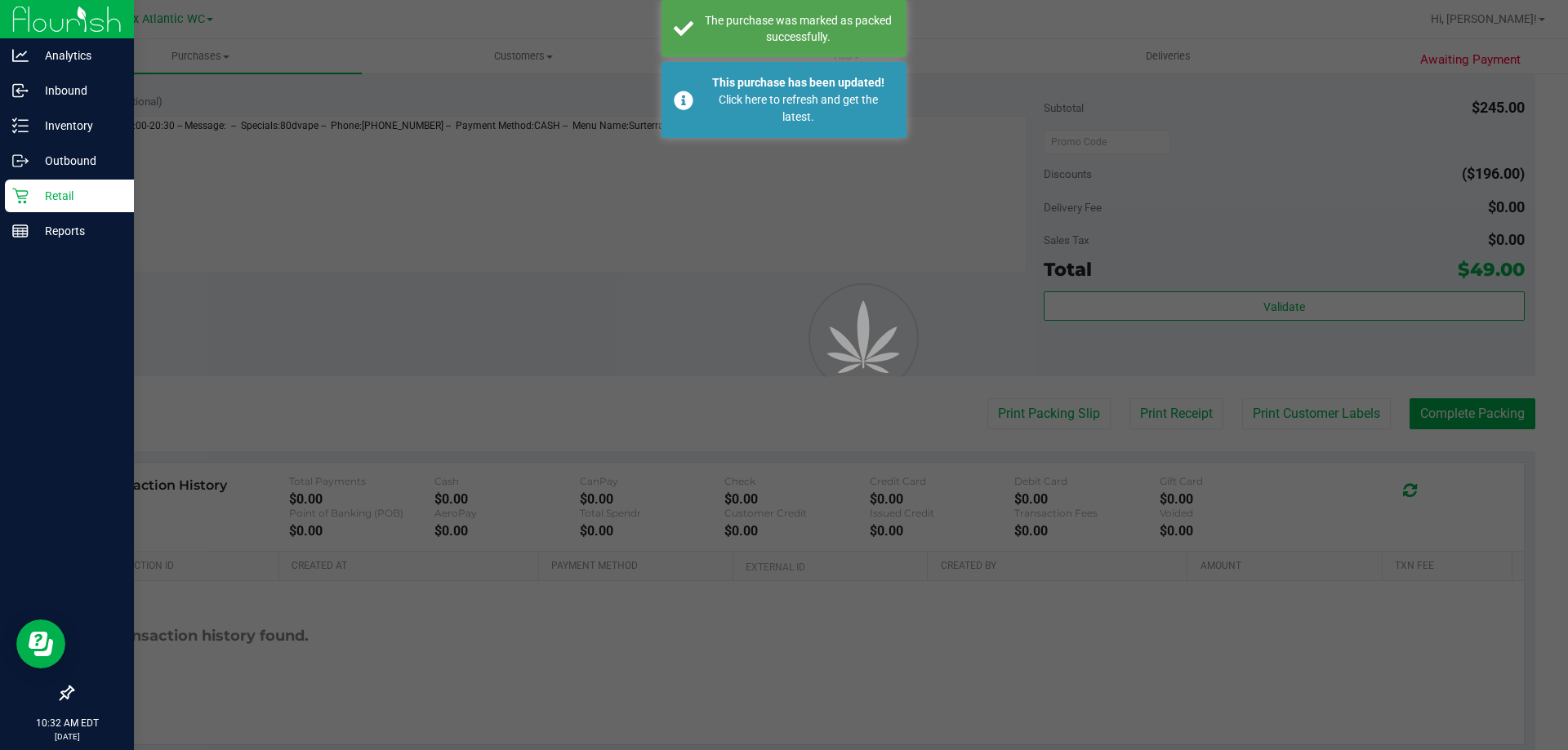
click at [36, 202] on p "Retail" at bounding box center [78, 196] width 98 height 19
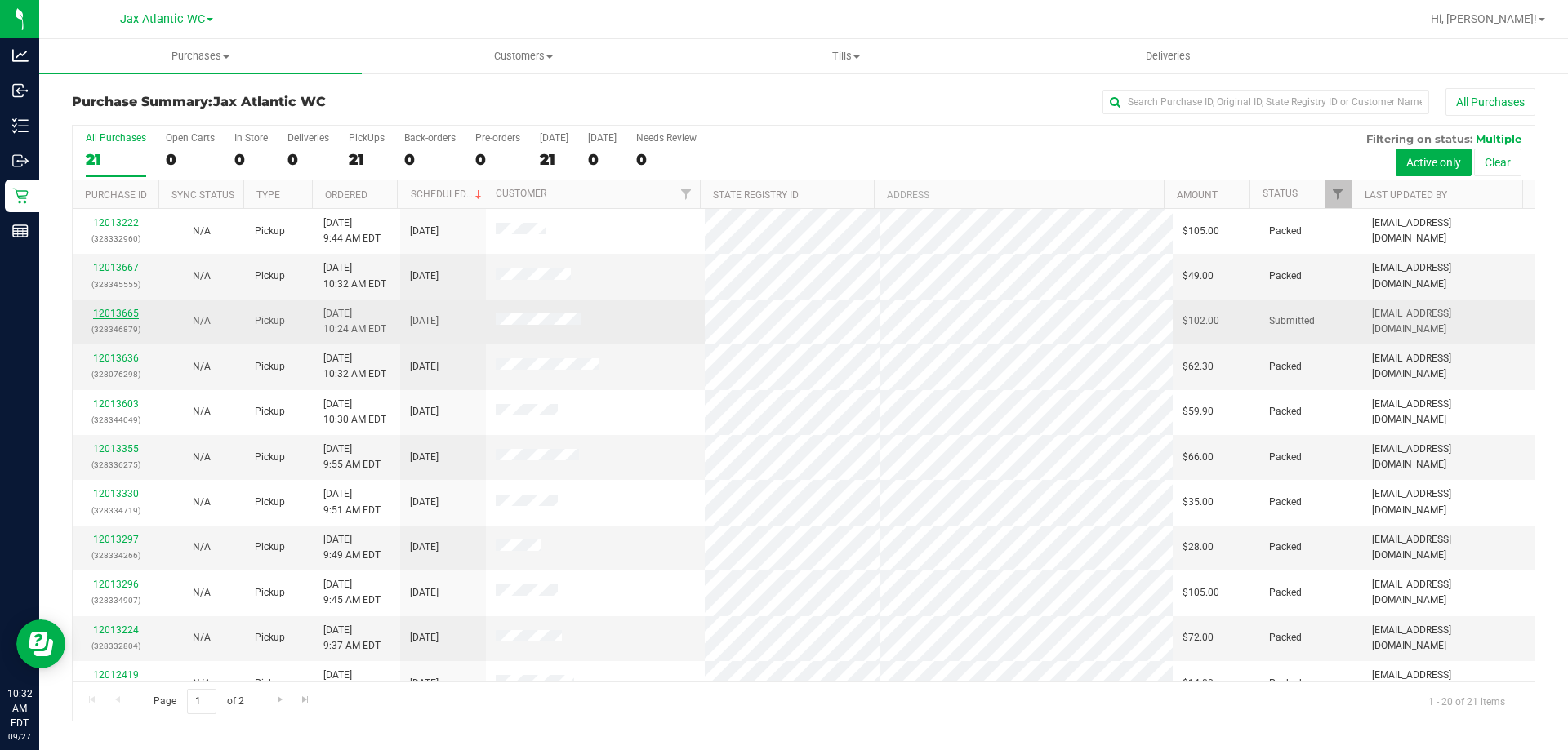
click at [116, 309] on link "12013665" at bounding box center [116, 313] width 46 height 11
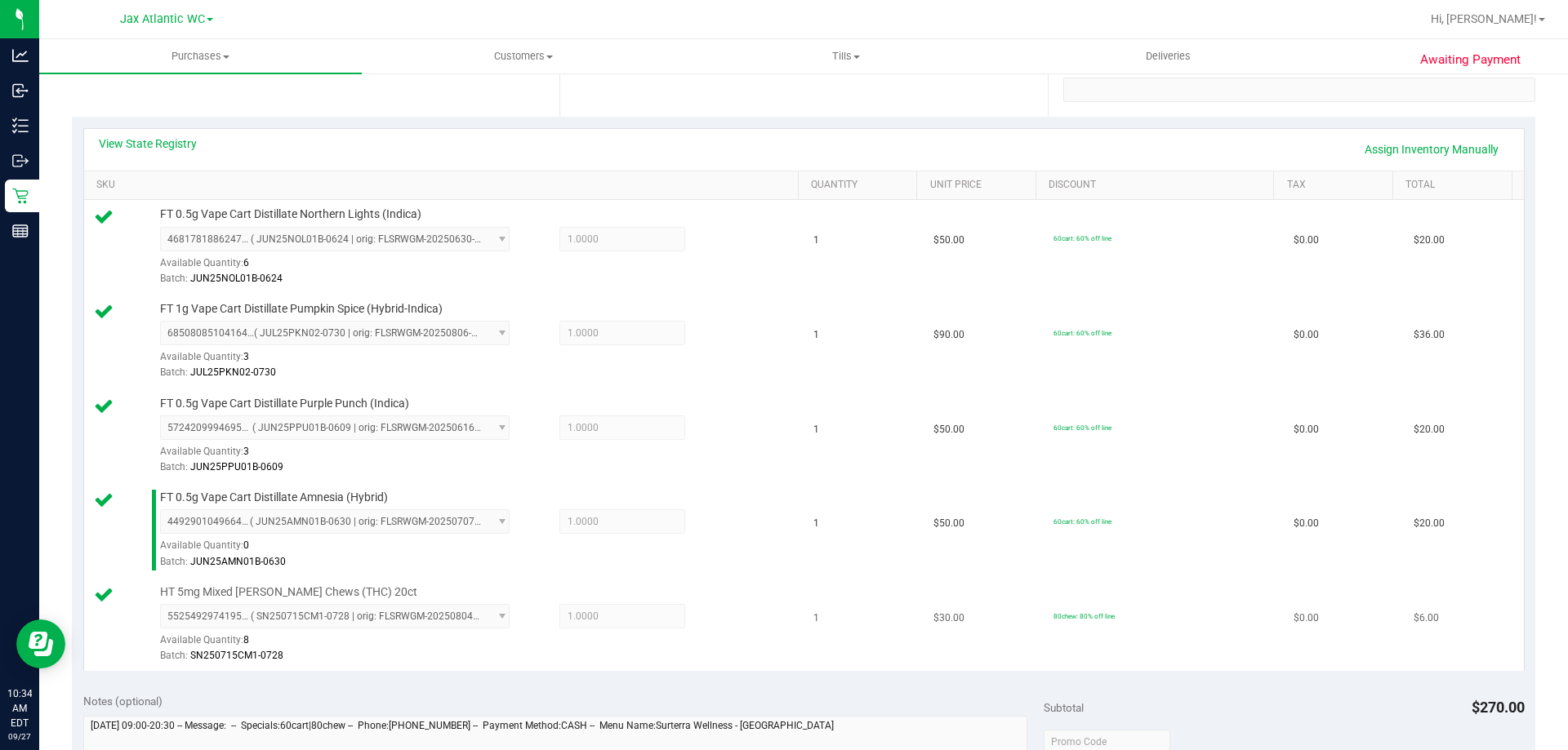
scroll to position [571, 0]
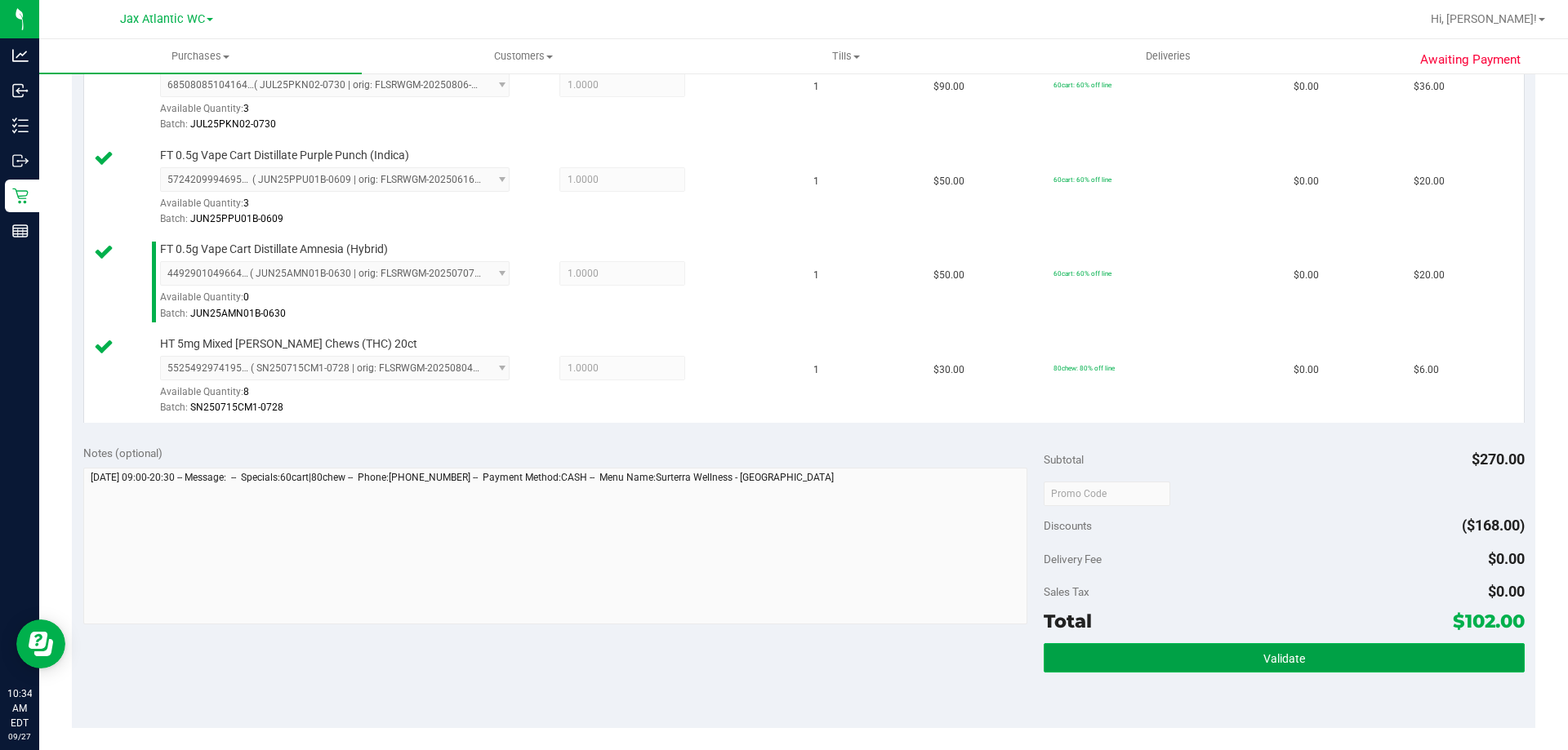
click at [1324, 667] on button "Validate" at bounding box center [1283, 658] width 480 height 30
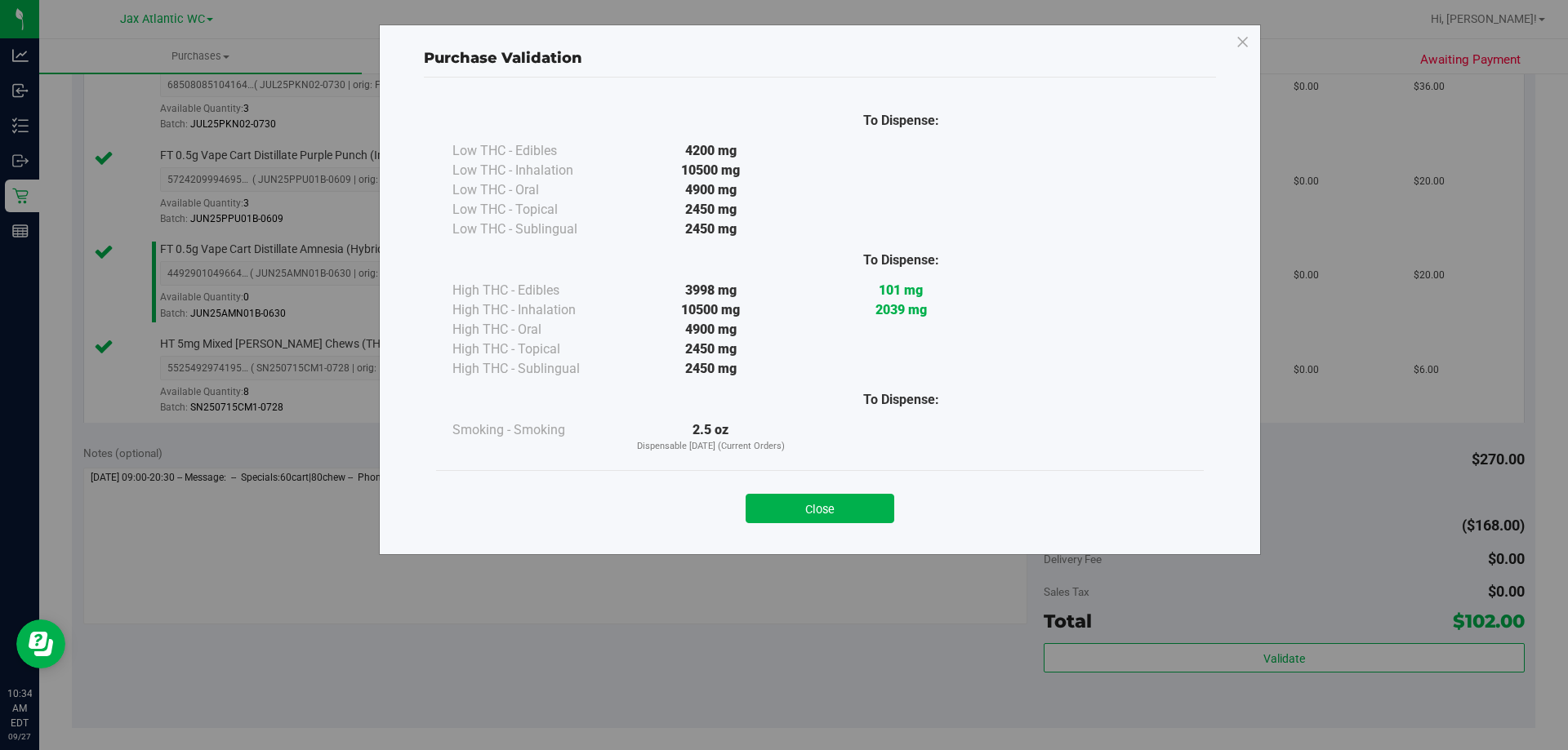
click at [822, 518] on button "Close" at bounding box center [820, 508] width 149 height 30
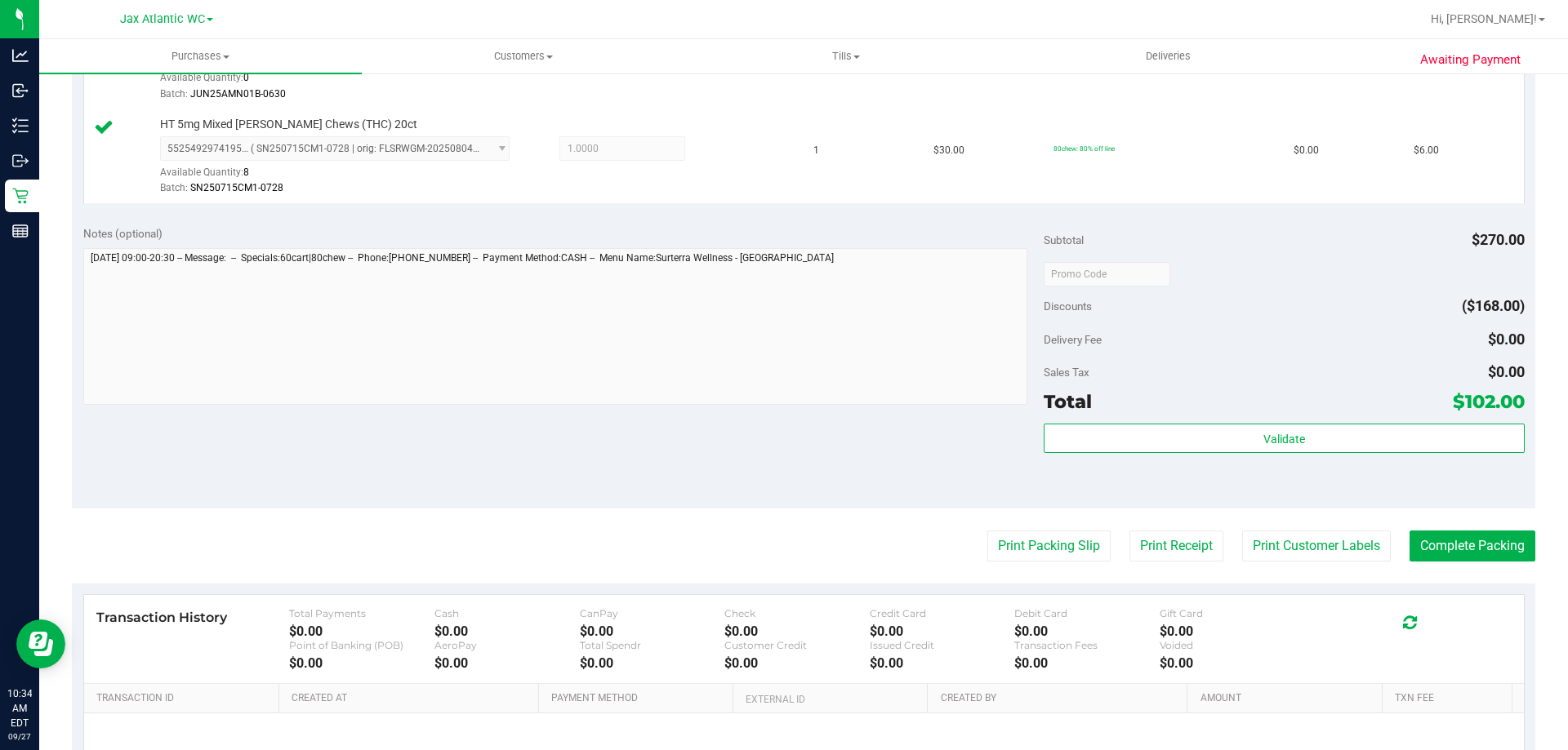
scroll to position [963, 0]
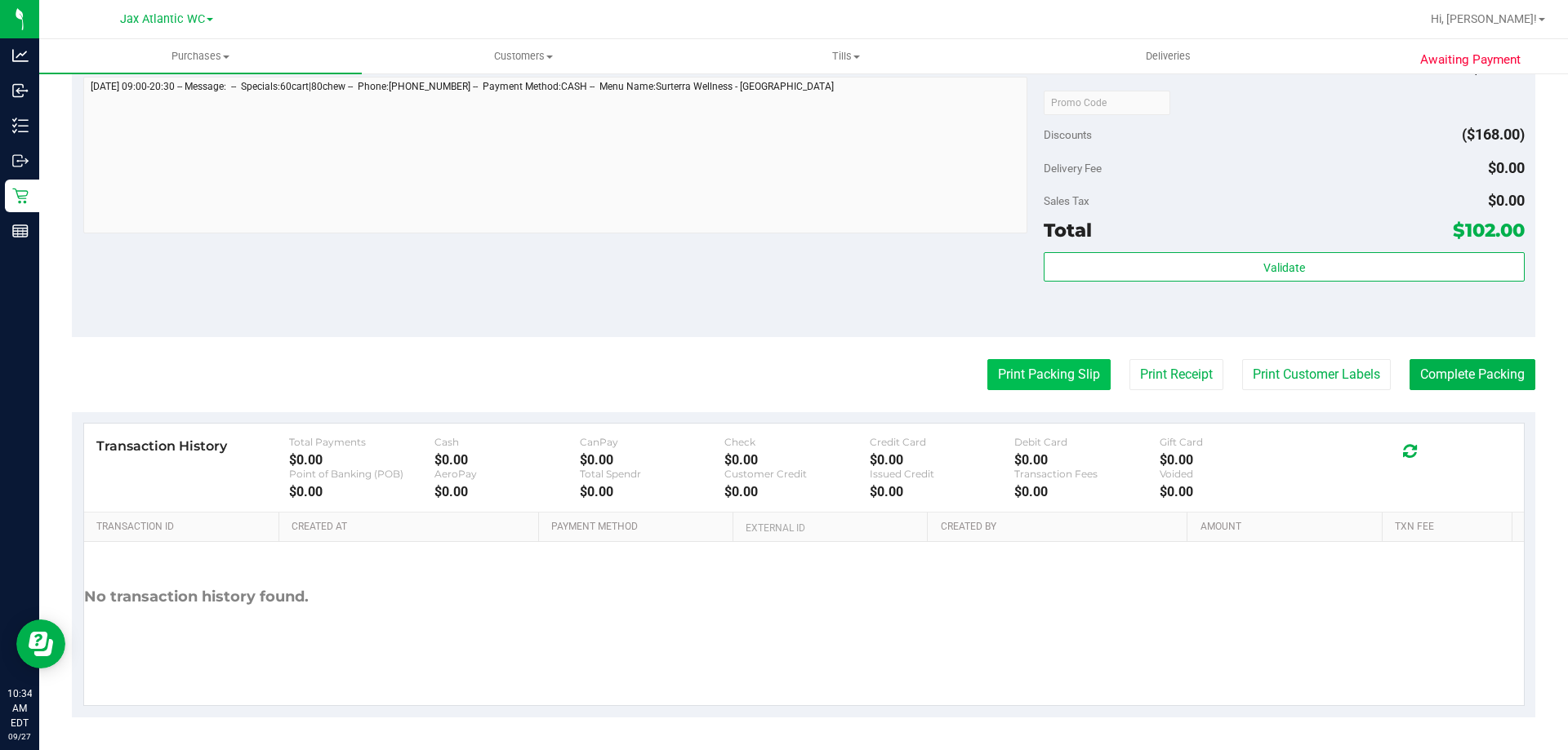
click at [1025, 382] on button "Print Packing Slip" at bounding box center [1049, 374] width 123 height 31
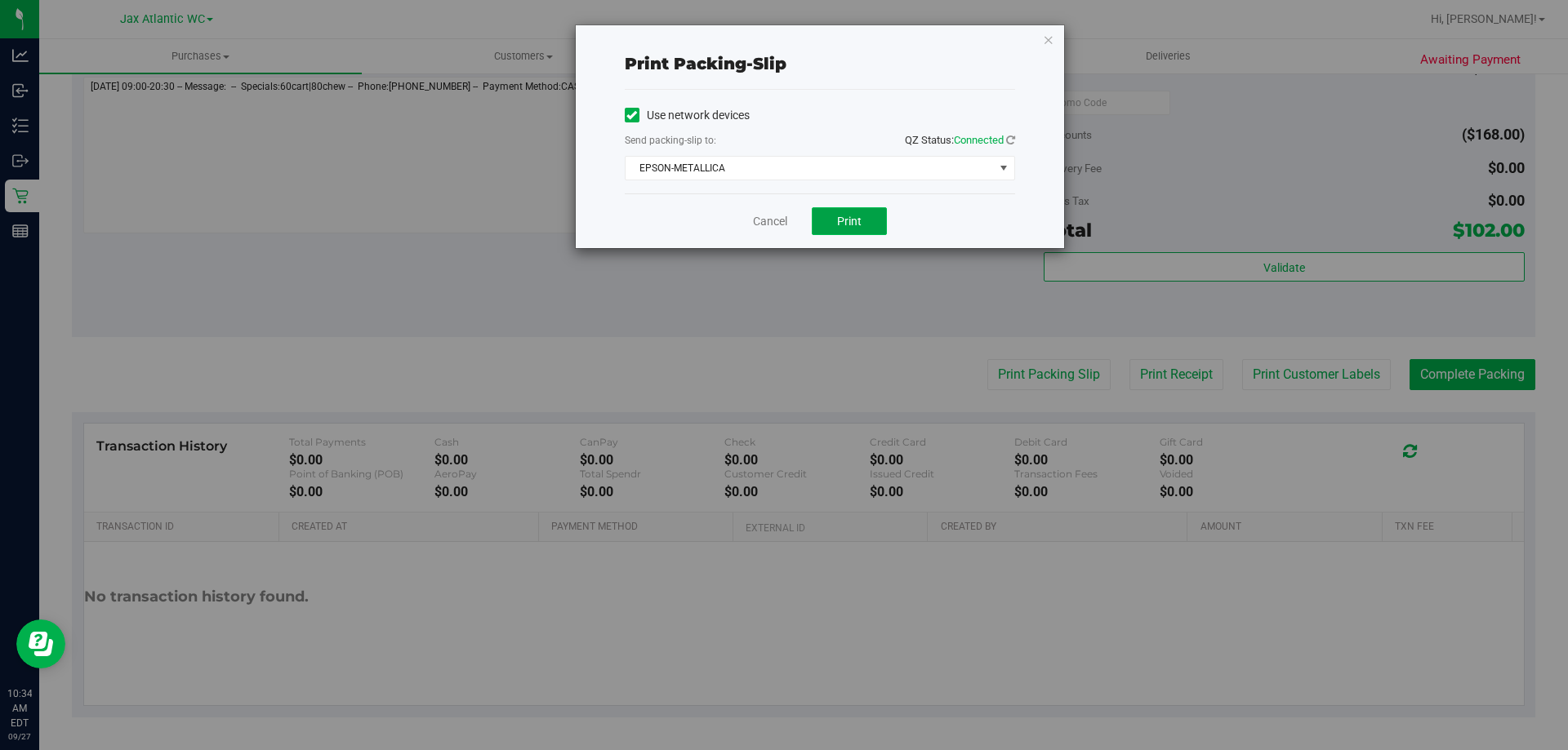
click at [840, 222] on span "Print" at bounding box center [849, 221] width 25 height 13
click at [773, 217] on link "Cancel" at bounding box center [770, 221] width 34 height 18
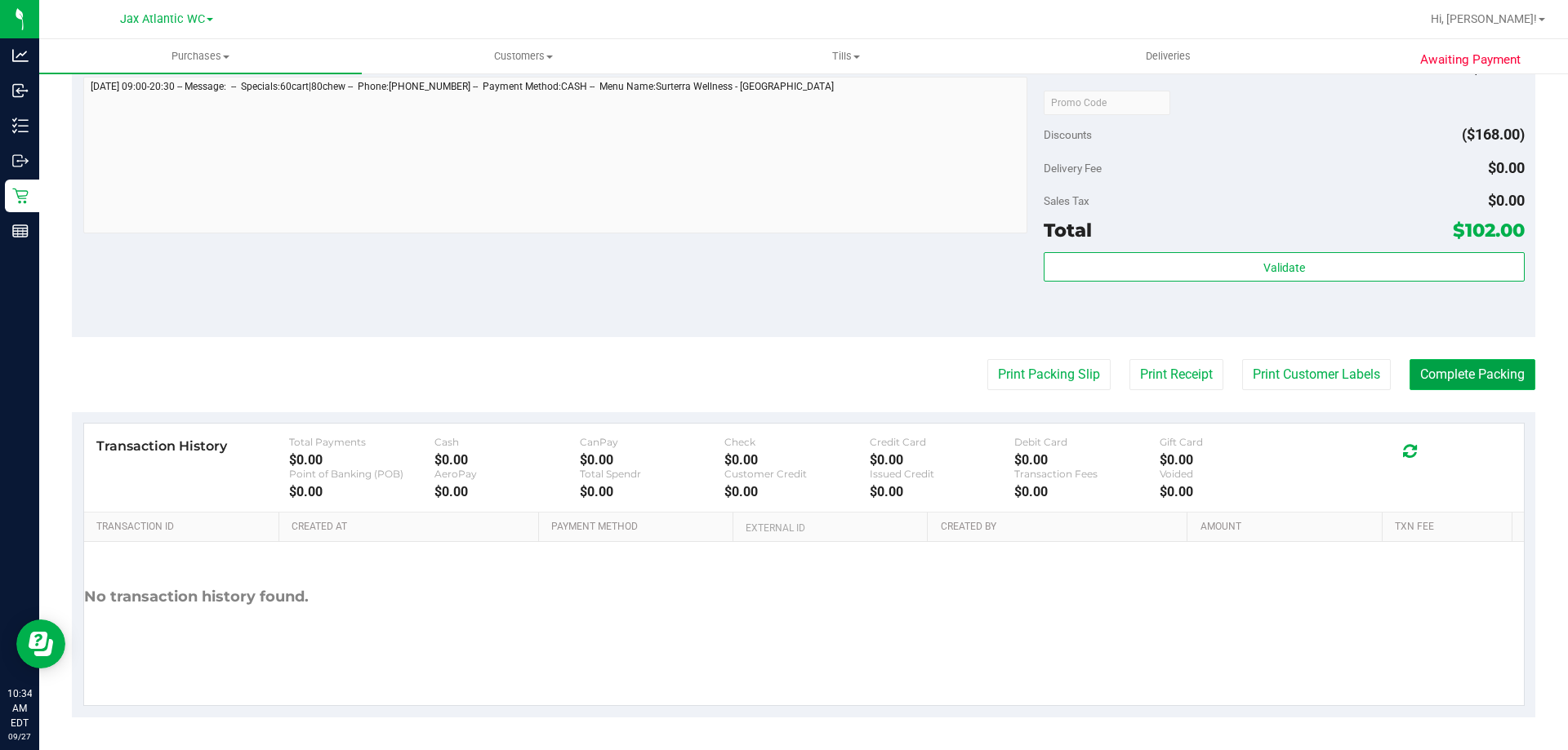
click at [1431, 372] on button "Complete Packing" at bounding box center [1473, 374] width 126 height 31
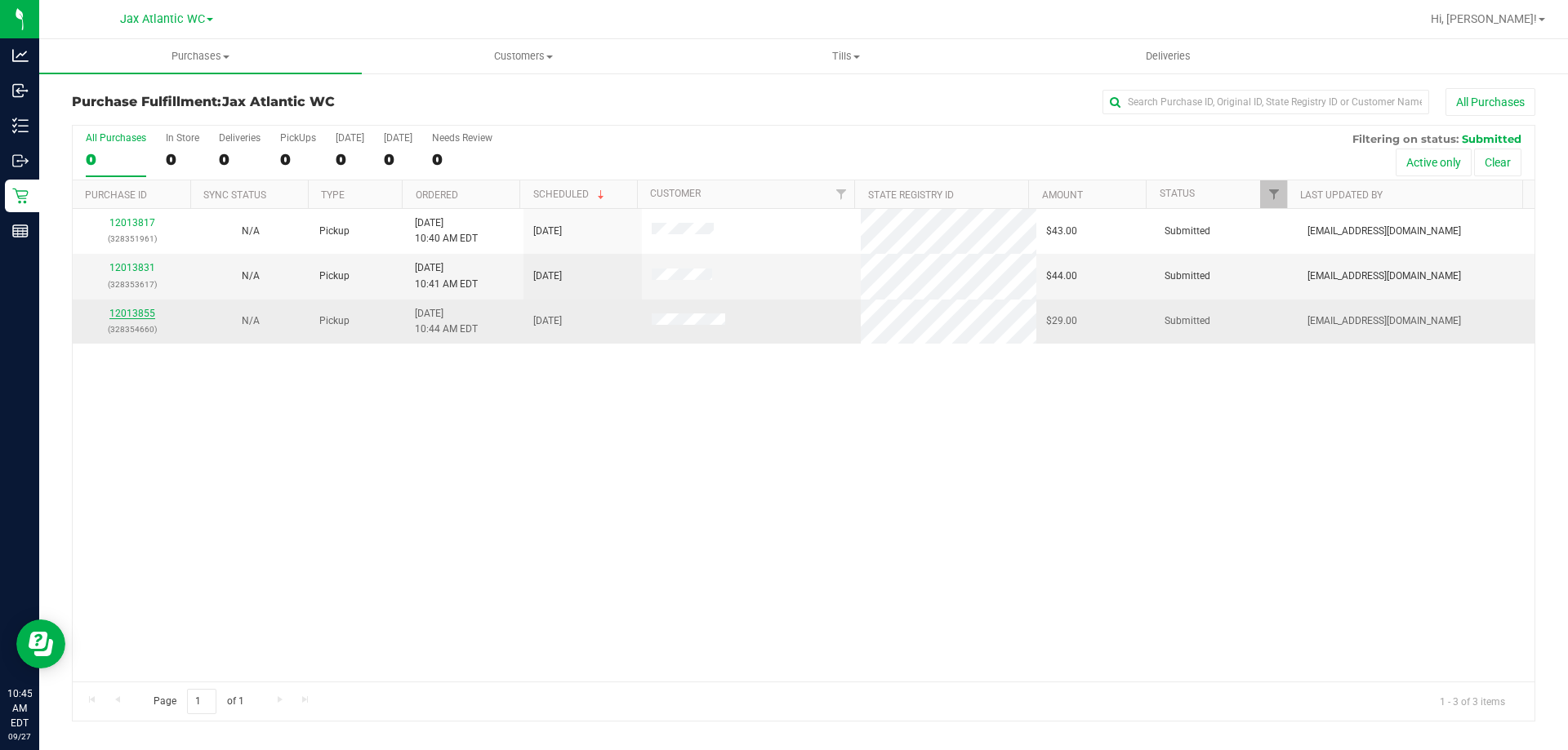
click at [135, 313] on link "12013855" at bounding box center [132, 313] width 46 height 11
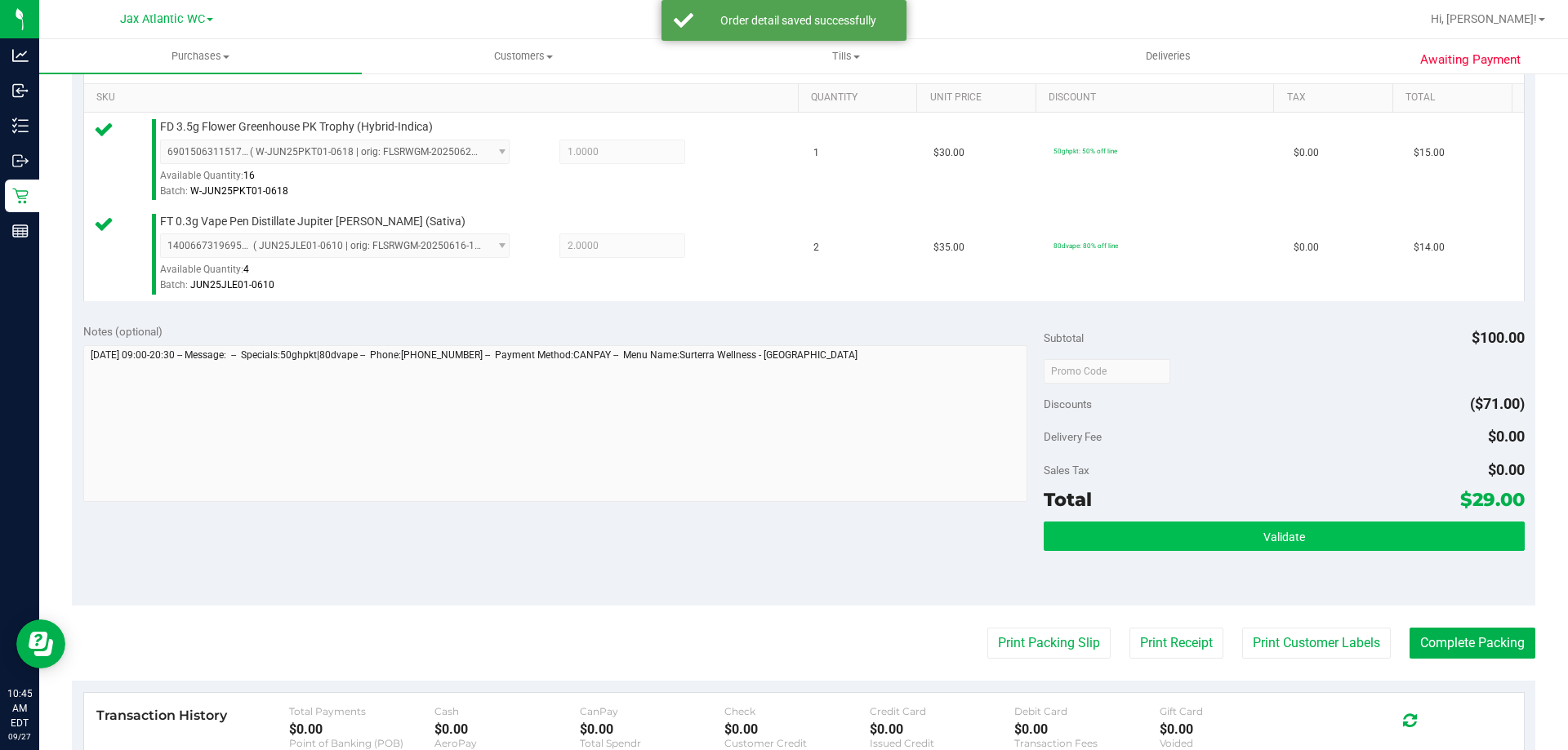
scroll to position [571, 0]
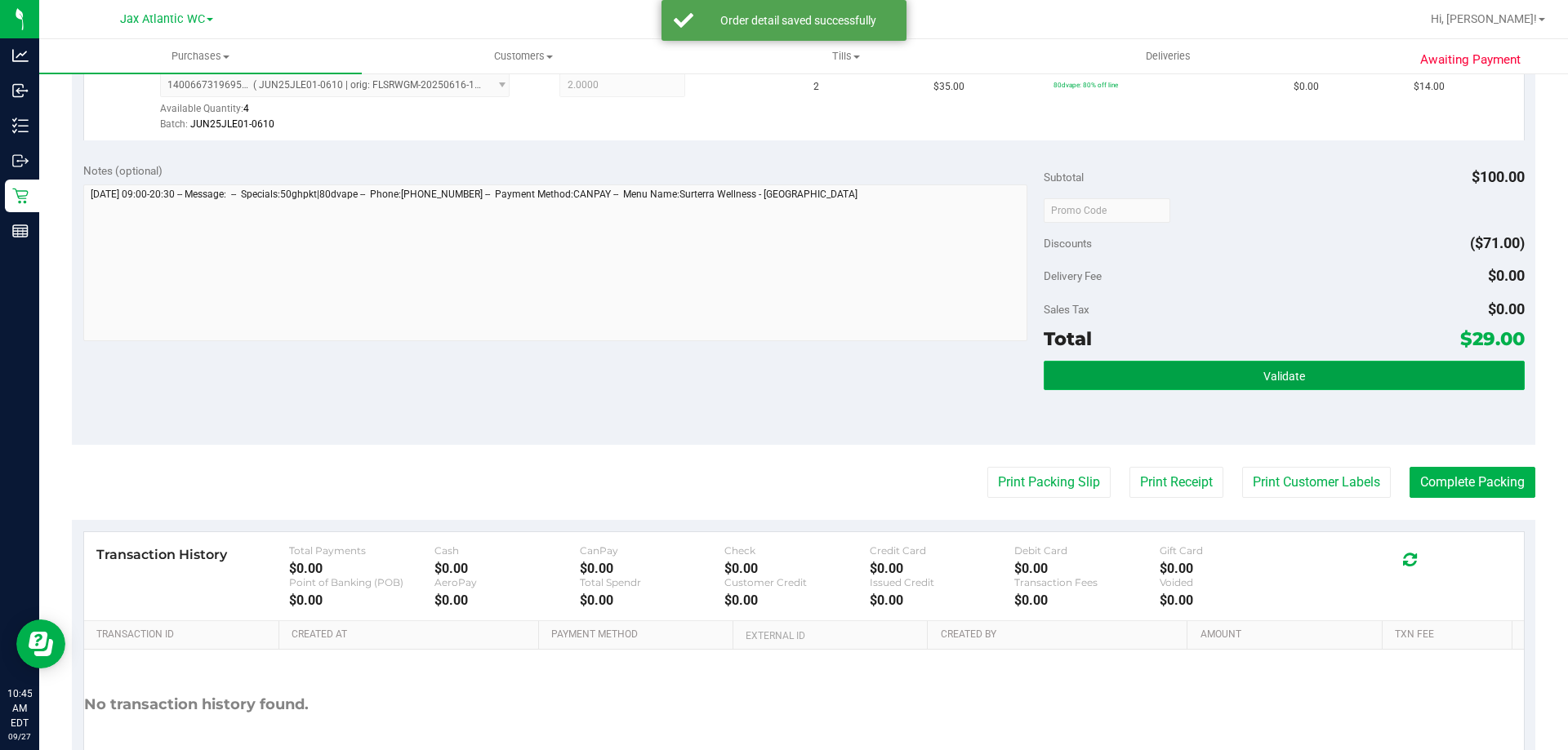
click at [1240, 372] on button "Validate" at bounding box center [1283, 375] width 480 height 30
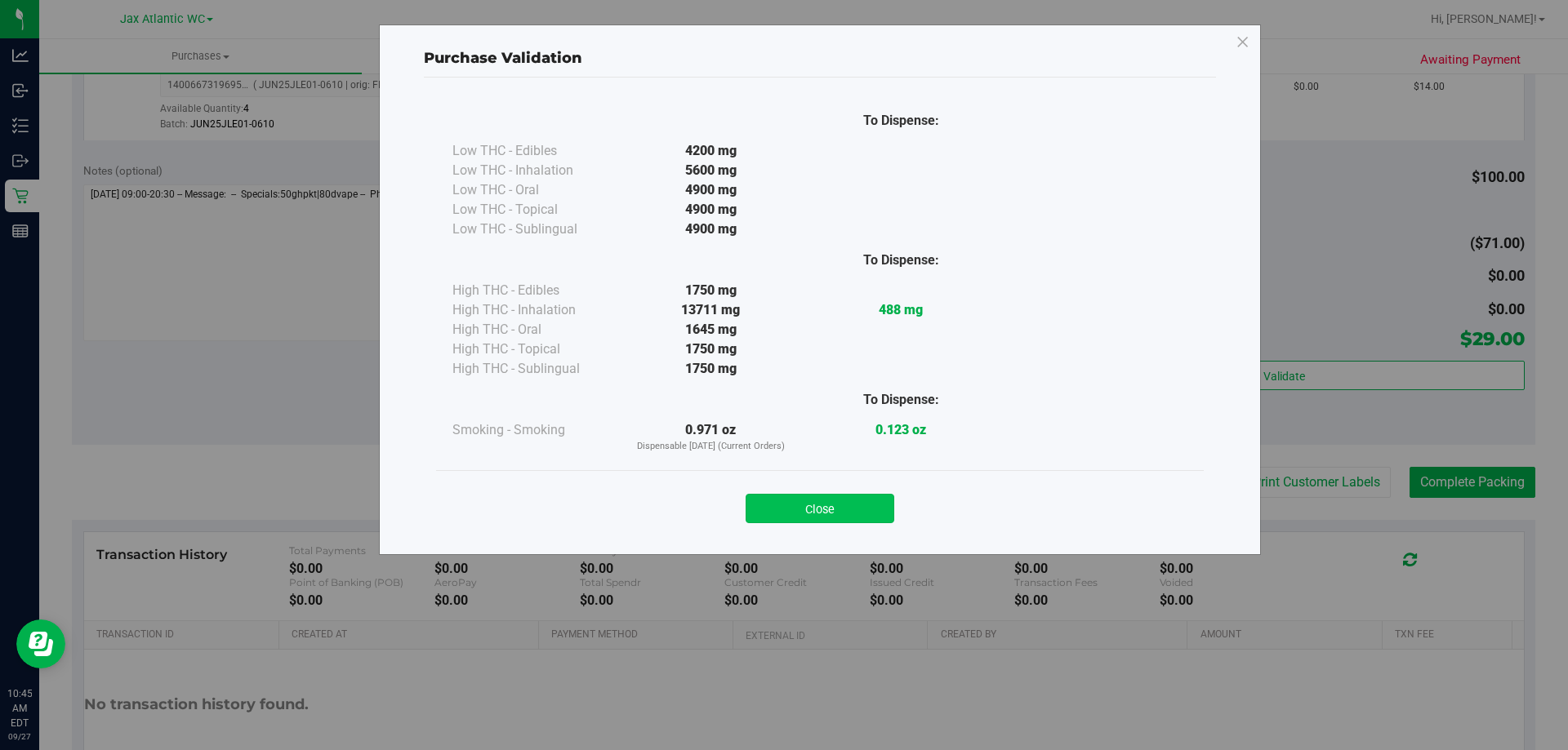
click at [834, 498] on button "Close" at bounding box center [820, 508] width 149 height 30
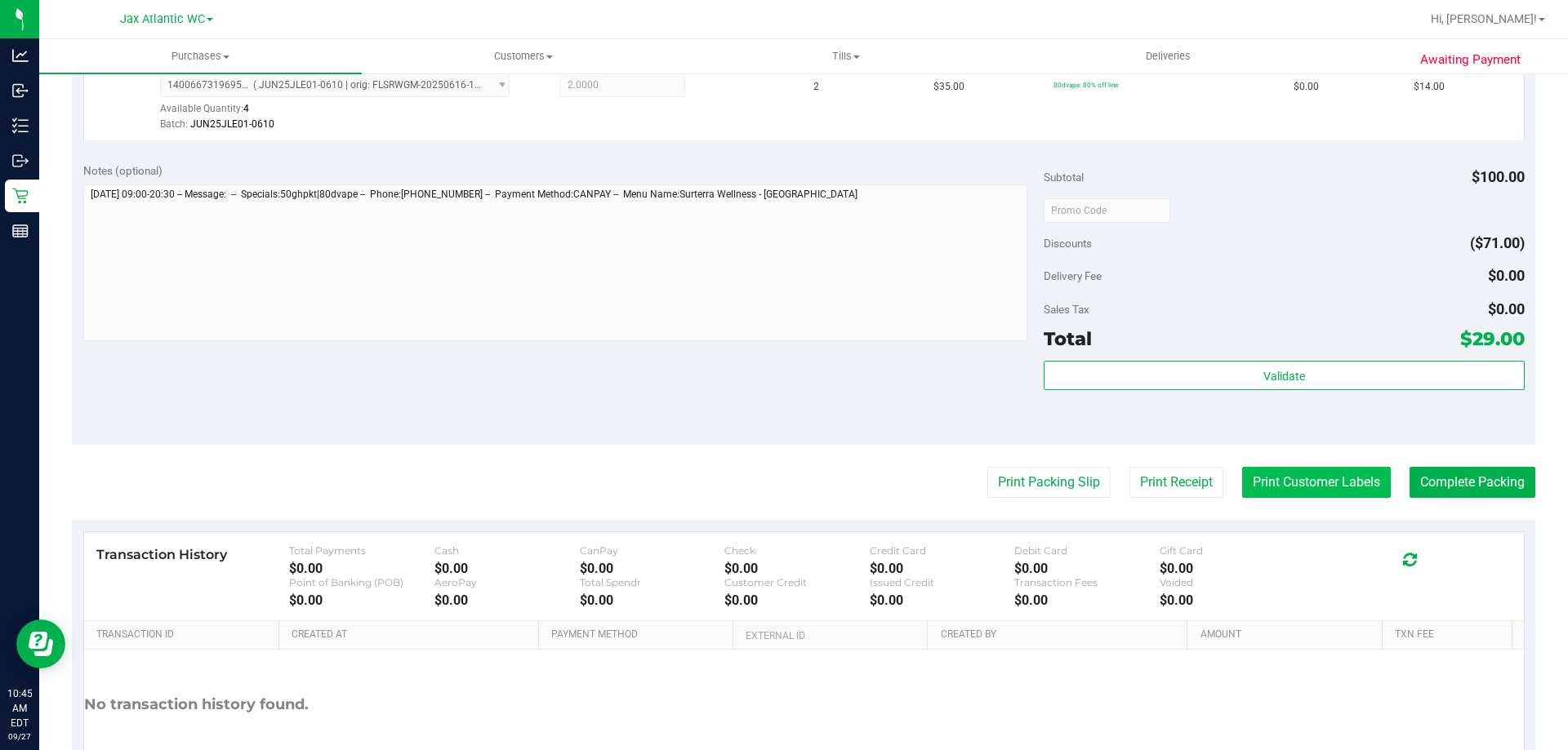
click at [1242, 493] on button "Print Customer Labels" at bounding box center [1317, 482] width 149 height 31
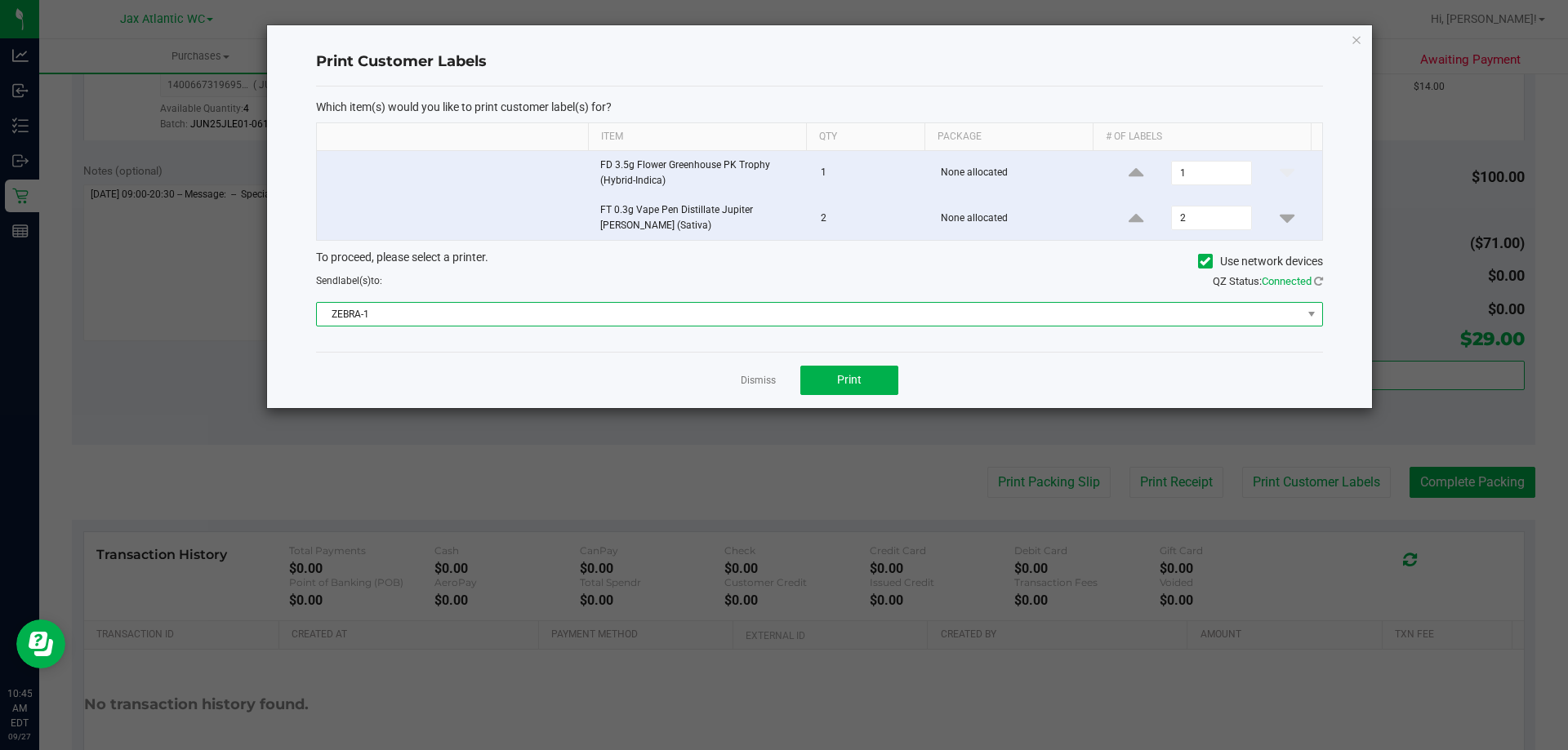
click at [692, 310] on span "ZEBRA-1" at bounding box center [809, 314] width 985 height 23
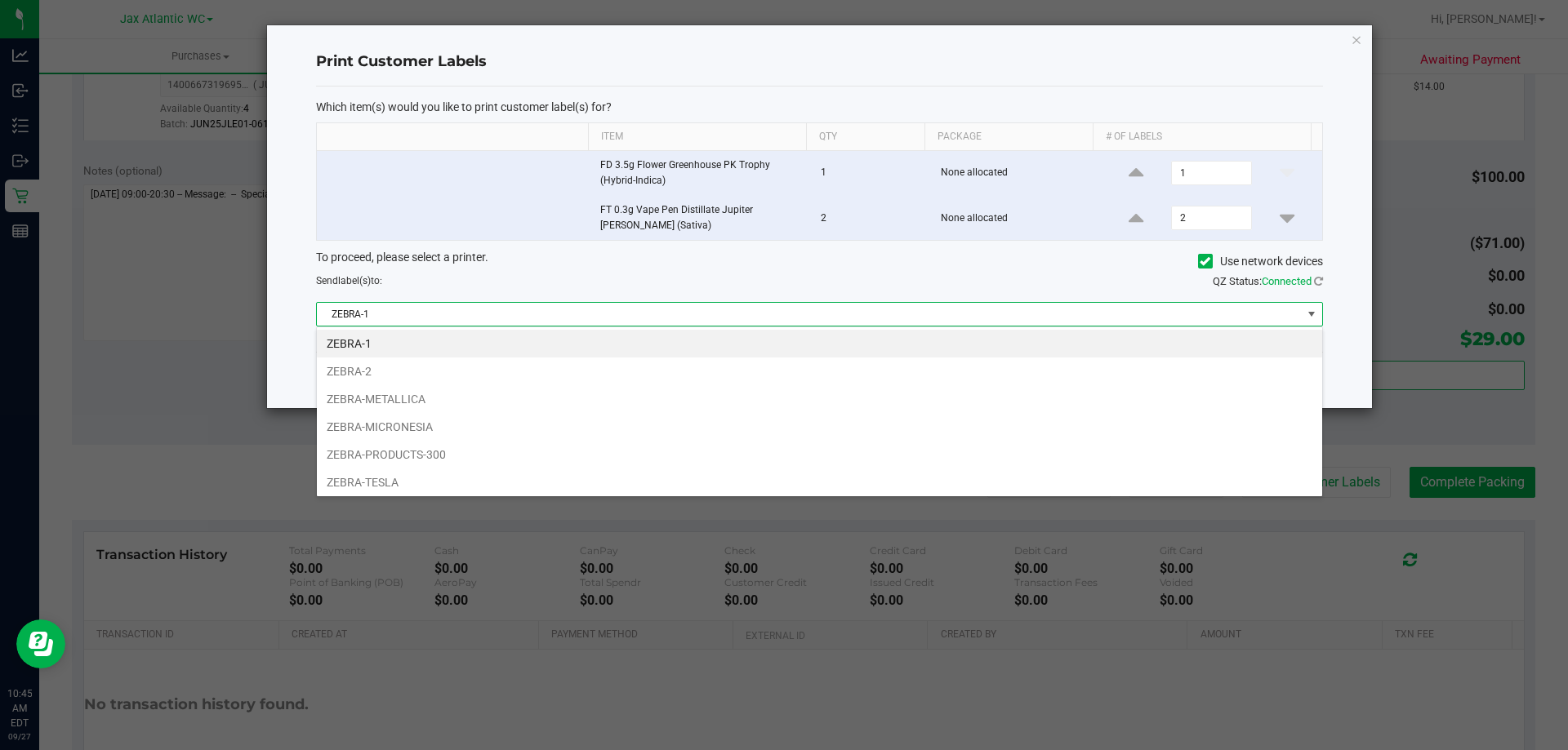
scroll to position [25, 1006]
click at [454, 400] on li "ZEBRA-METALLICA" at bounding box center [819, 399] width 1005 height 28
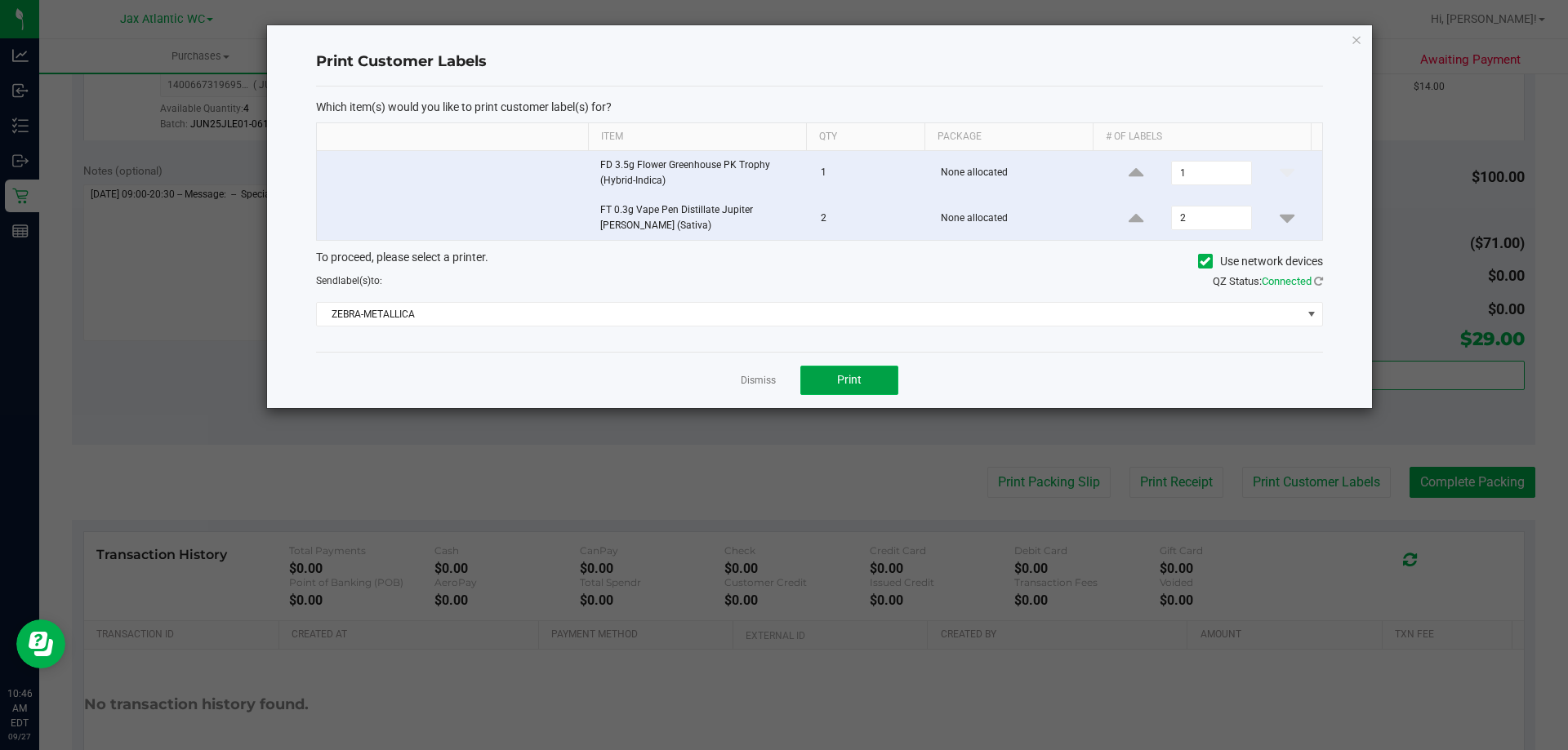
click at [847, 378] on span "Print" at bounding box center [849, 379] width 25 height 13
click at [759, 384] on link "Dismiss" at bounding box center [758, 381] width 35 height 14
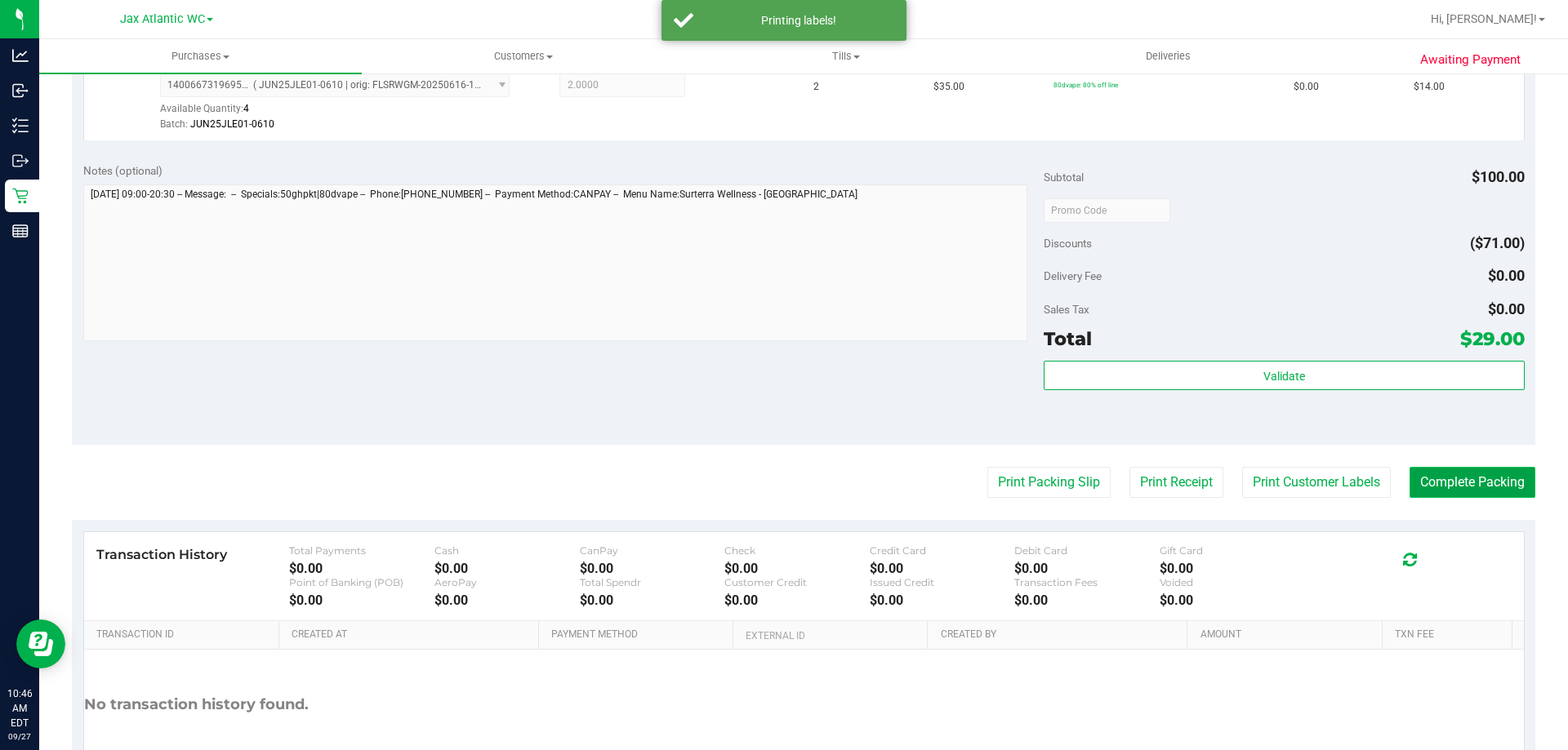
click at [1422, 489] on button "Complete Packing" at bounding box center [1473, 482] width 126 height 31
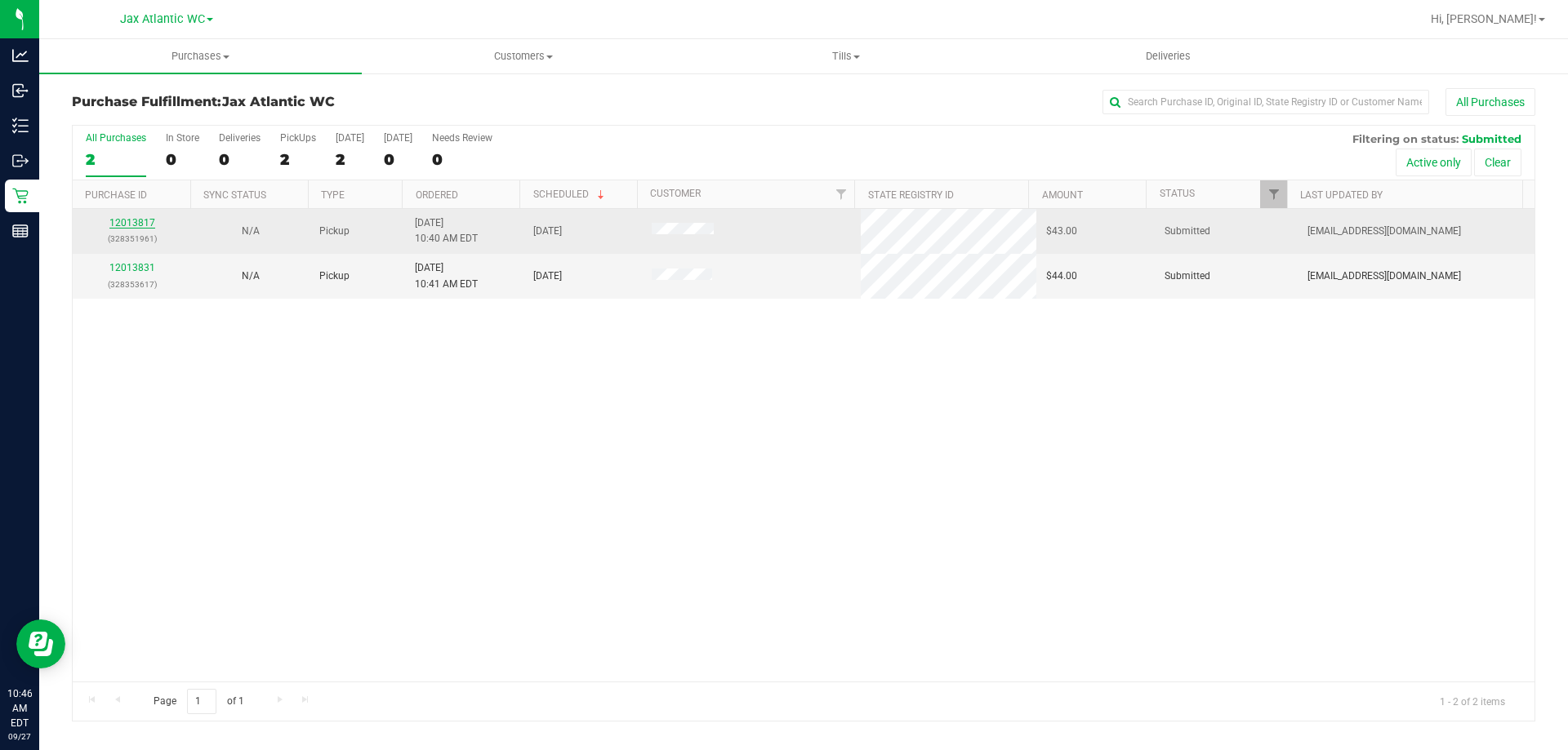
click at [130, 220] on link "12013817" at bounding box center [132, 222] width 46 height 11
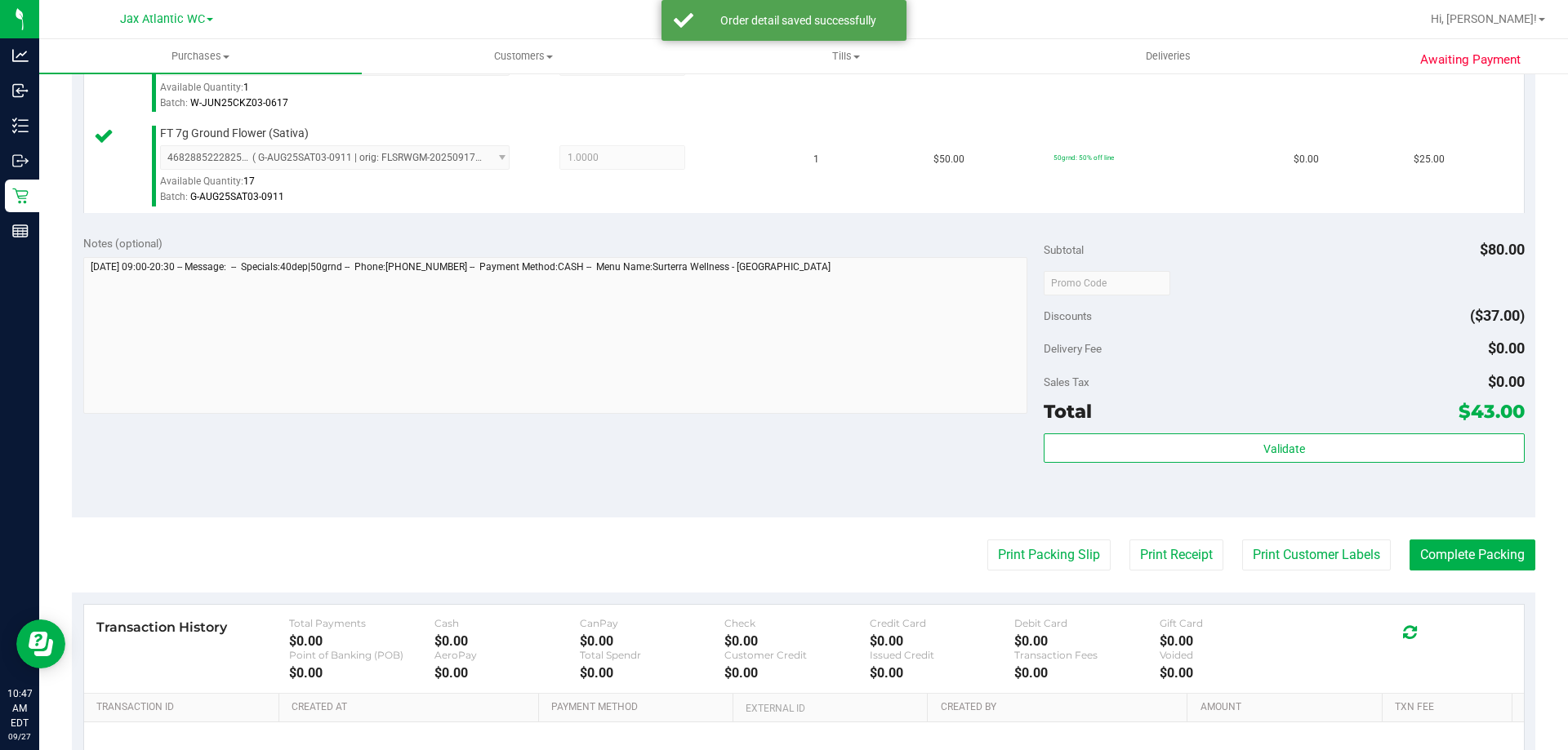
scroll to position [571, 0]
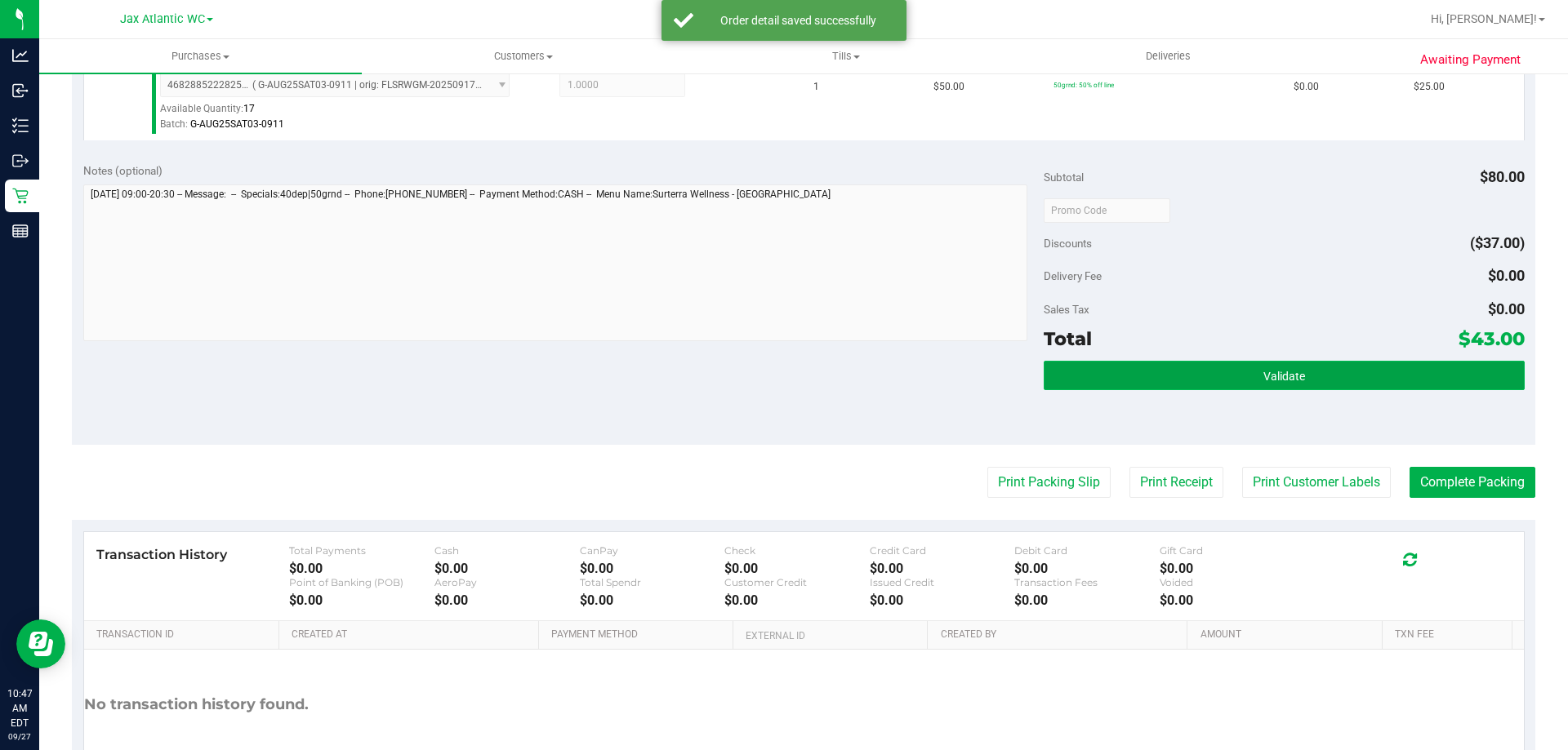
click at [1182, 375] on button "Validate" at bounding box center [1283, 375] width 480 height 30
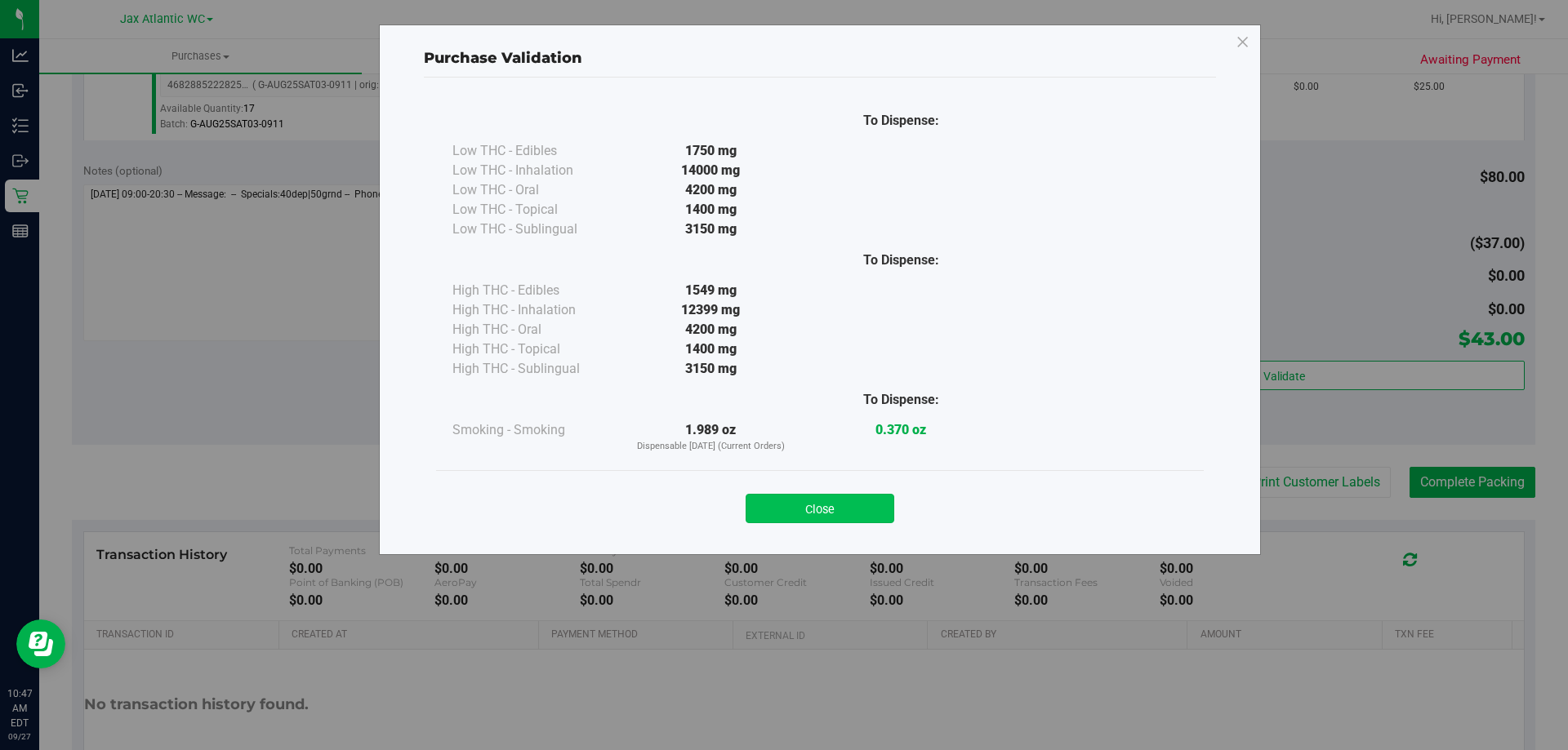
click at [868, 497] on button "Close" at bounding box center [820, 508] width 149 height 30
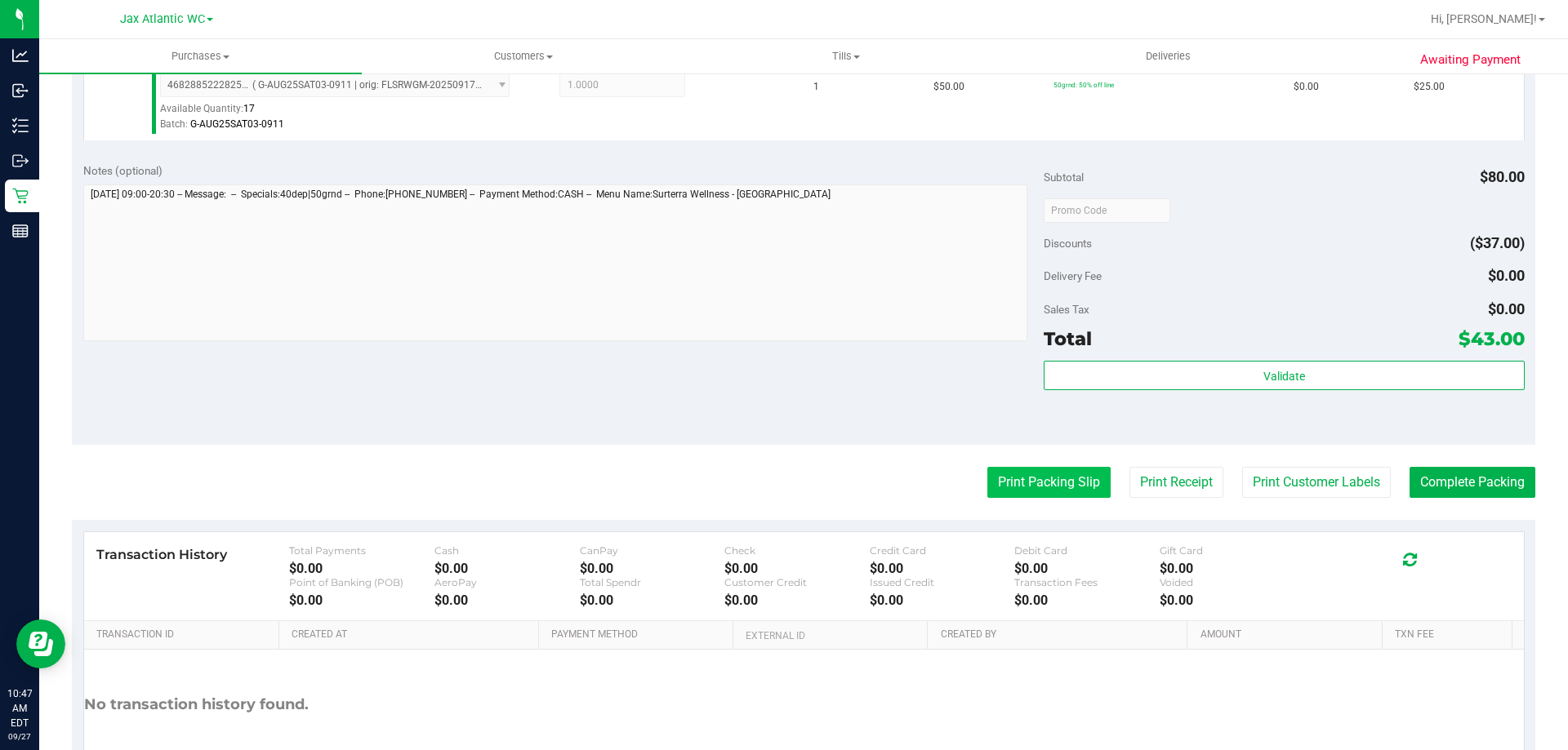
click at [1007, 480] on button "Print Packing Slip" at bounding box center [1049, 482] width 123 height 31
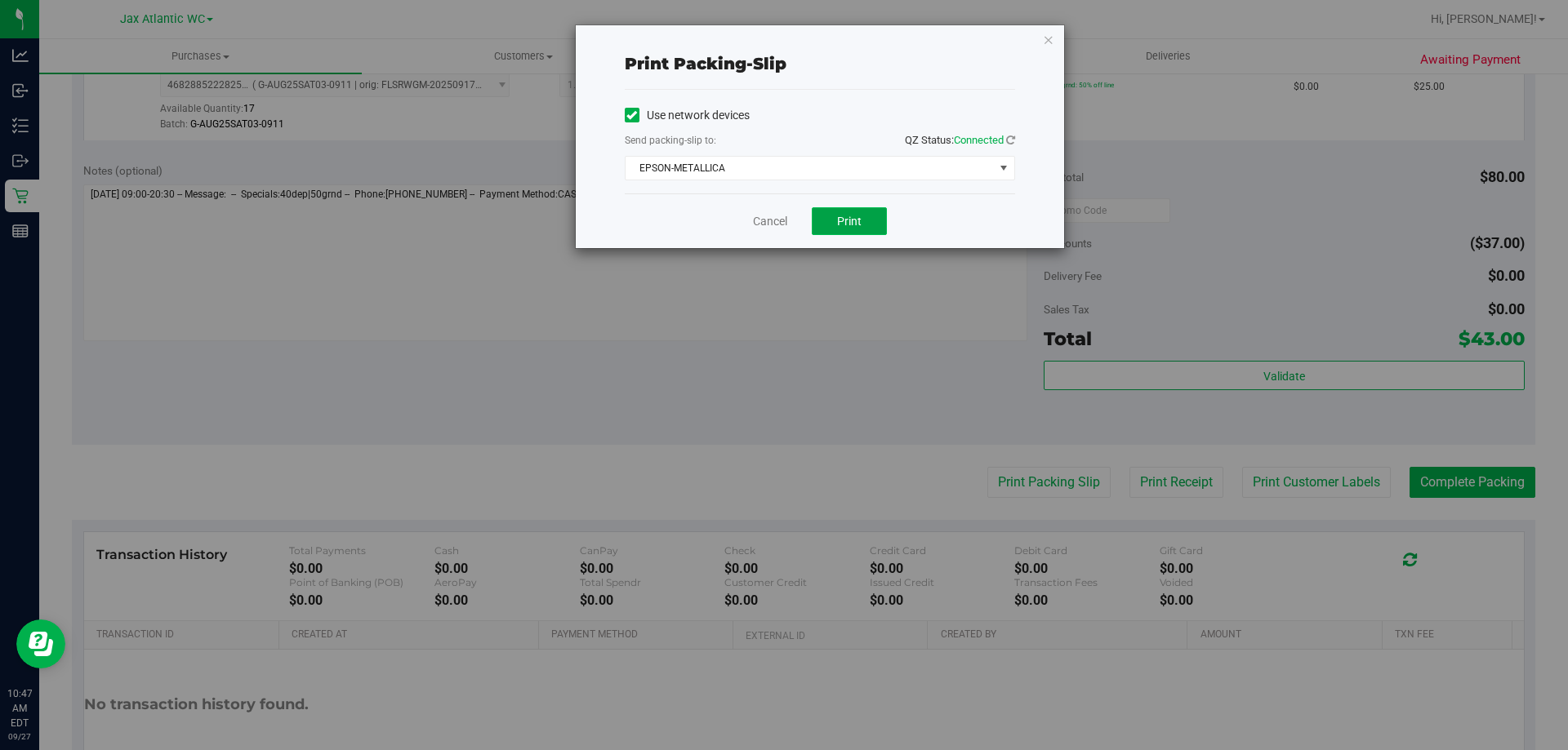
click at [856, 213] on button "Print" at bounding box center [849, 221] width 75 height 28
click at [770, 218] on link "Cancel" at bounding box center [770, 221] width 34 height 18
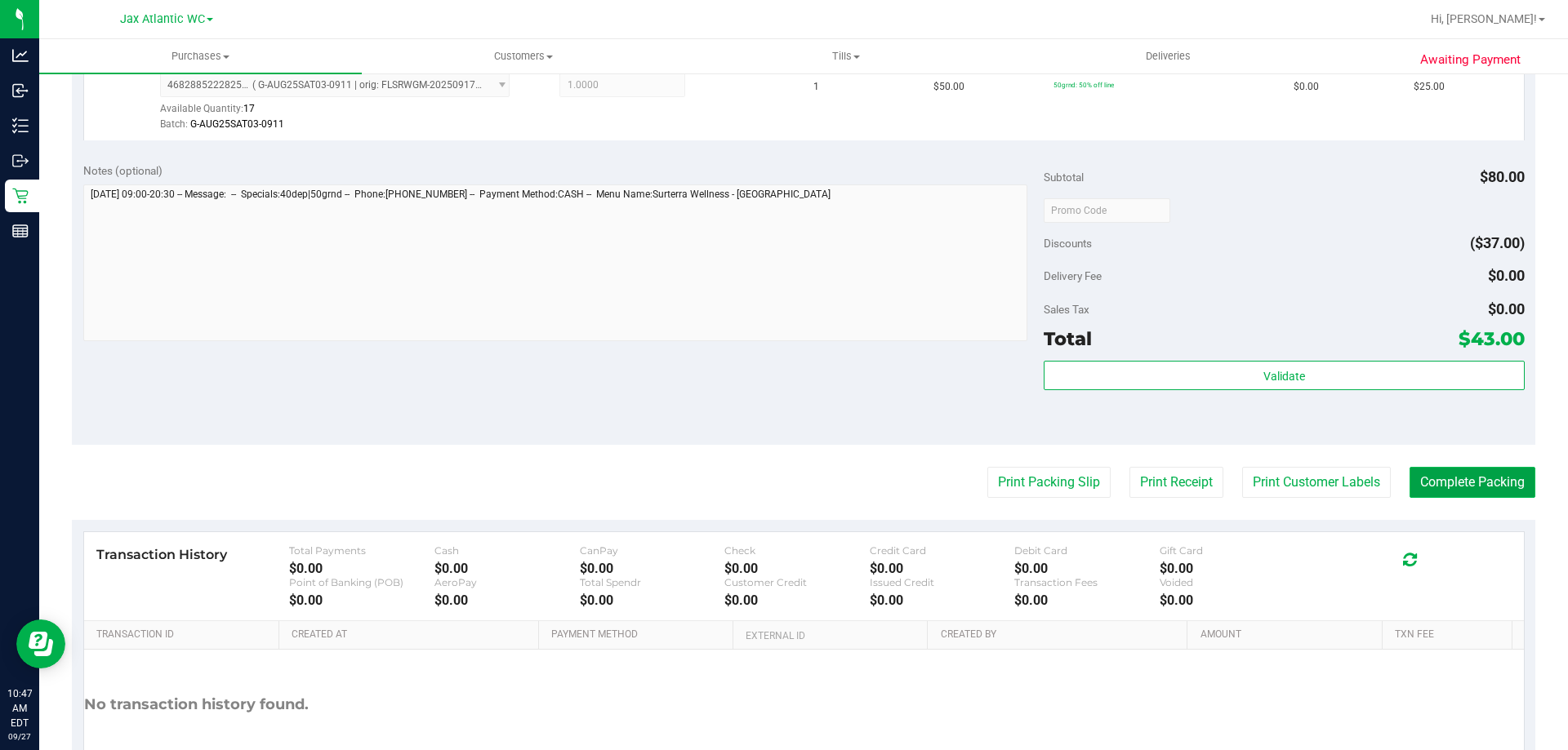
click at [1437, 468] on button "Complete Packing" at bounding box center [1473, 482] width 126 height 31
click at [1434, 448] on purchase-details "Back Edit Purchase Cancel Purchase View Profile # 12013817 BioTrack ID: - Submi…" at bounding box center [804, 171] width 1464 height 1308
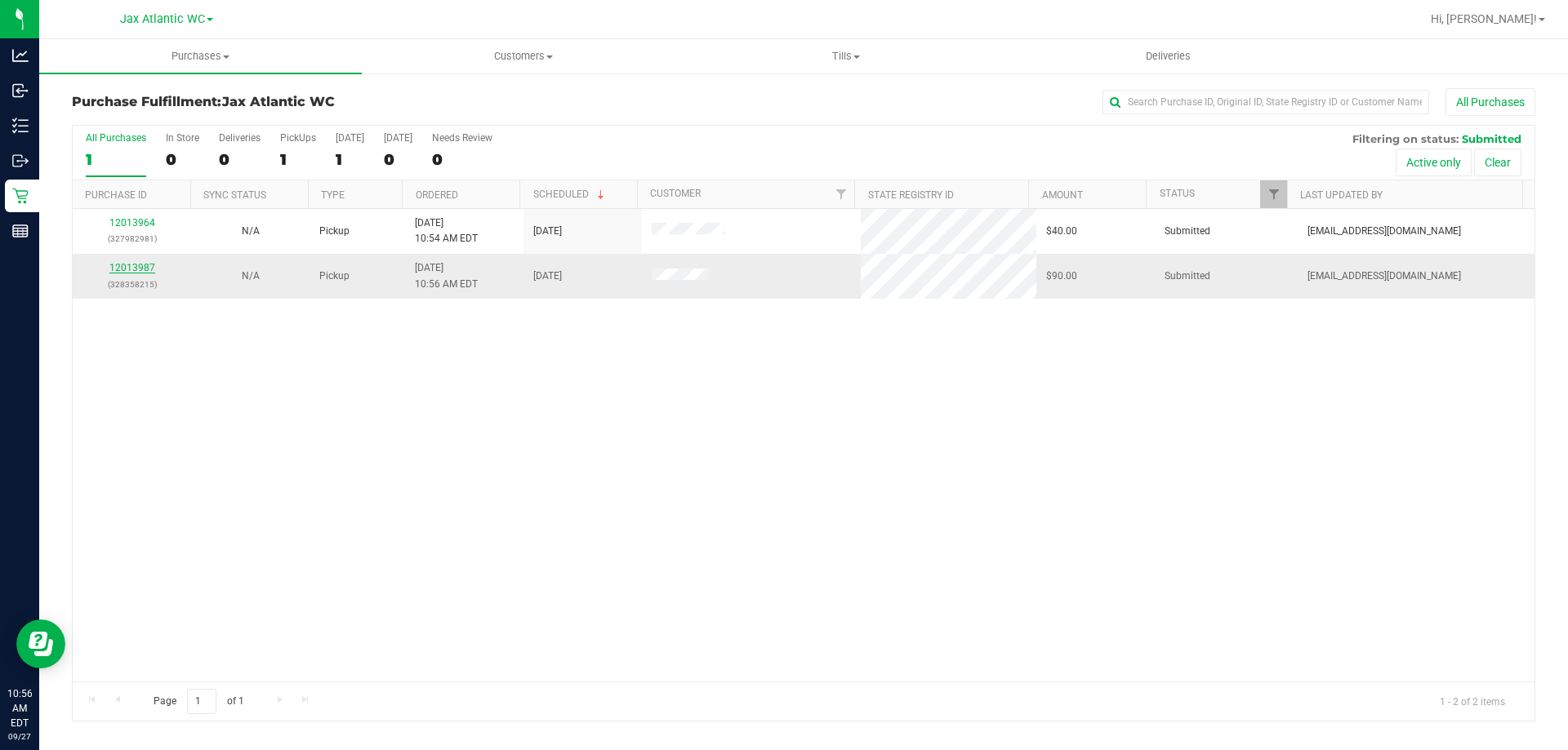
click at [140, 263] on link "12013987" at bounding box center [132, 267] width 46 height 11
